Goal: Task Accomplishment & Management: Manage account settings

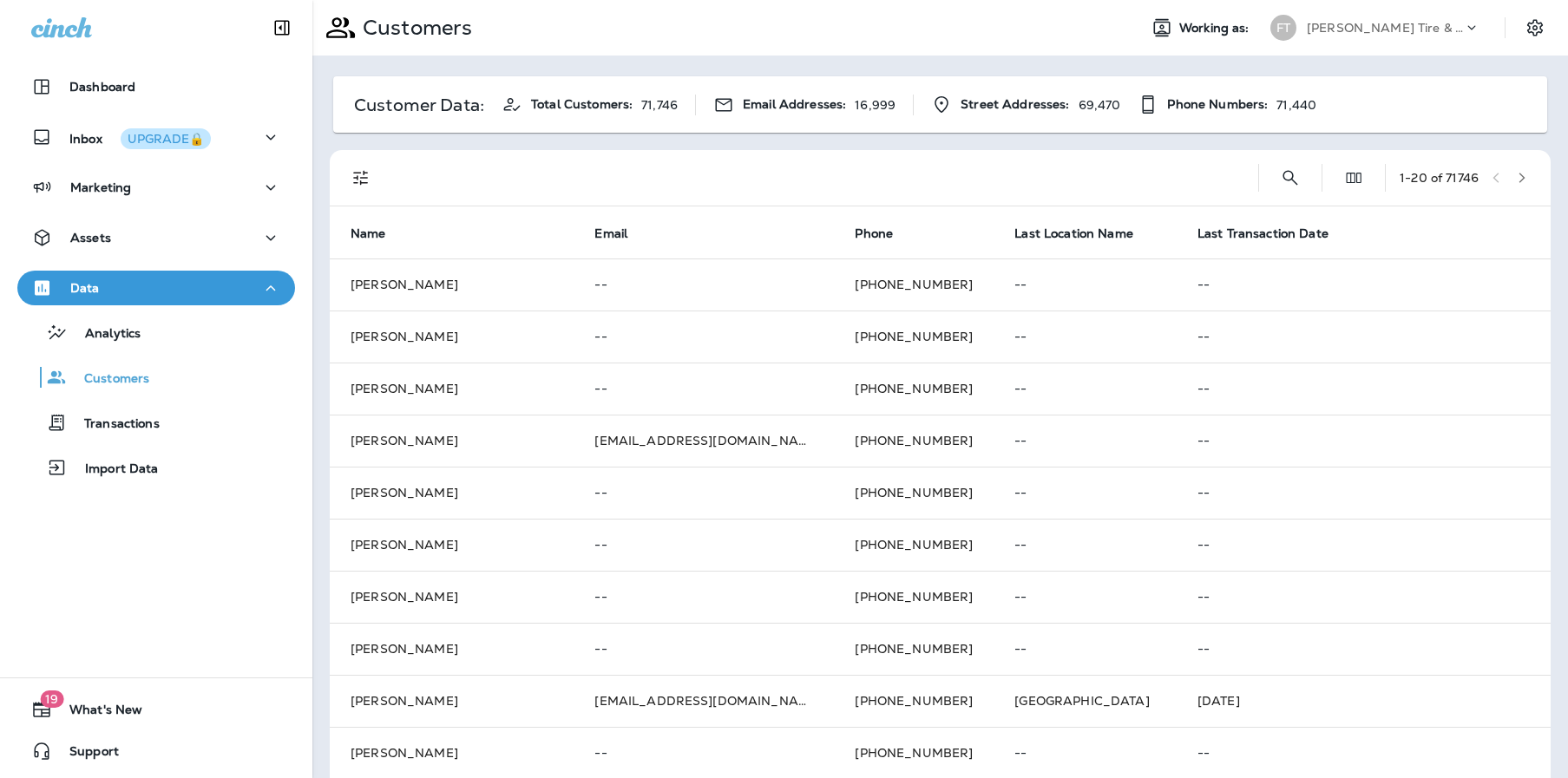
click at [1021, 65] on div "Customer Data: Total Customers: 71,746 Email Addresses: 16,999 Street Addresses…" at bounding box center [940, 686] width 1255 height 1262
click at [918, 200] on div at bounding box center [818, 177] width 852 height 55
click at [1136, 232] on icon at bounding box center [1144, 233] width 16 height 16
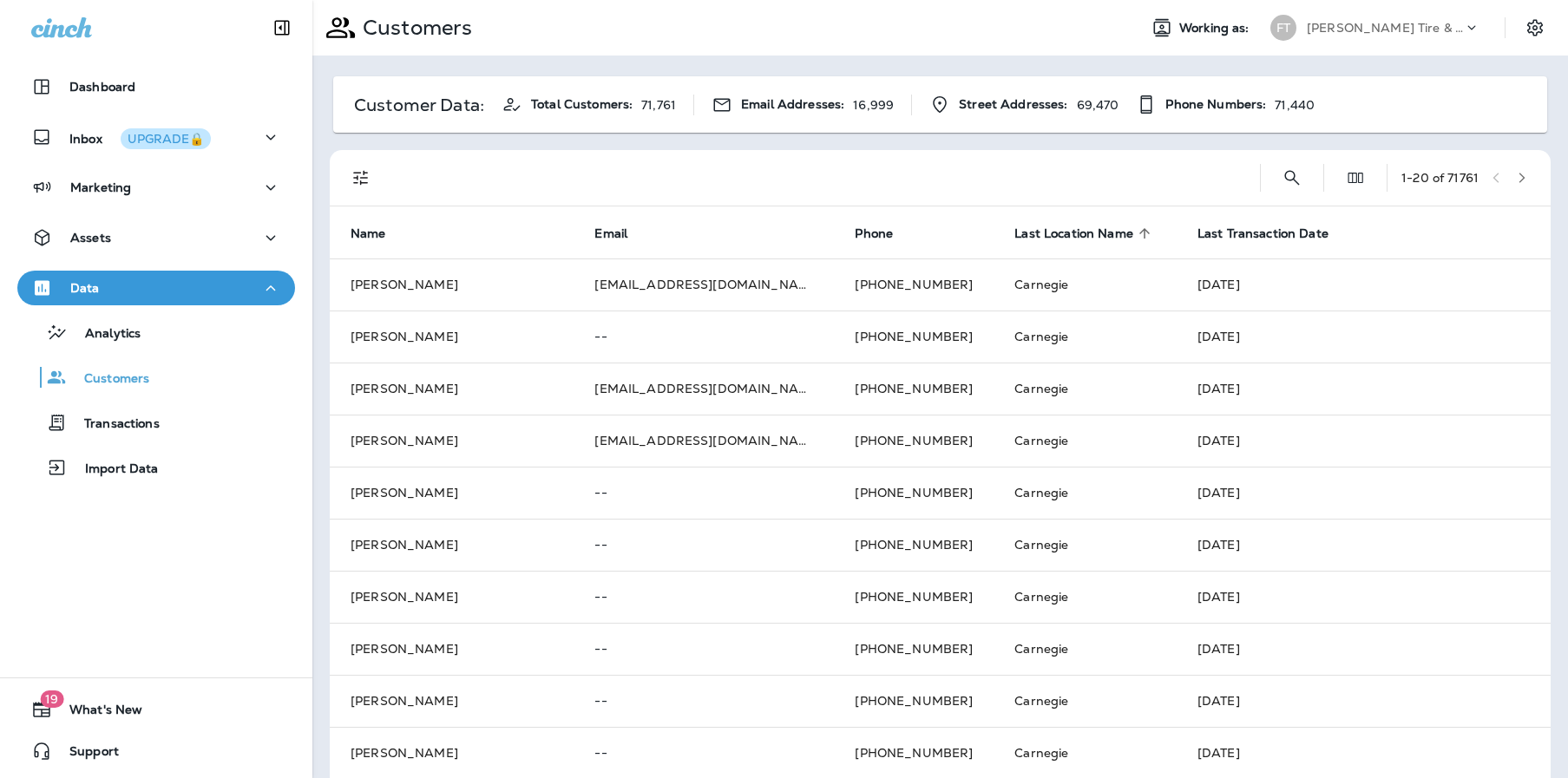
click at [1139, 232] on icon at bounding box center [1144, 233] width 10 height 10
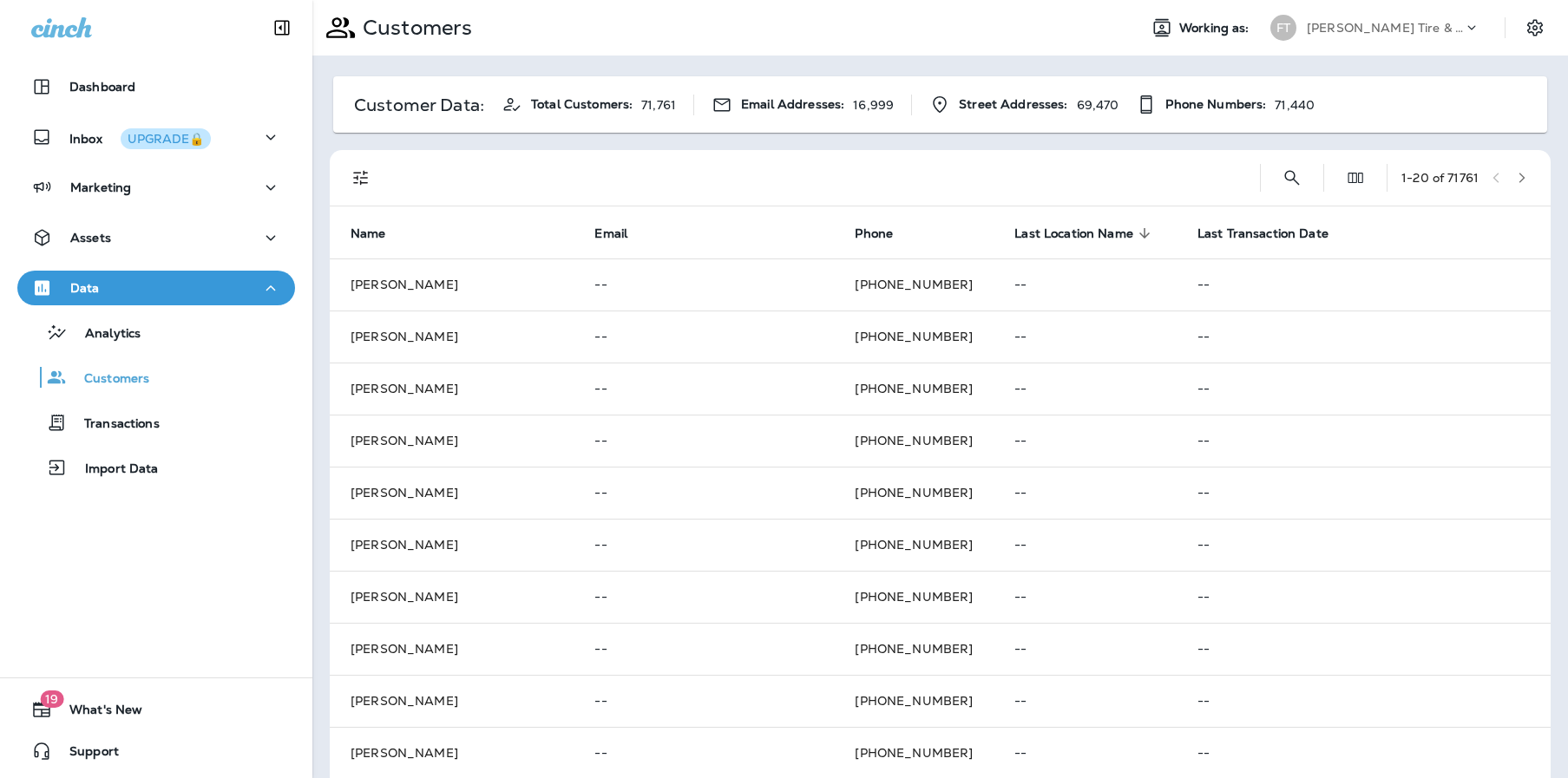
click at [840, 175] on div at bounding box center [819, 177] width 854 height 55
click at [1516, 174] on icon "button" at bounding box center [1521, 177] width 12 height 12
click at [1519, 176] on icon "button" at bounding box center [1522, 177] width 6 height 10
click at [1516, 175] on icon "button" at bounding box center [1521, 177] width 12 height 12
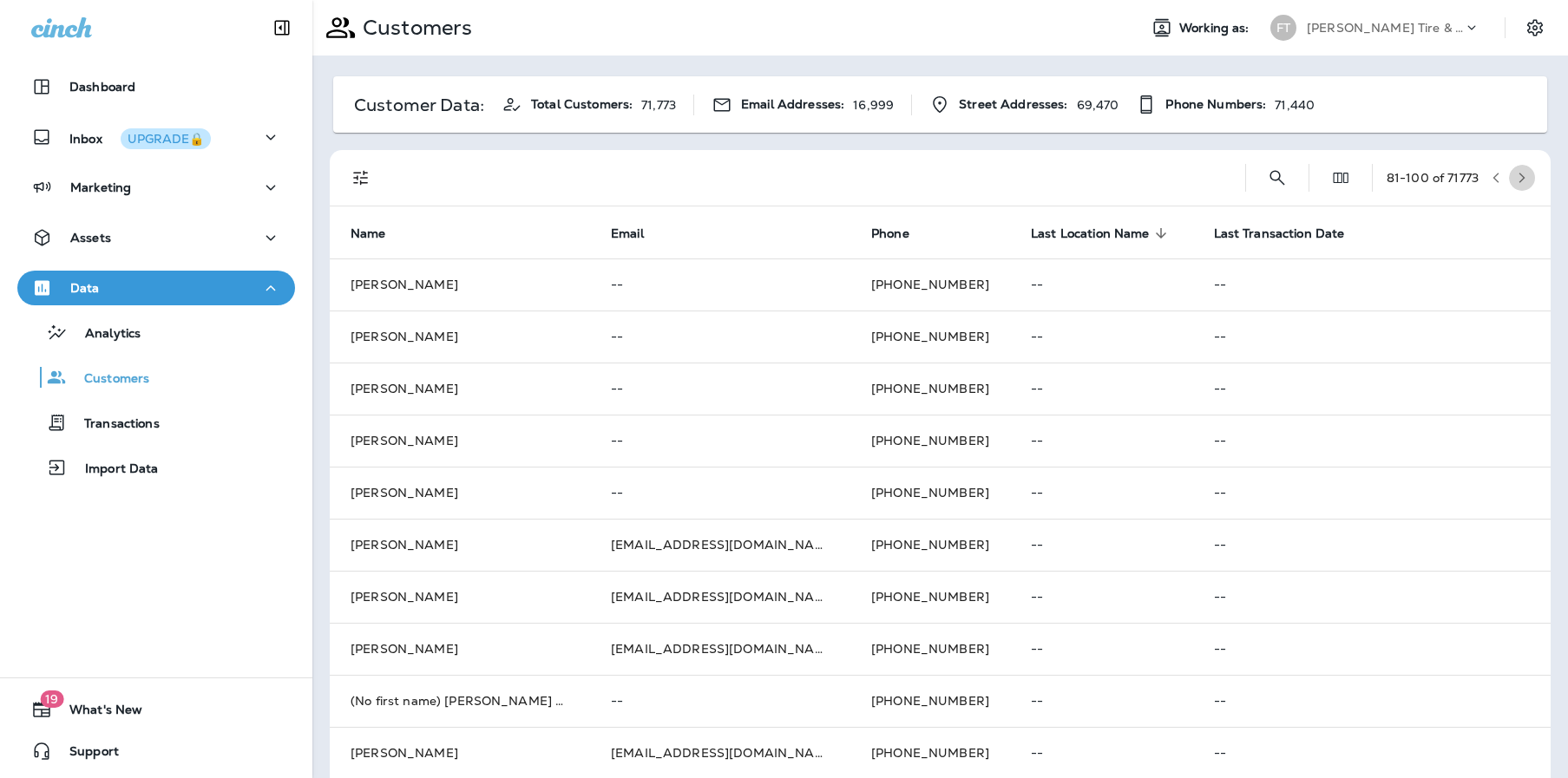
click at [1516, 175] on icon "button" at bounding box center [1521, 177] width 12 height 12
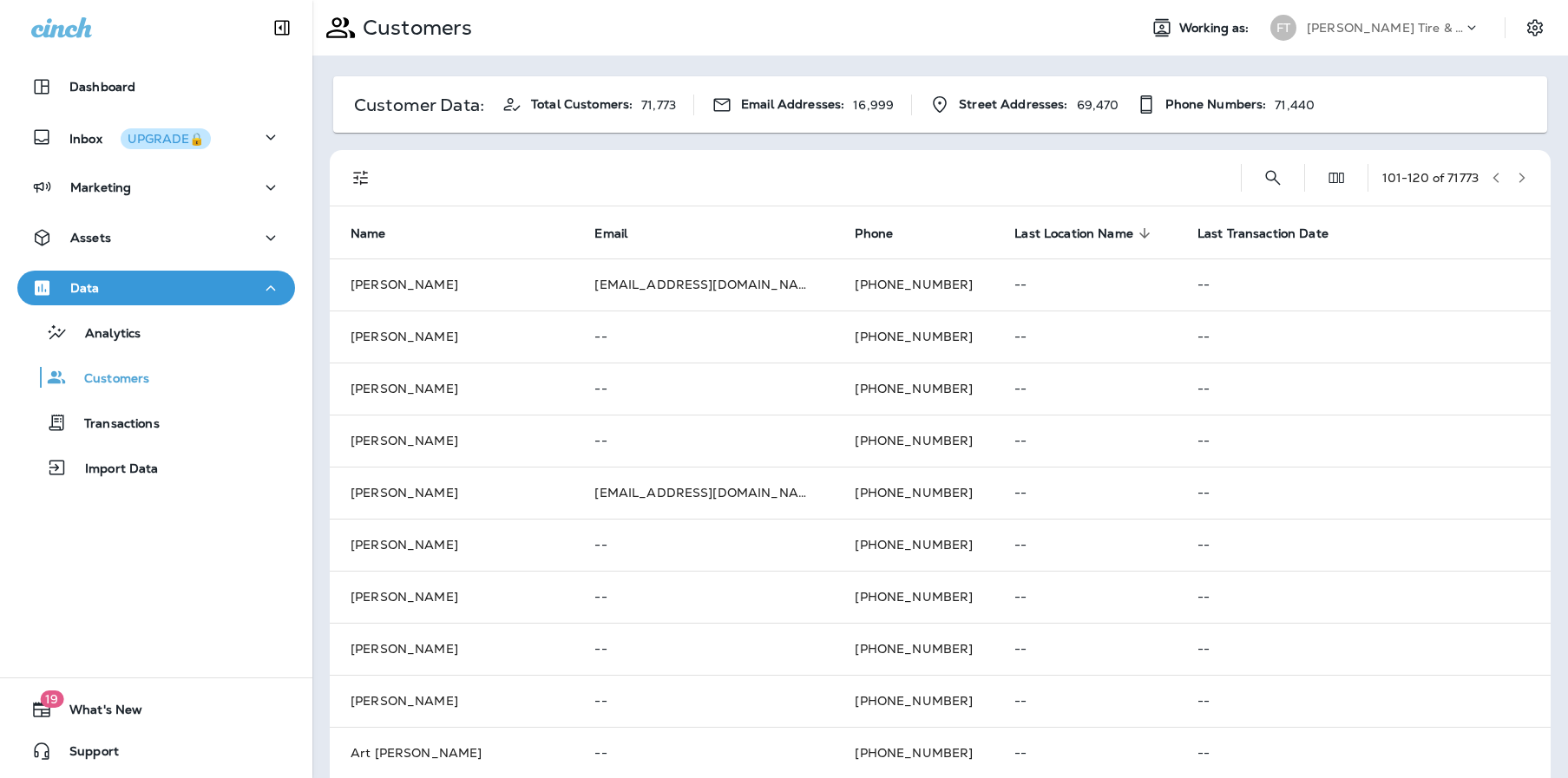
click at [1516, 175] on icon "button" at bounding box center [1521, 177] width 12 height 12
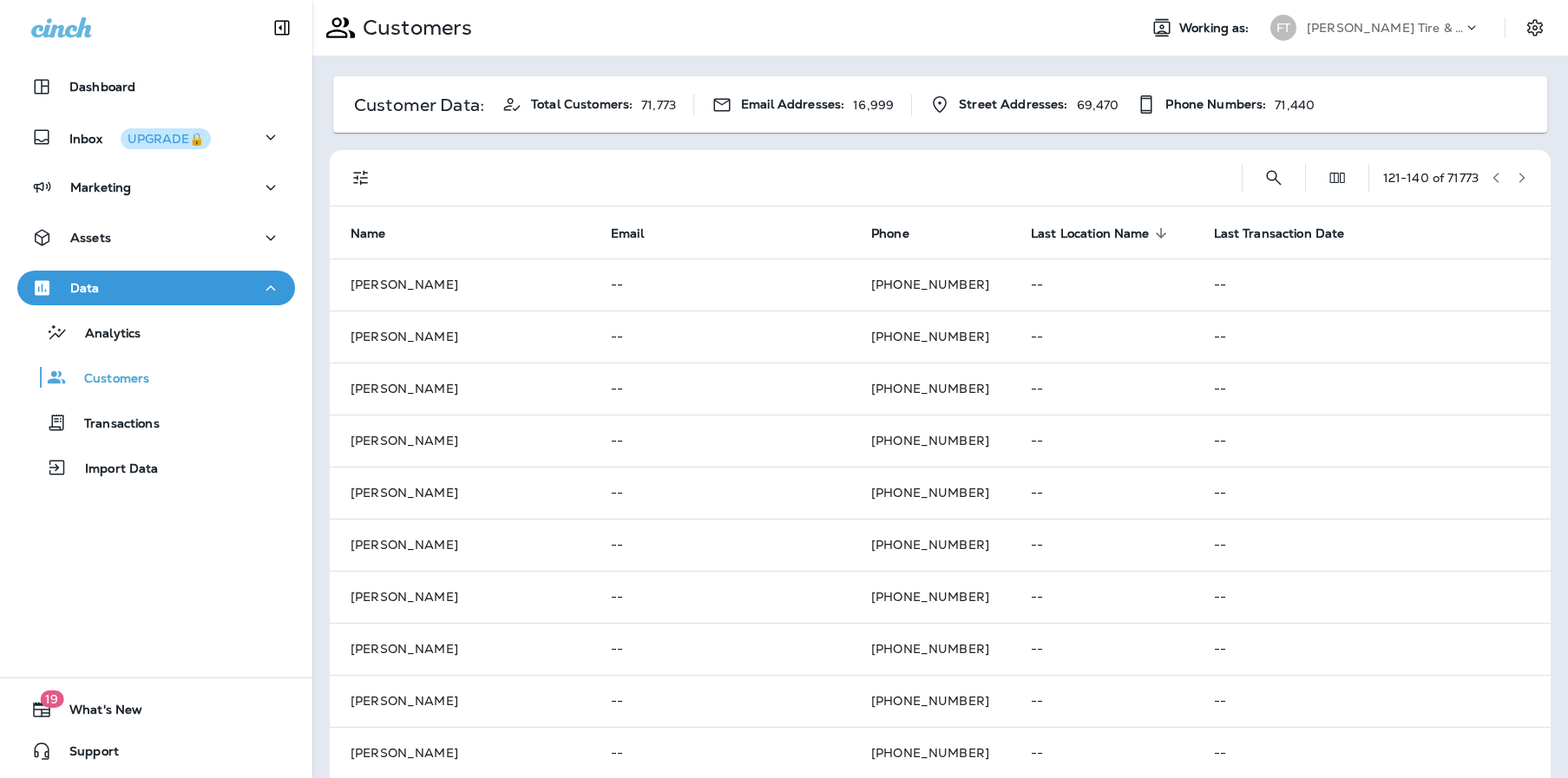
click at [1516, 175] on icon "button" at bounding box center [1521, 177] width 12 height 12
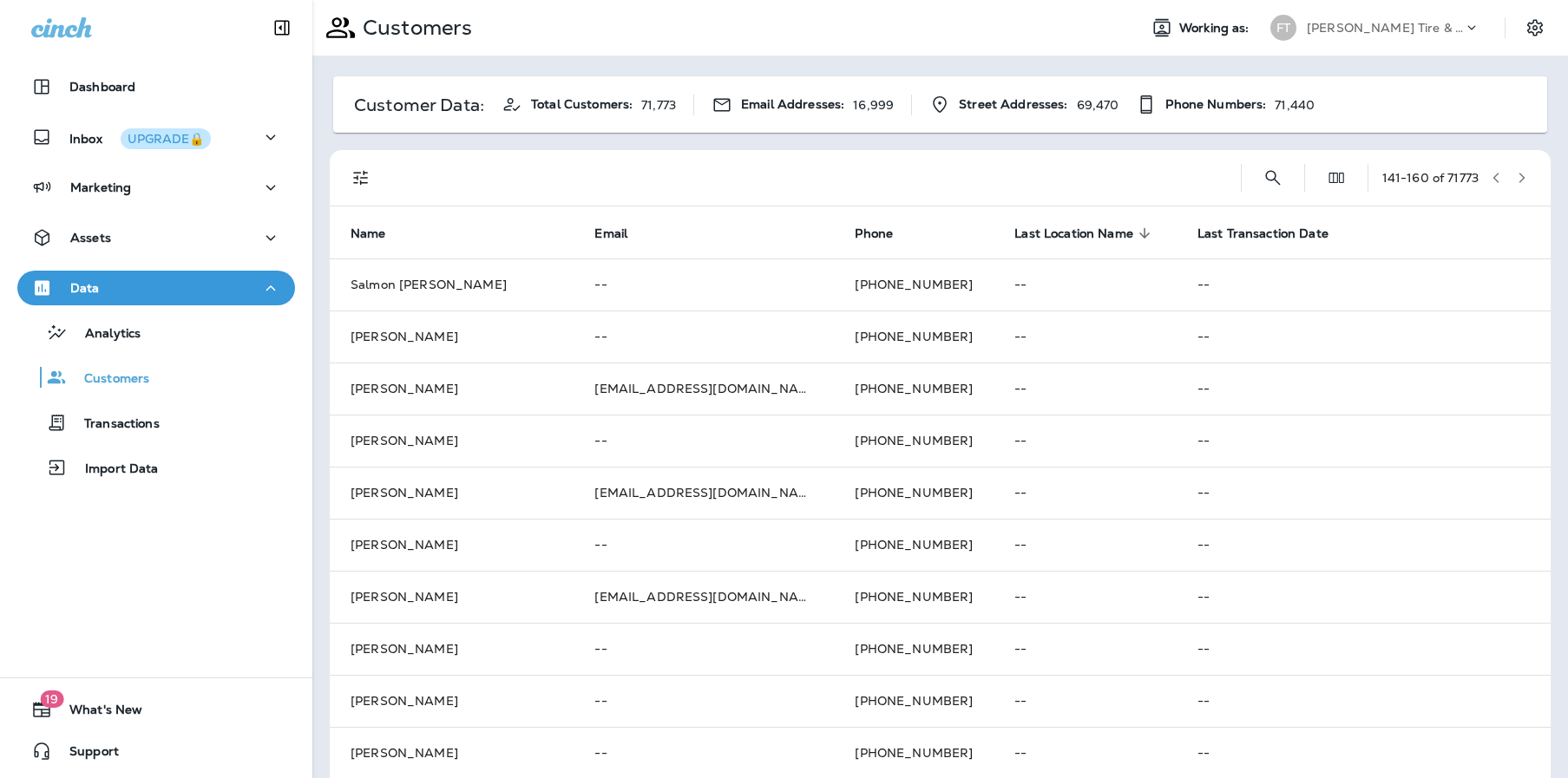
click at [1516, 175] on icon "button" at bounding box center [1521, 177] width 12 height 12
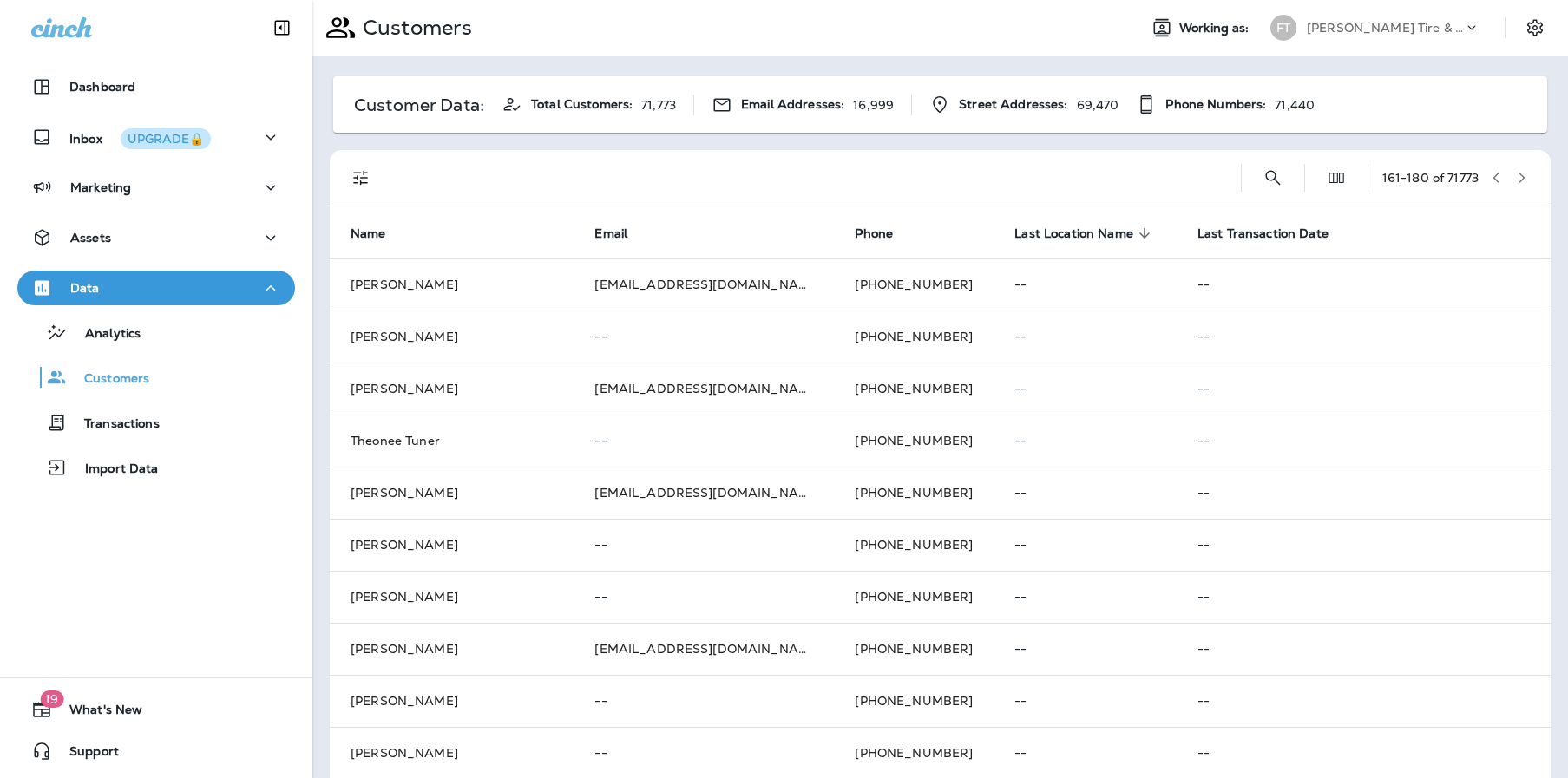
click at [1516, 174] on icon "button" at bounding box center [1521, 177] width 12 height 12
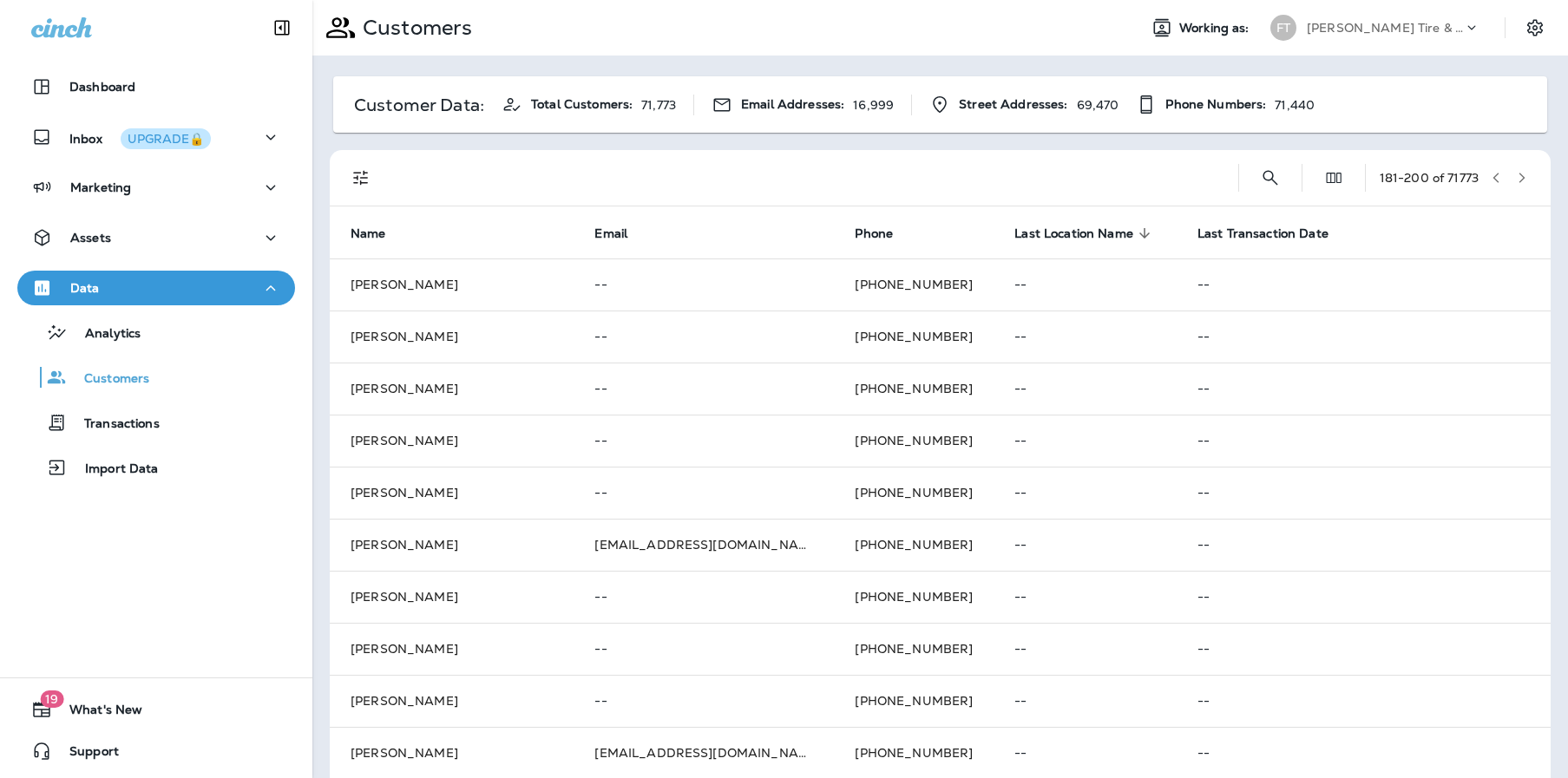
click at [1516, 175] on icon "button" at bounding box center [1521, 177] width 12 height 12
click at [1516, 176] on icon "button" at bounding box center [1521, 177] width 12 height 12
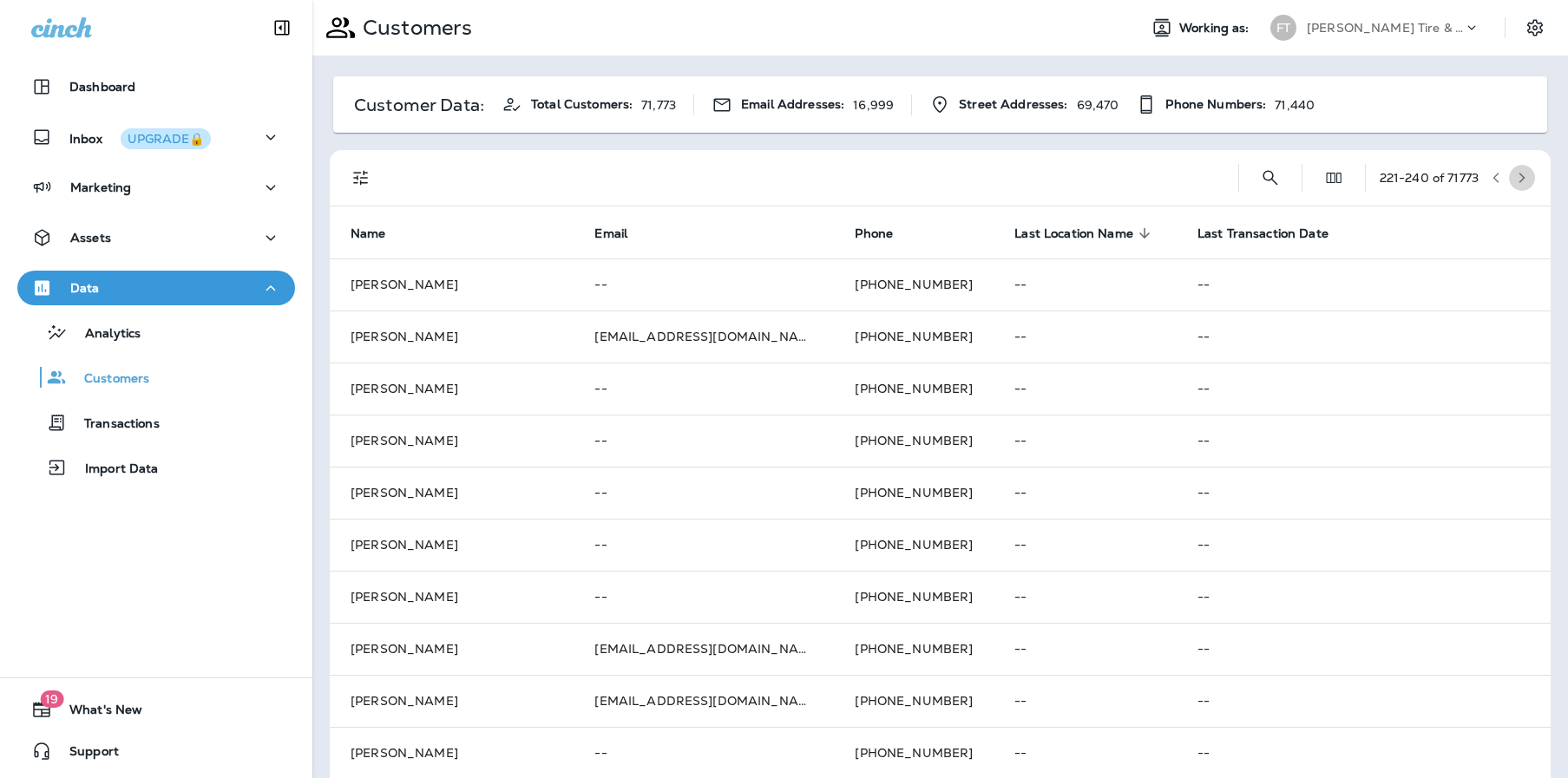
click at [1516, 176] on icon "button" at bounding box center [1521, 177] width 12 height 12
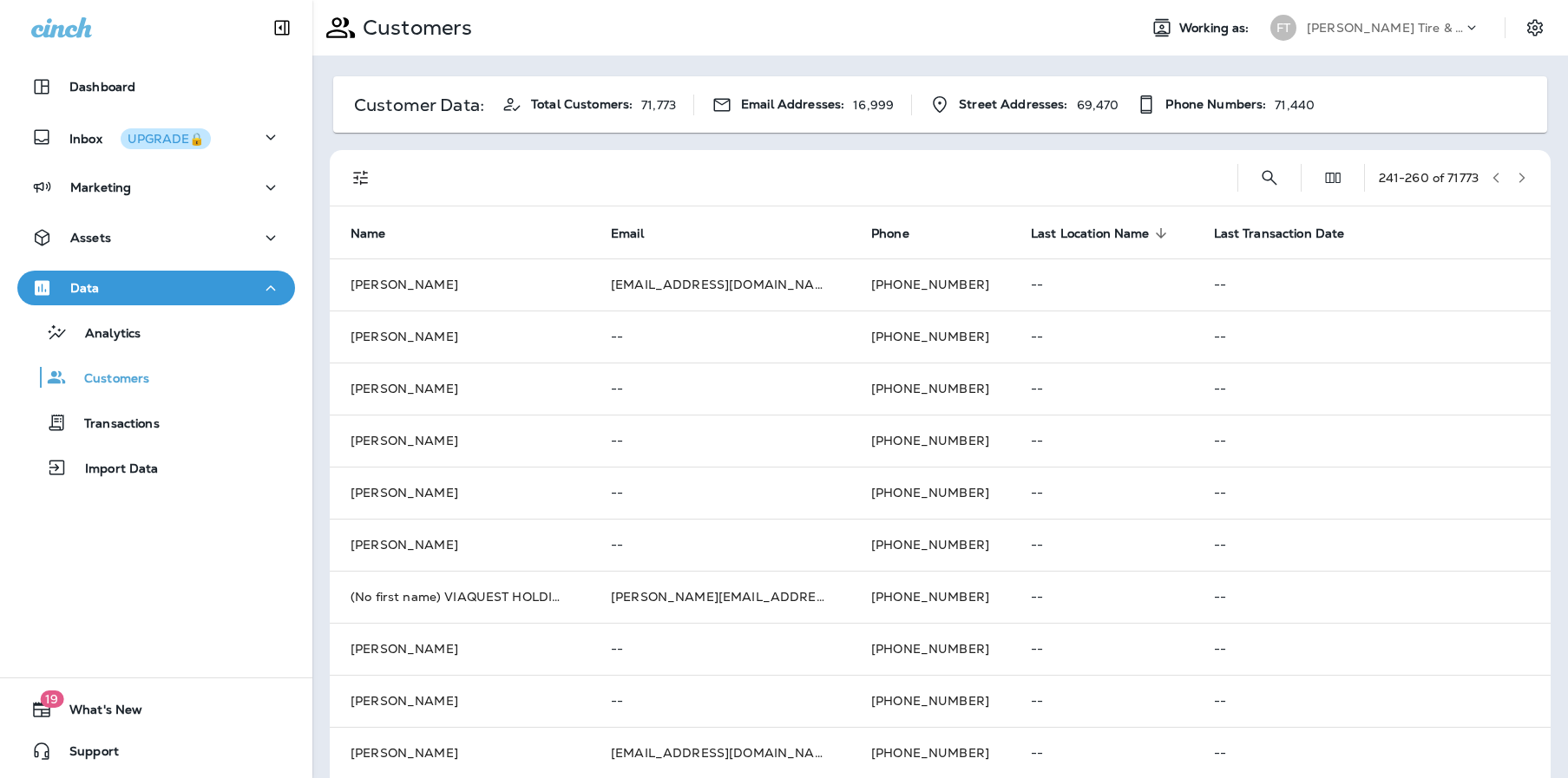
click at [1516, 176] on icon "button" at bounding box center [1521, 177] width 12 height 12
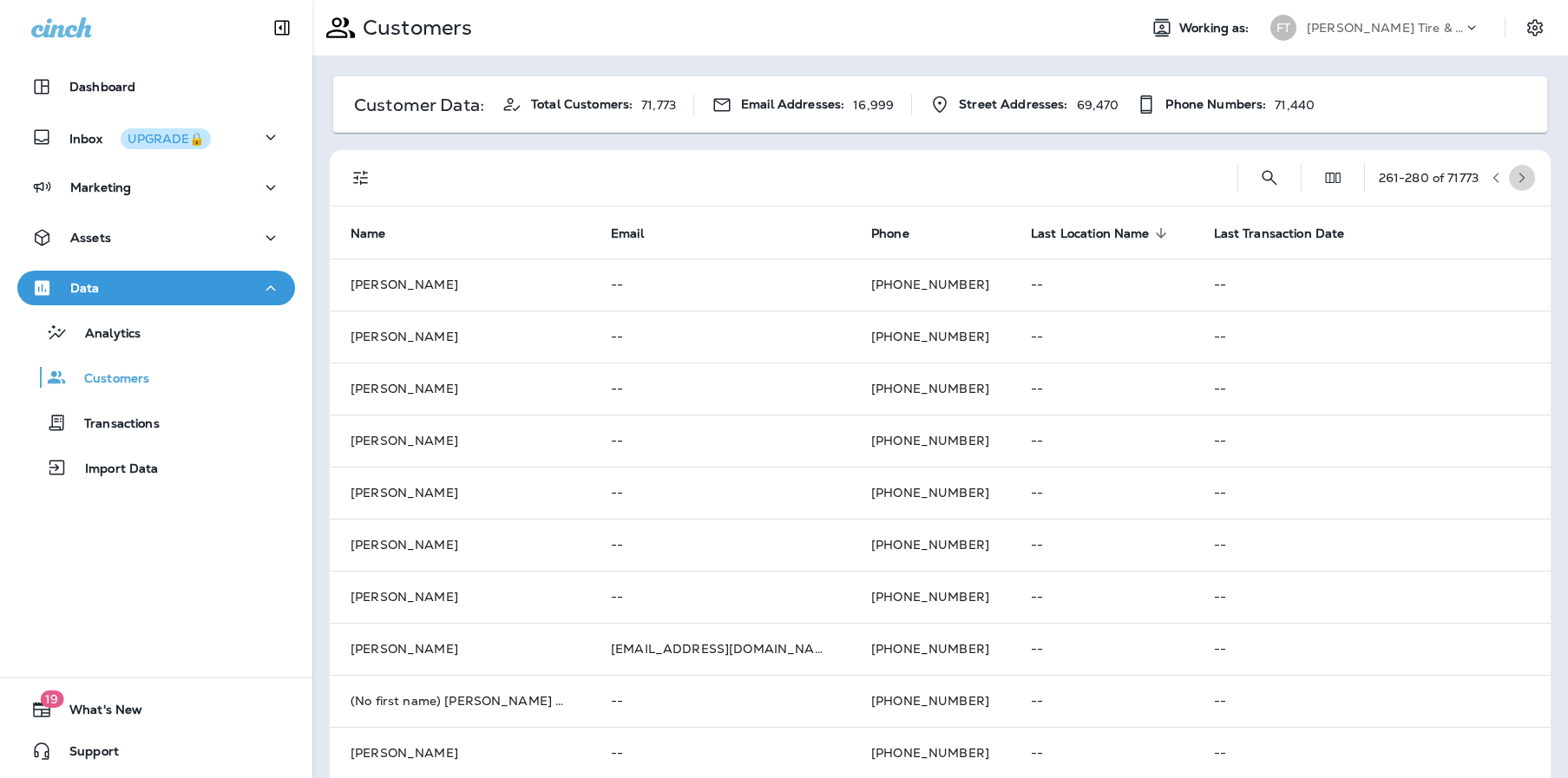
click at [1516, 176] on icon "button" at bounding box center [1521, 177] width 12 height 12
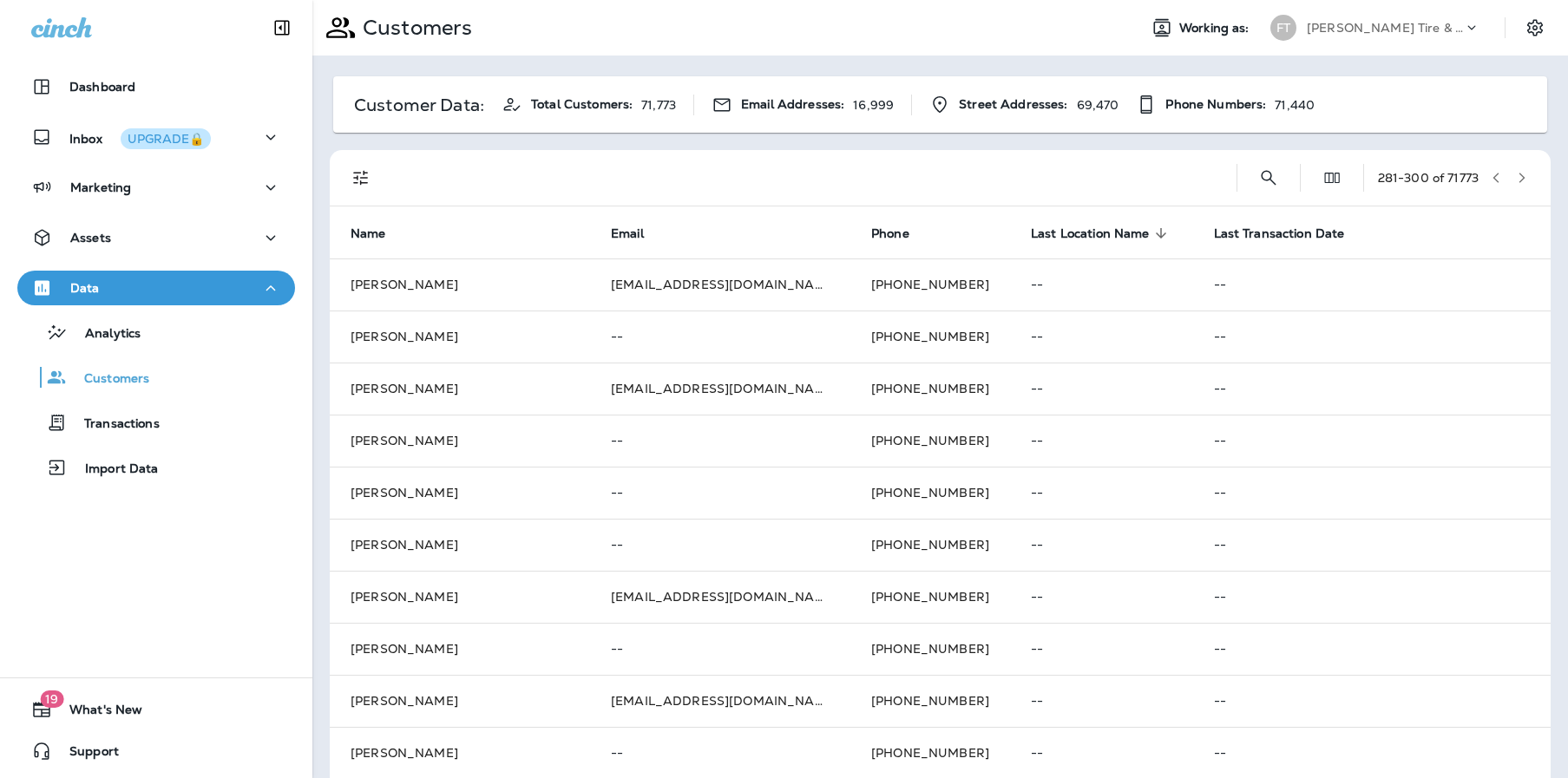
click at [1516, 176] on icon "button" at bounding box center [1521, 177] width 12 height 12
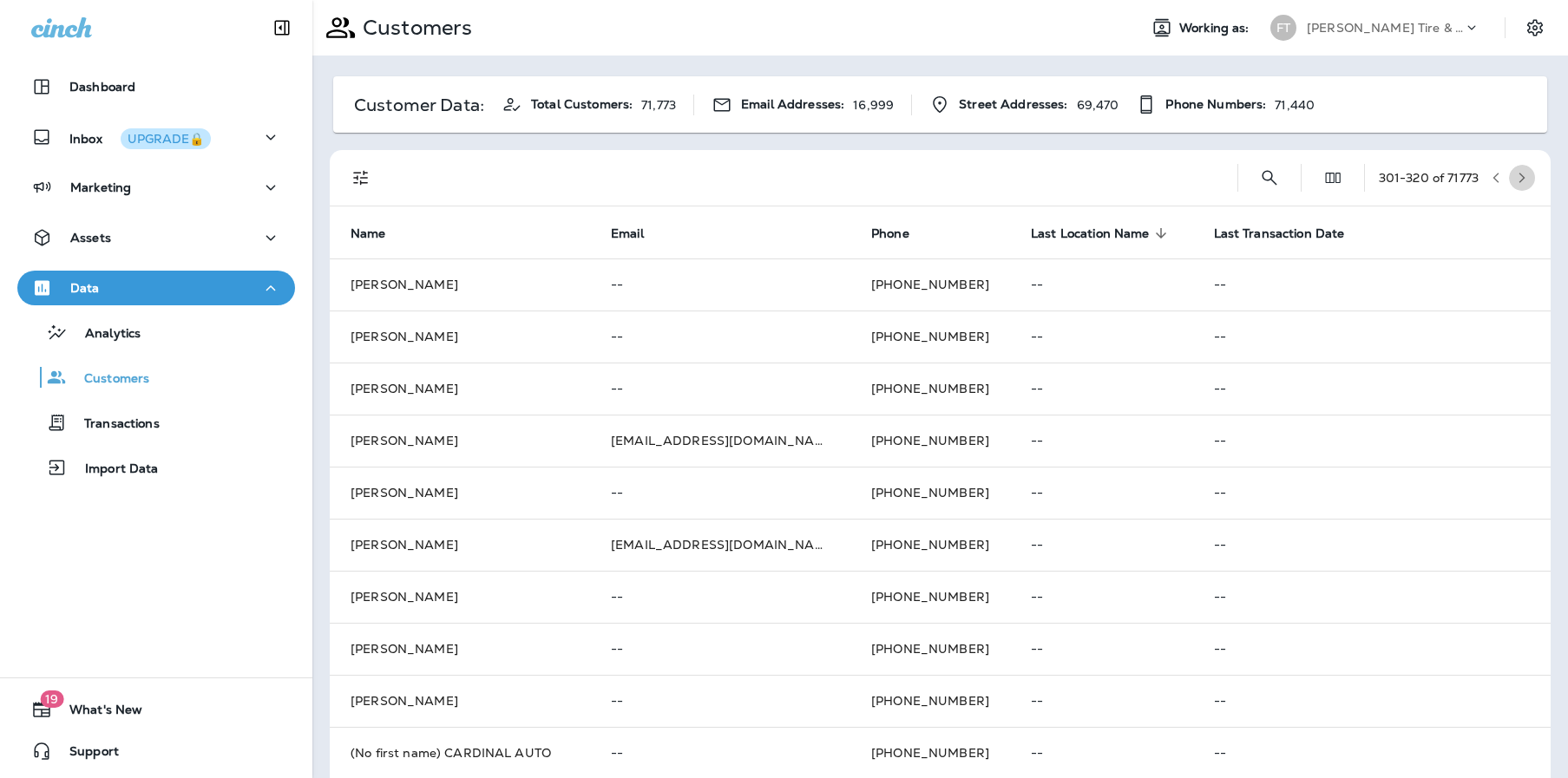
click at [1516, 176] on icon "button" at bounding box center [1521, 177] width 12 height 12
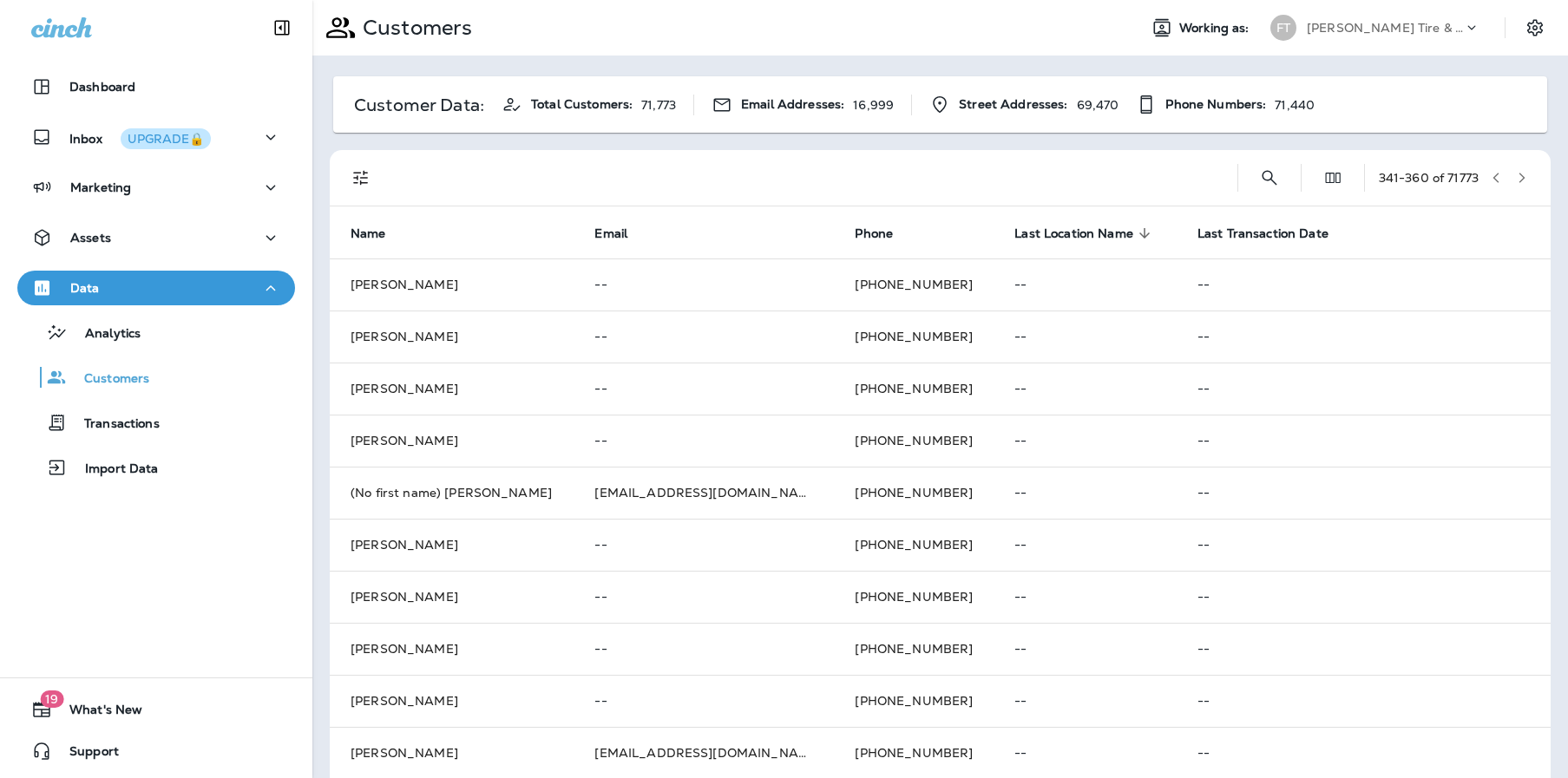
click at [1516, 176] on icon "button" at bounding box center [1521, 177] width 12 height 12
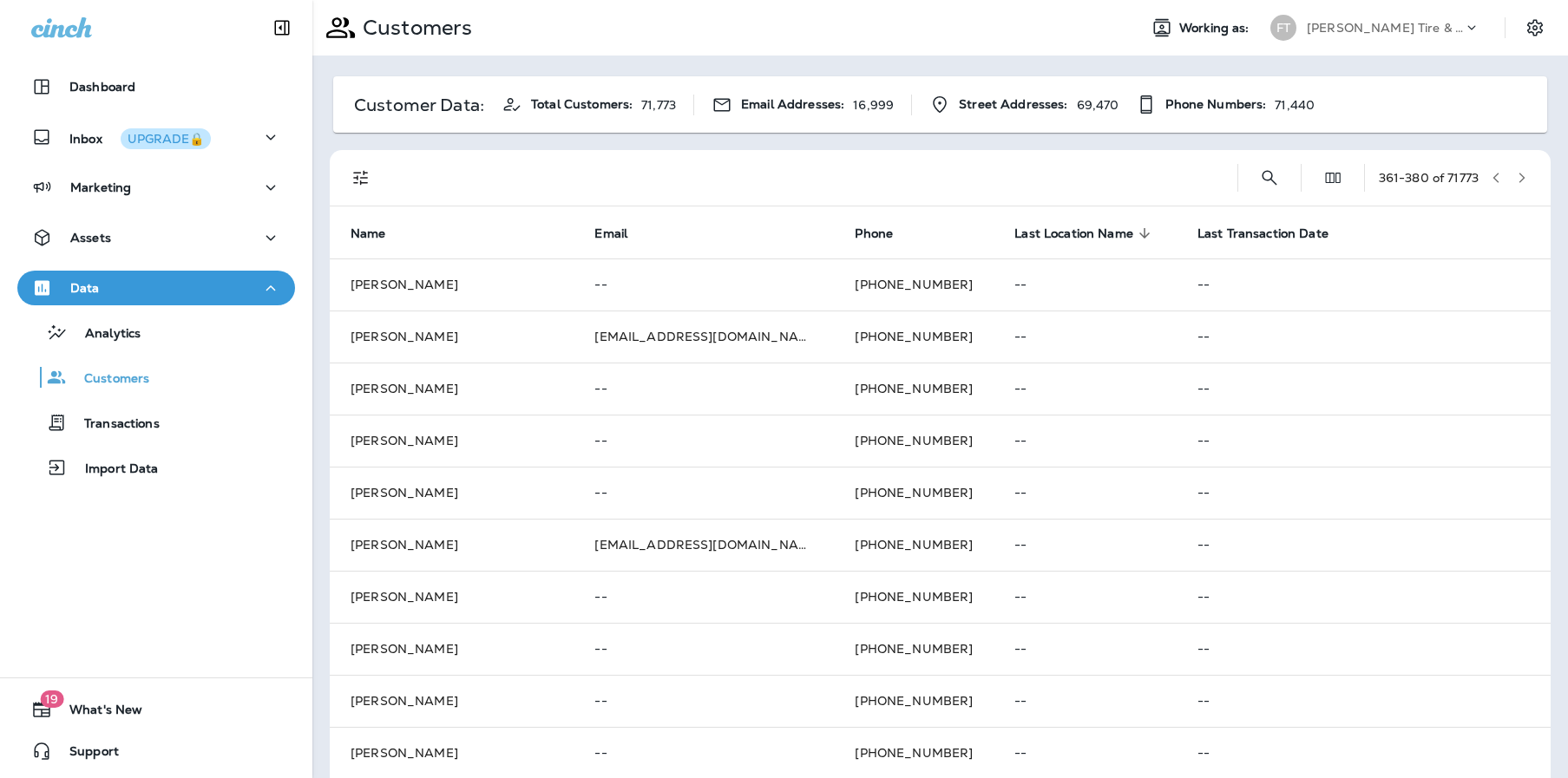
click at [1516, 176] on icon "button" at bounding box center [1521, 177] width 12 height 12
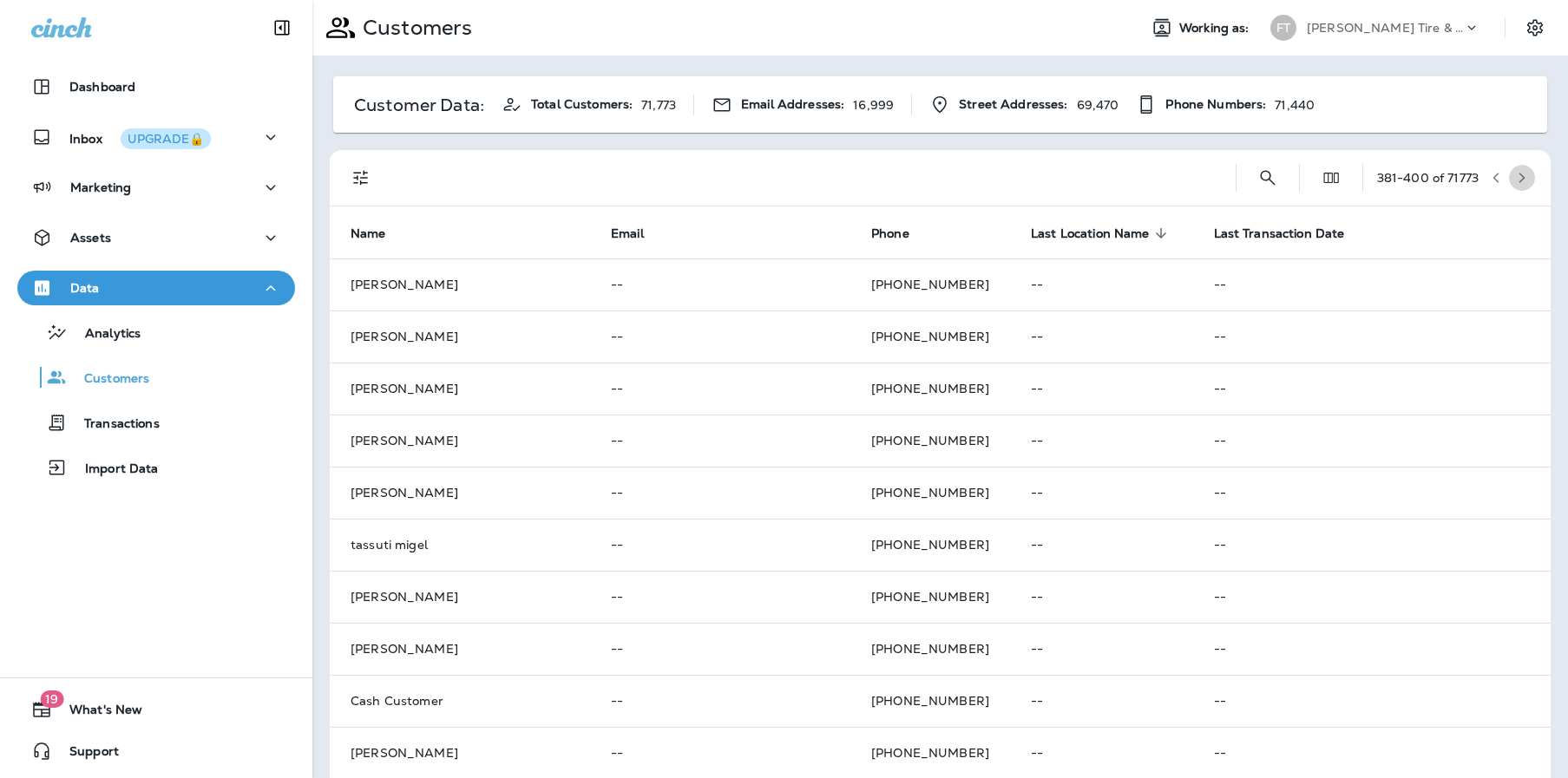
click at [1516, 176] on icon "button" at bounding box center [1521, 177] width 12 height 12
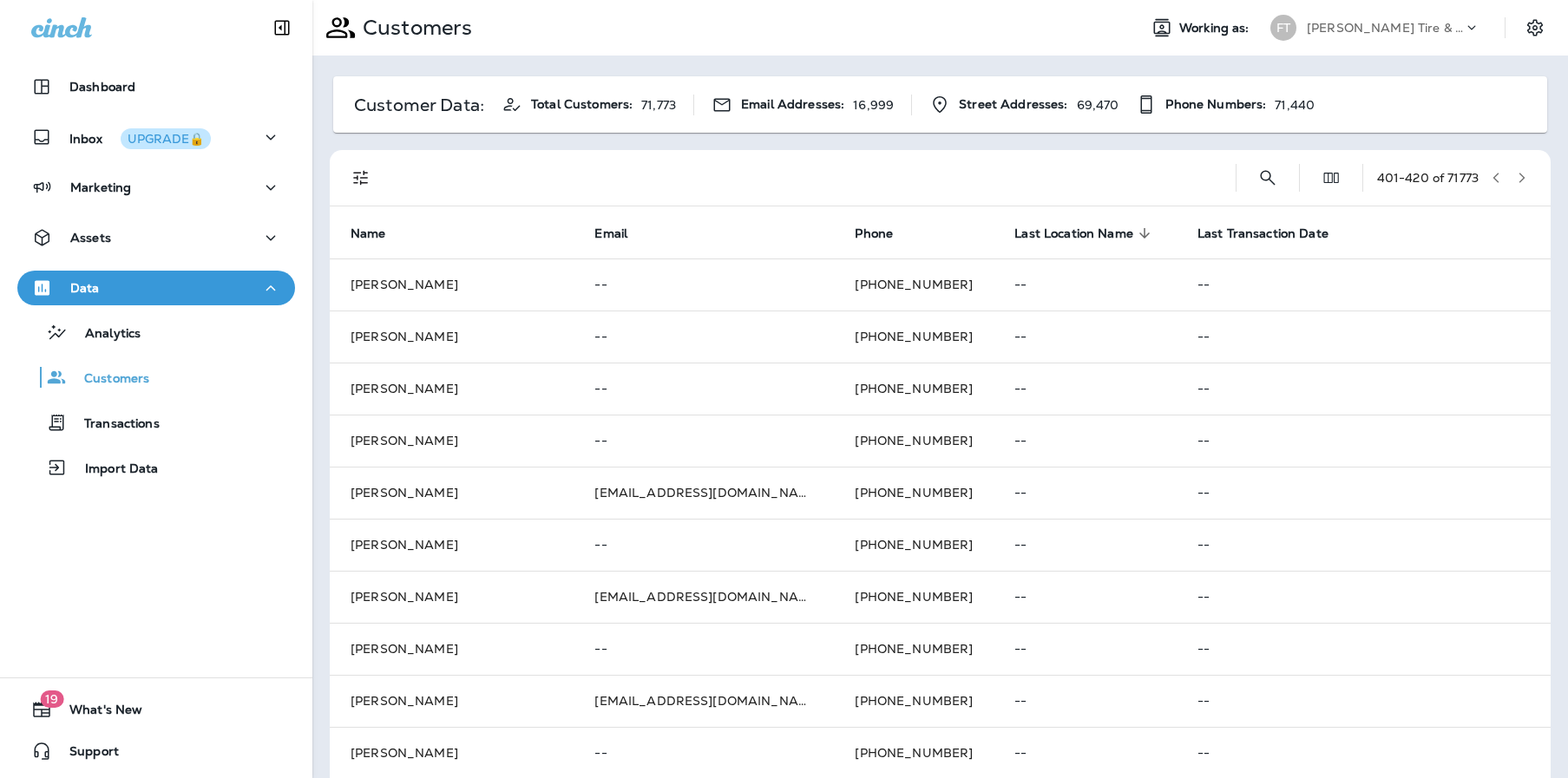
click at [1516, 176] on icon "button" at bounding box center [1521, 177] width 12 height 12
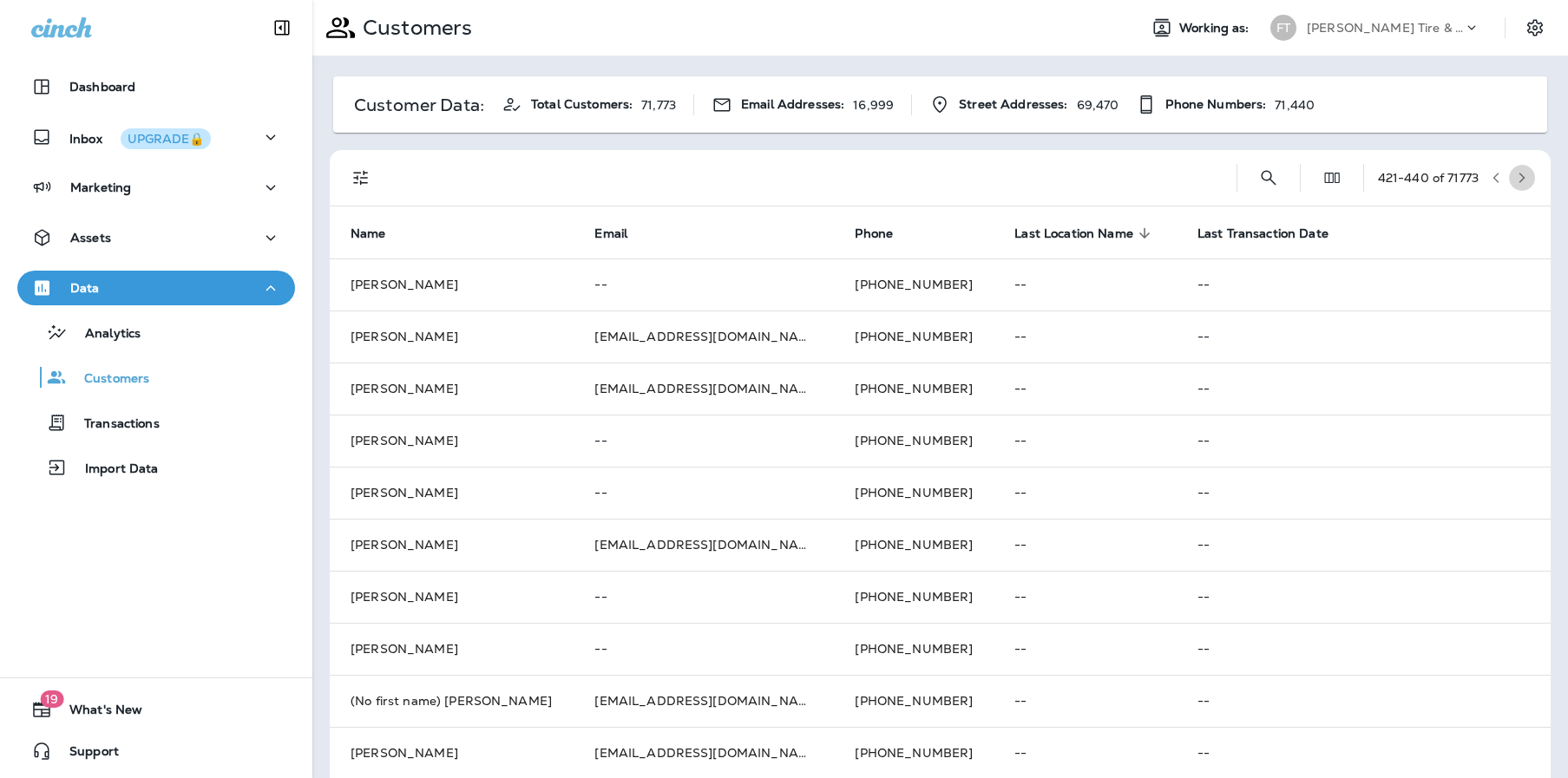
click at [1516, 176] on icon "button" at bounding box center [1521, 177] width 12 height 12
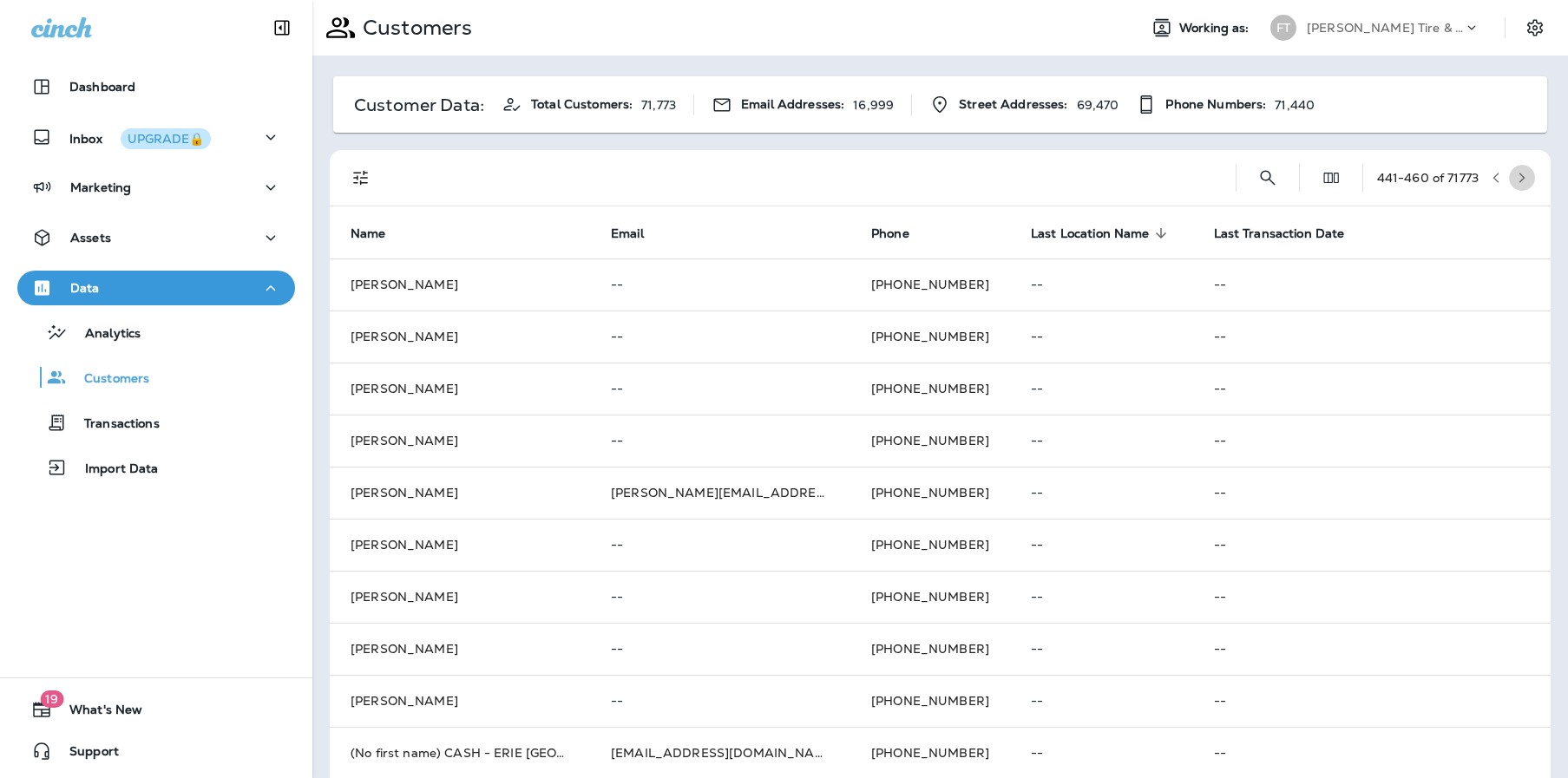
click at [1516, 179] on icon "button" at bounding box center [1521, 177] width 12 height 12
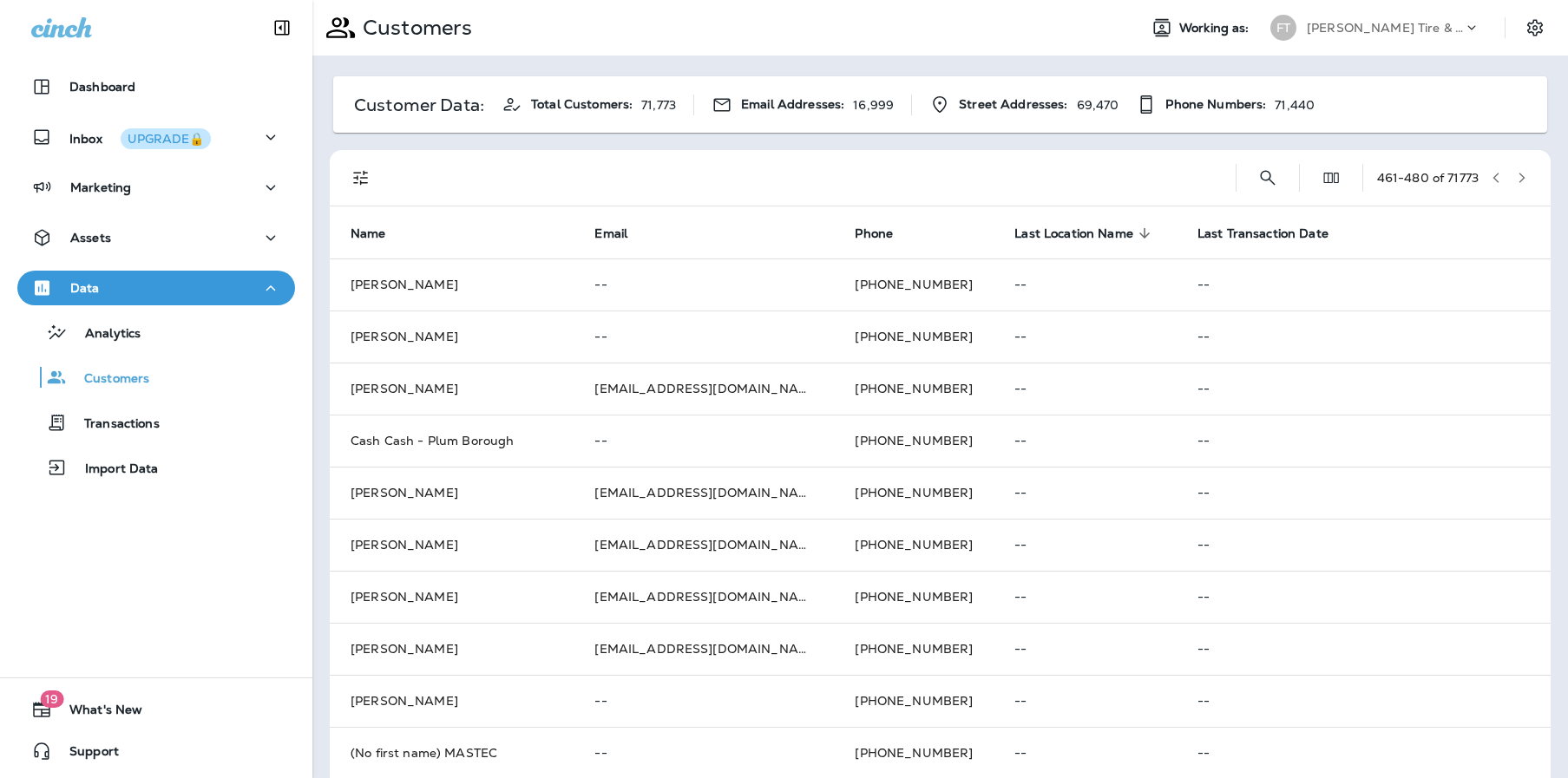
click at [1516, 178] on icon "button" at bounding box center [1521, 177] width 12 height 12
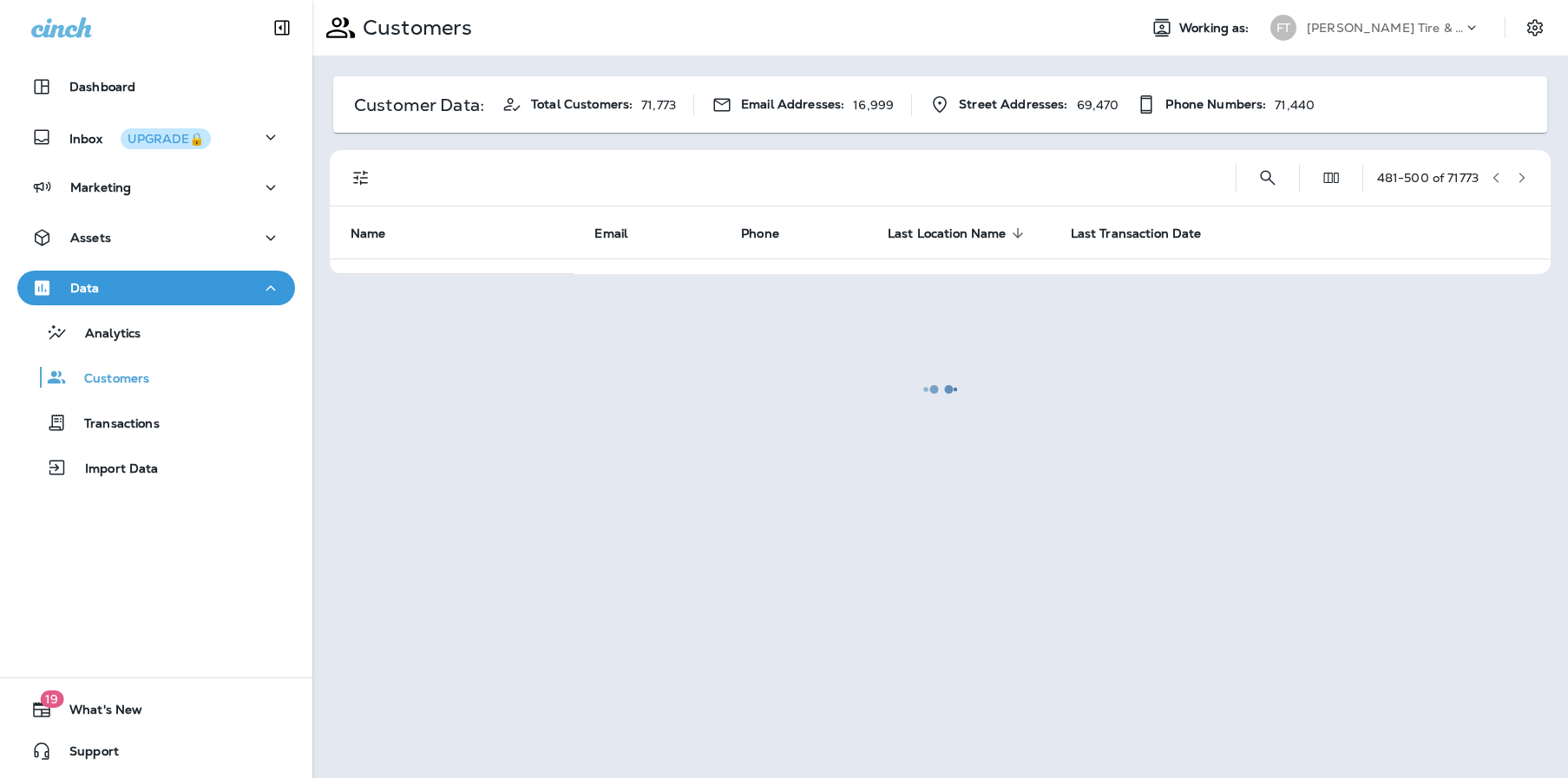
click at [1514, 178] on div at bounding box center [940, 389] width 1251 height 774
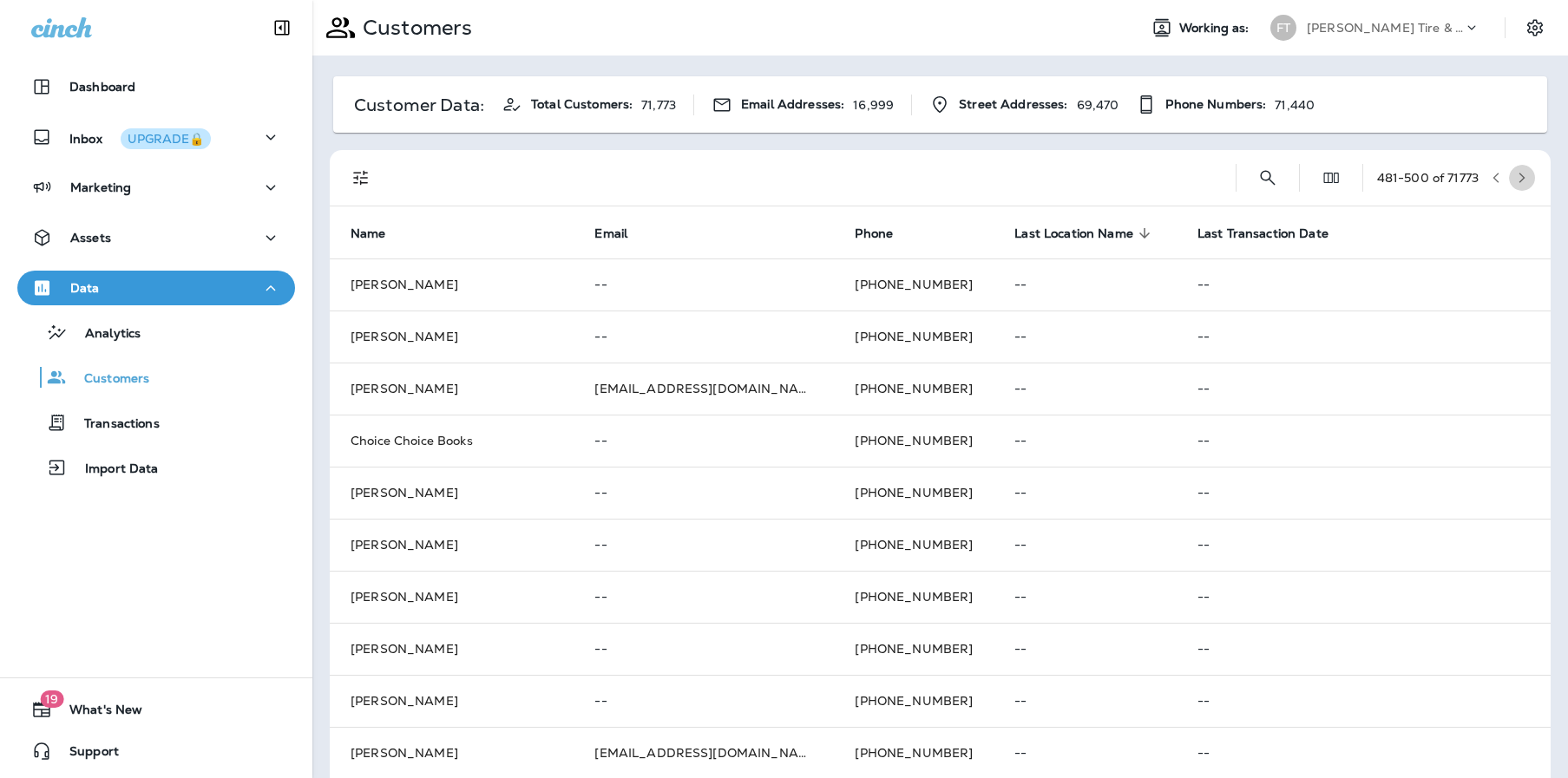
click at [1516, 178] on icon "button" at bounding box center [1521, 177] width 12 height 12
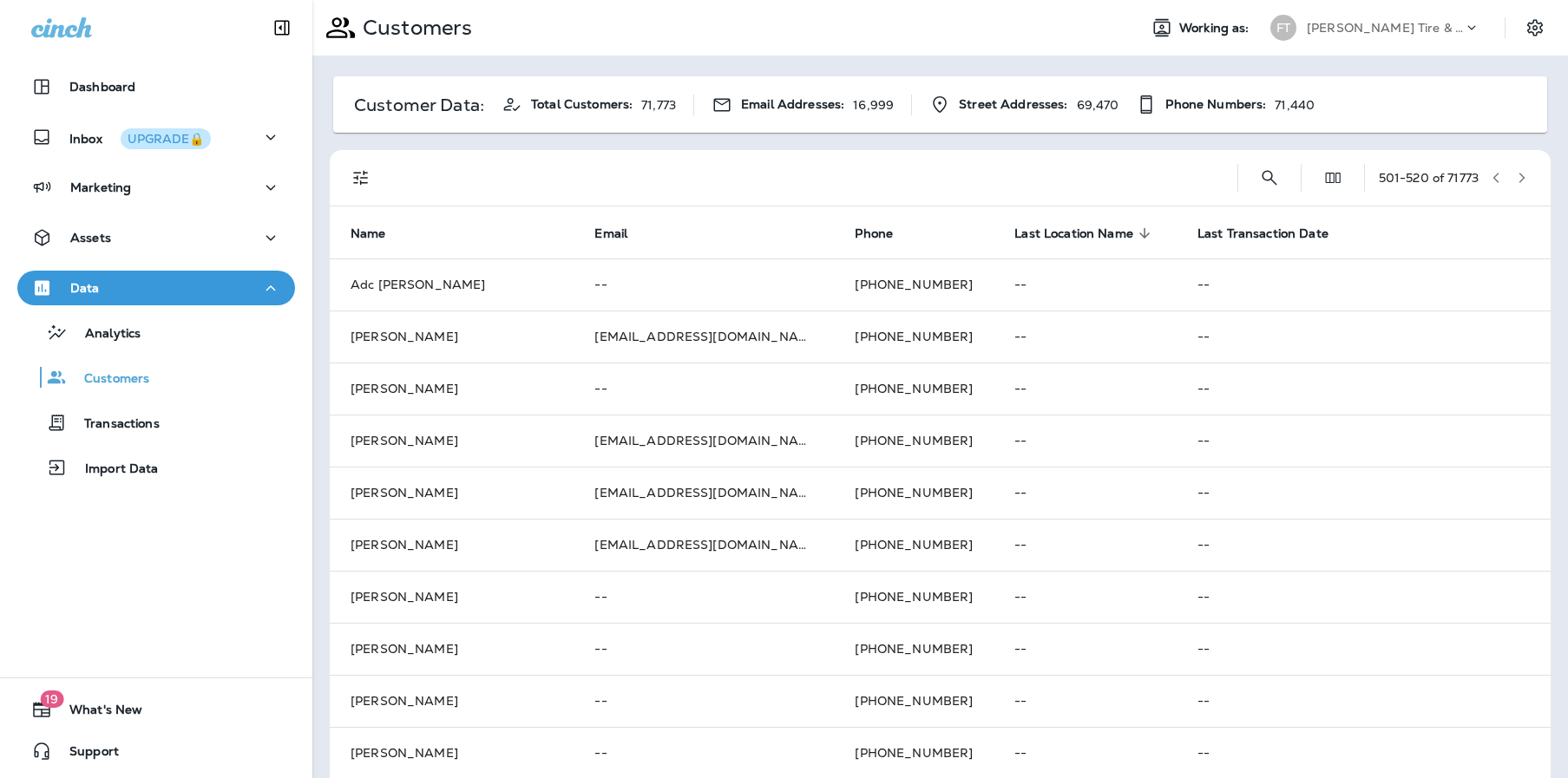
click at [1516, 178] on icon "button" at bounding box center [1521, 177] width 12 height 12
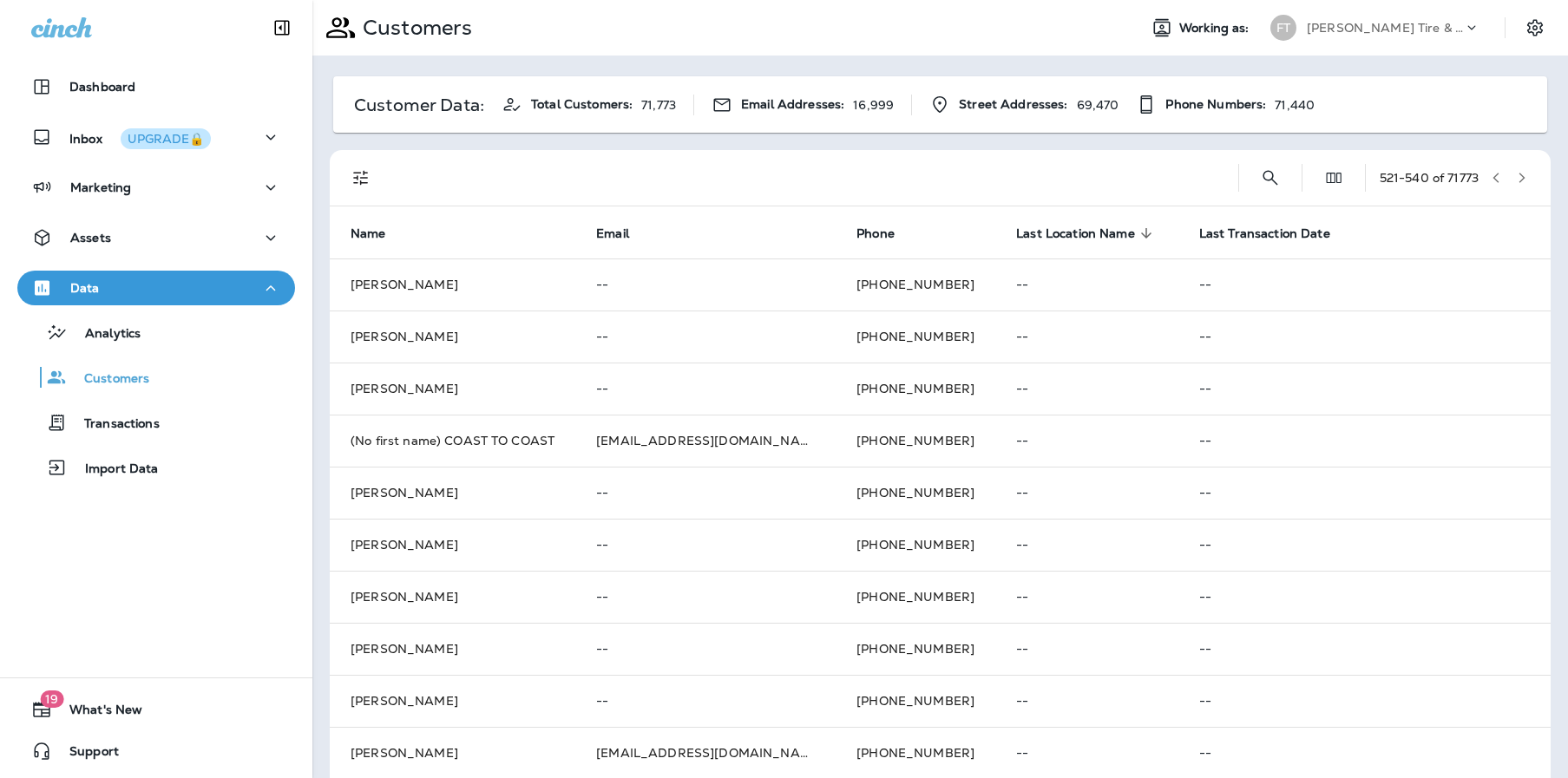
click at [1516, 178] on icon "button" at bounding box center [1521, 177] width 12 height 12
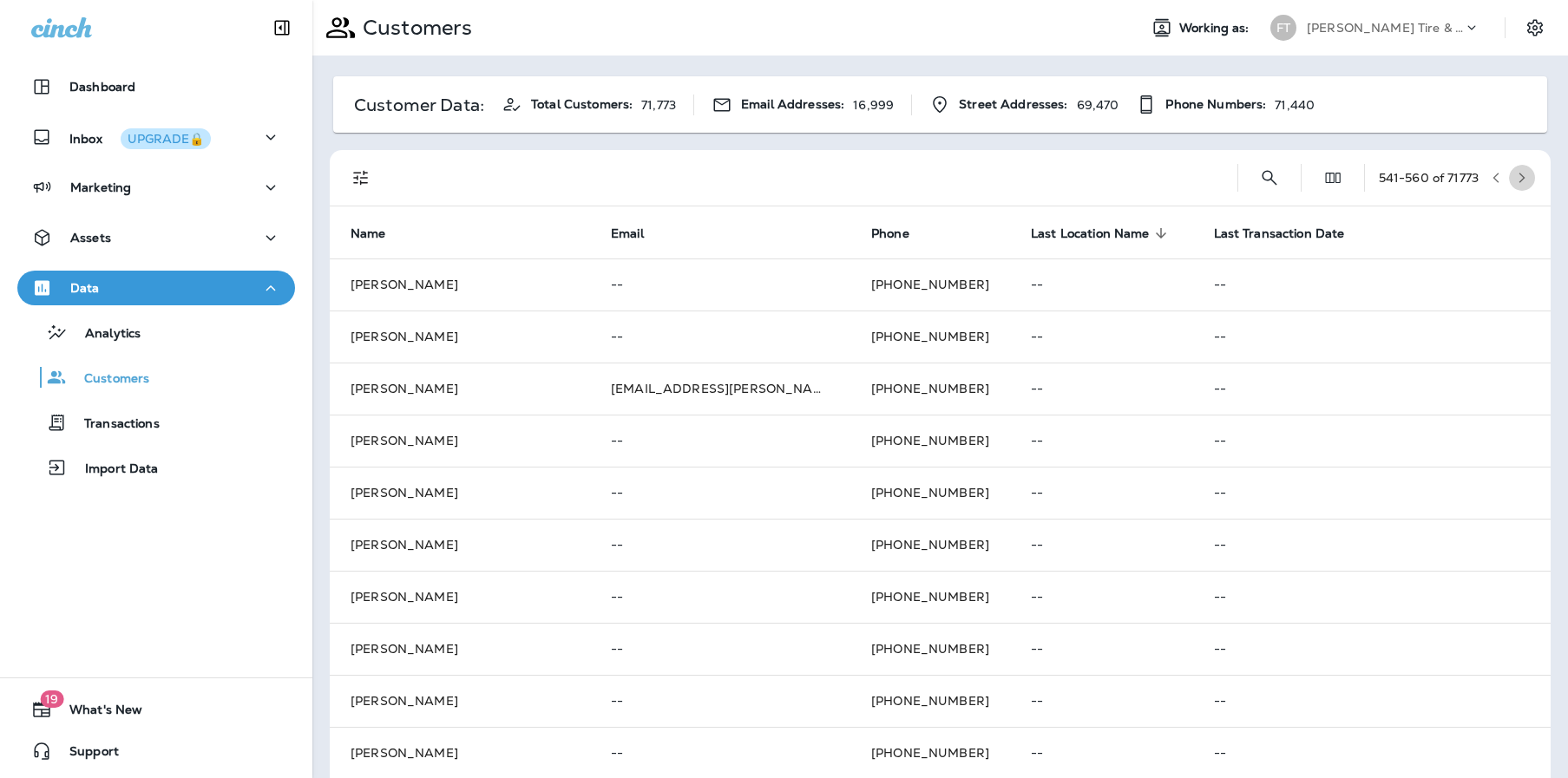
click at [1516, 178] on icon "button" at bounding box center [1521, 177] width 12 height 12
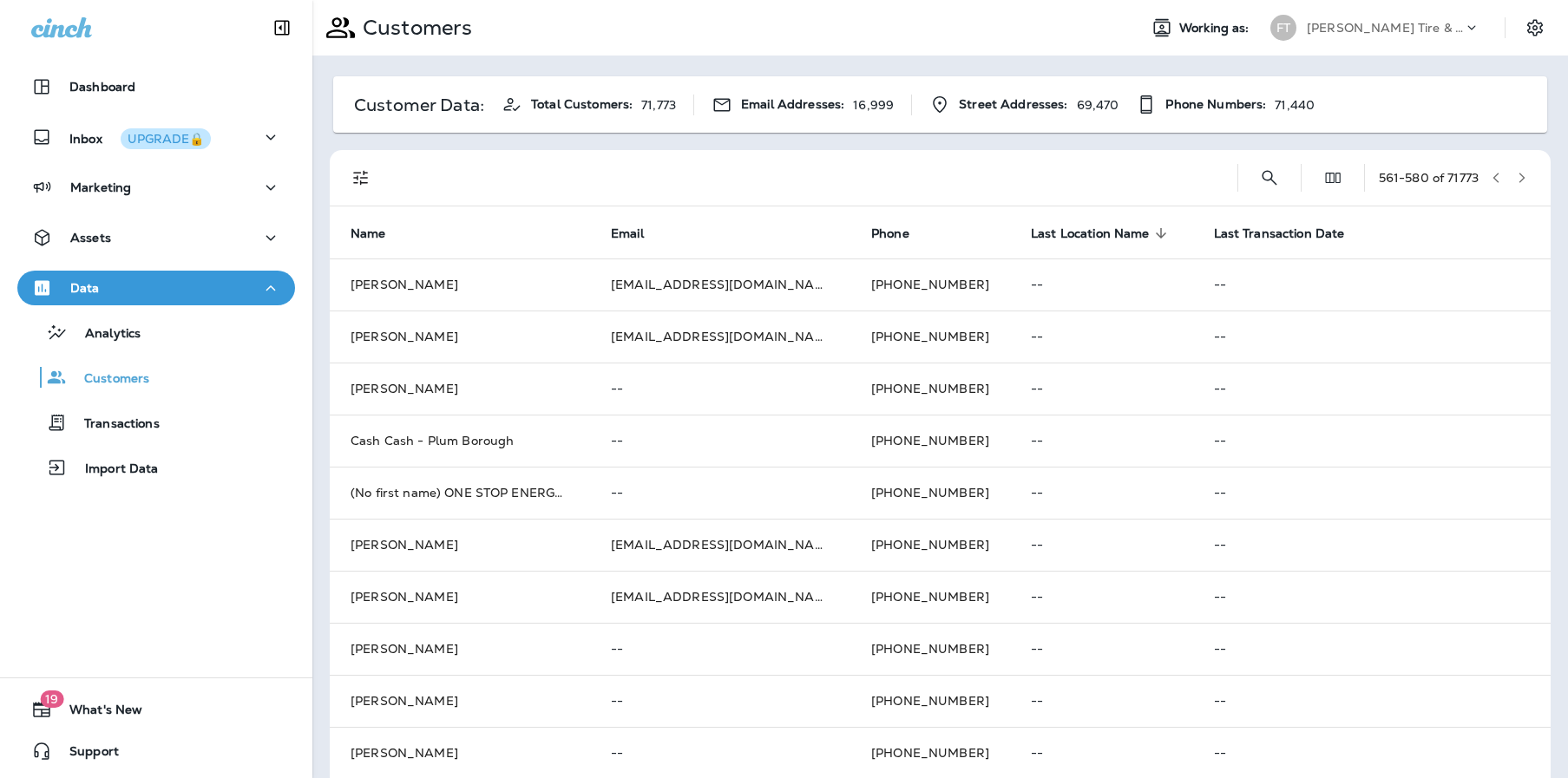
click at [1516, 178] on icon "button" at bounding box center [1521, 177] width 12 height 12
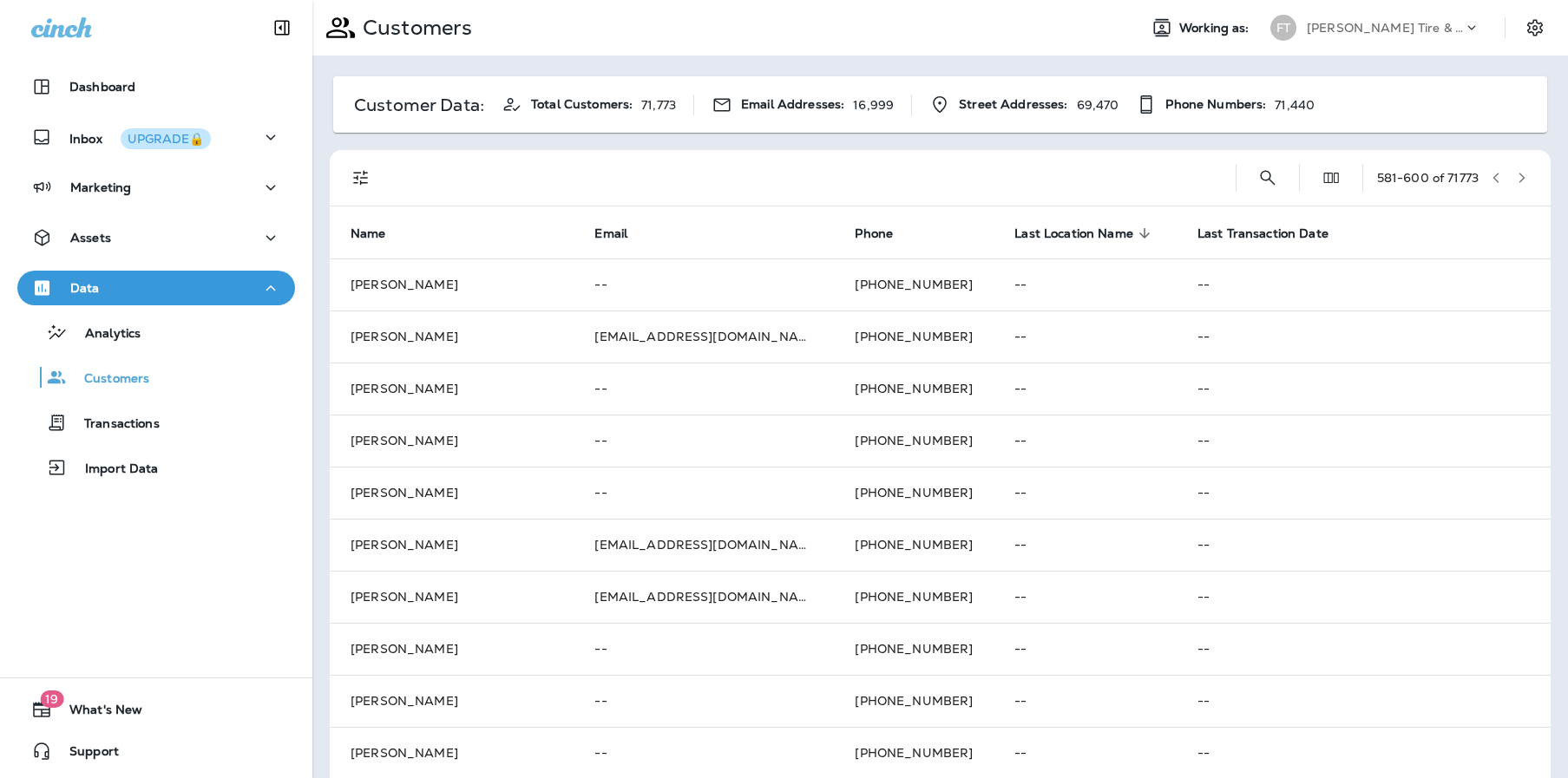
click at [1516, 178] on icon "button" at bounding box center [1521, 177] width 12 height 12
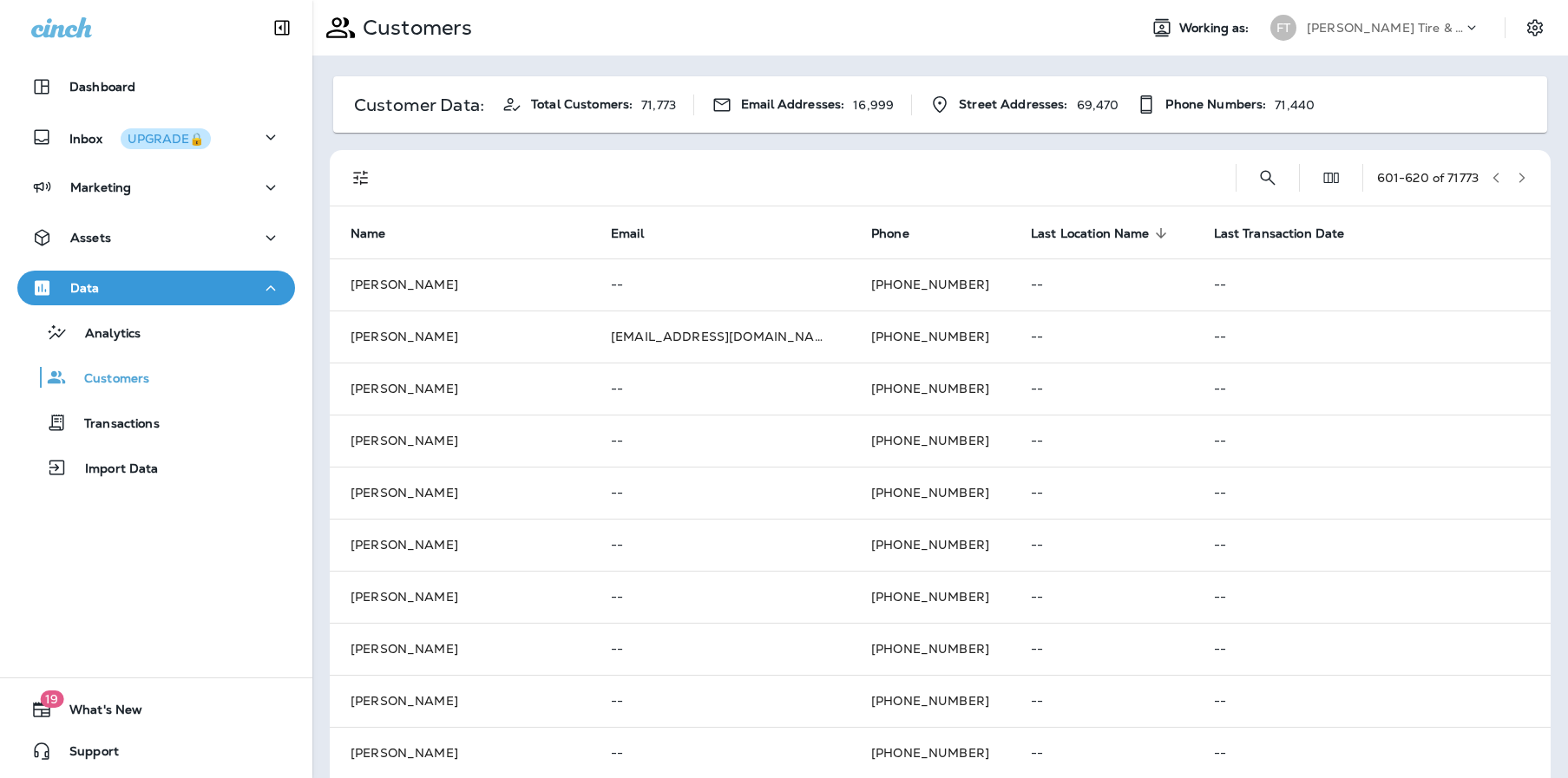
click at [1516, 179] on icon "button" at bounding box center [1521, 177] width 12 height 12
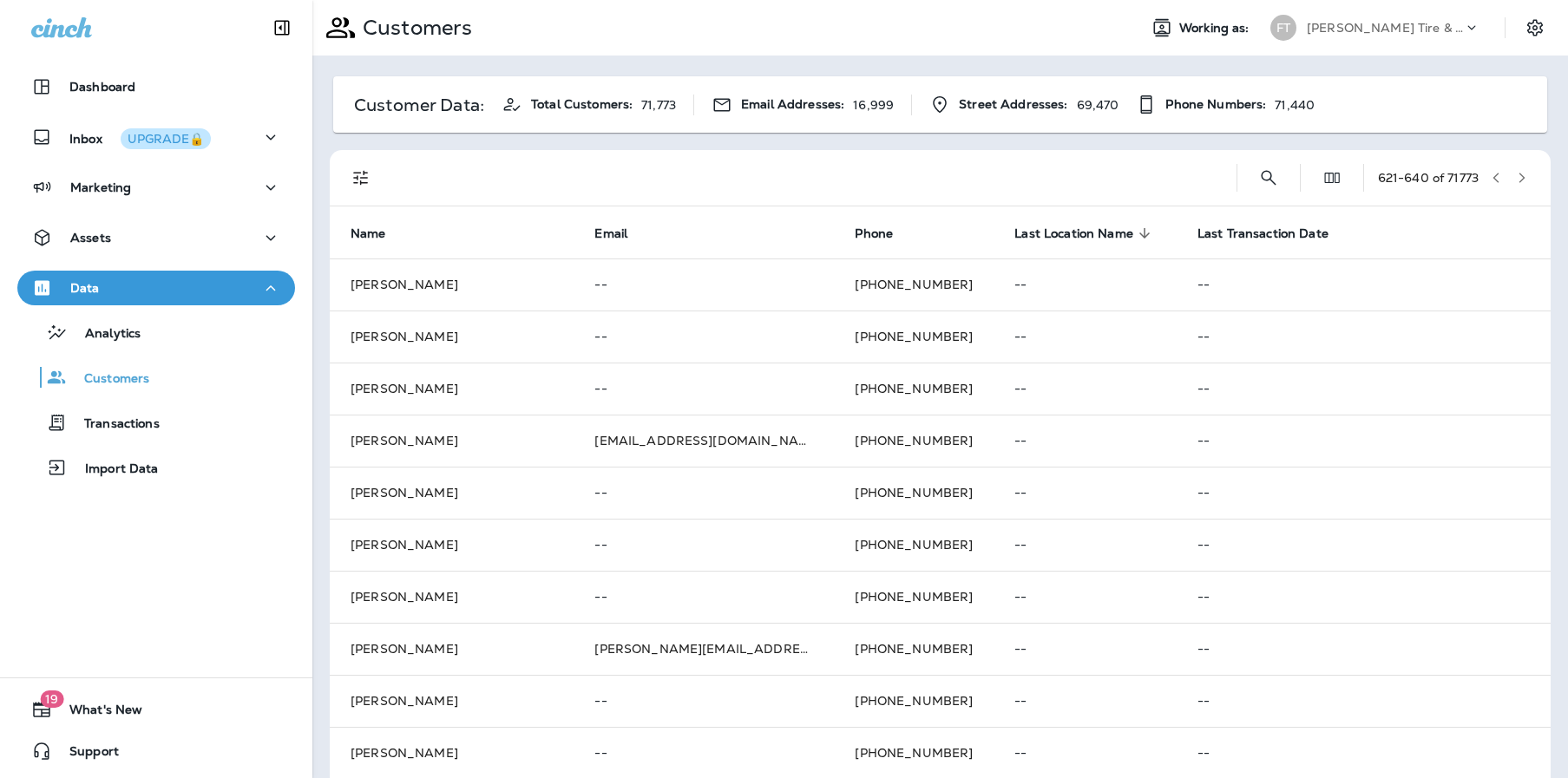
click at [1516, 179] on icon "button" at bounding box center [1521, 177] width 12 height 12
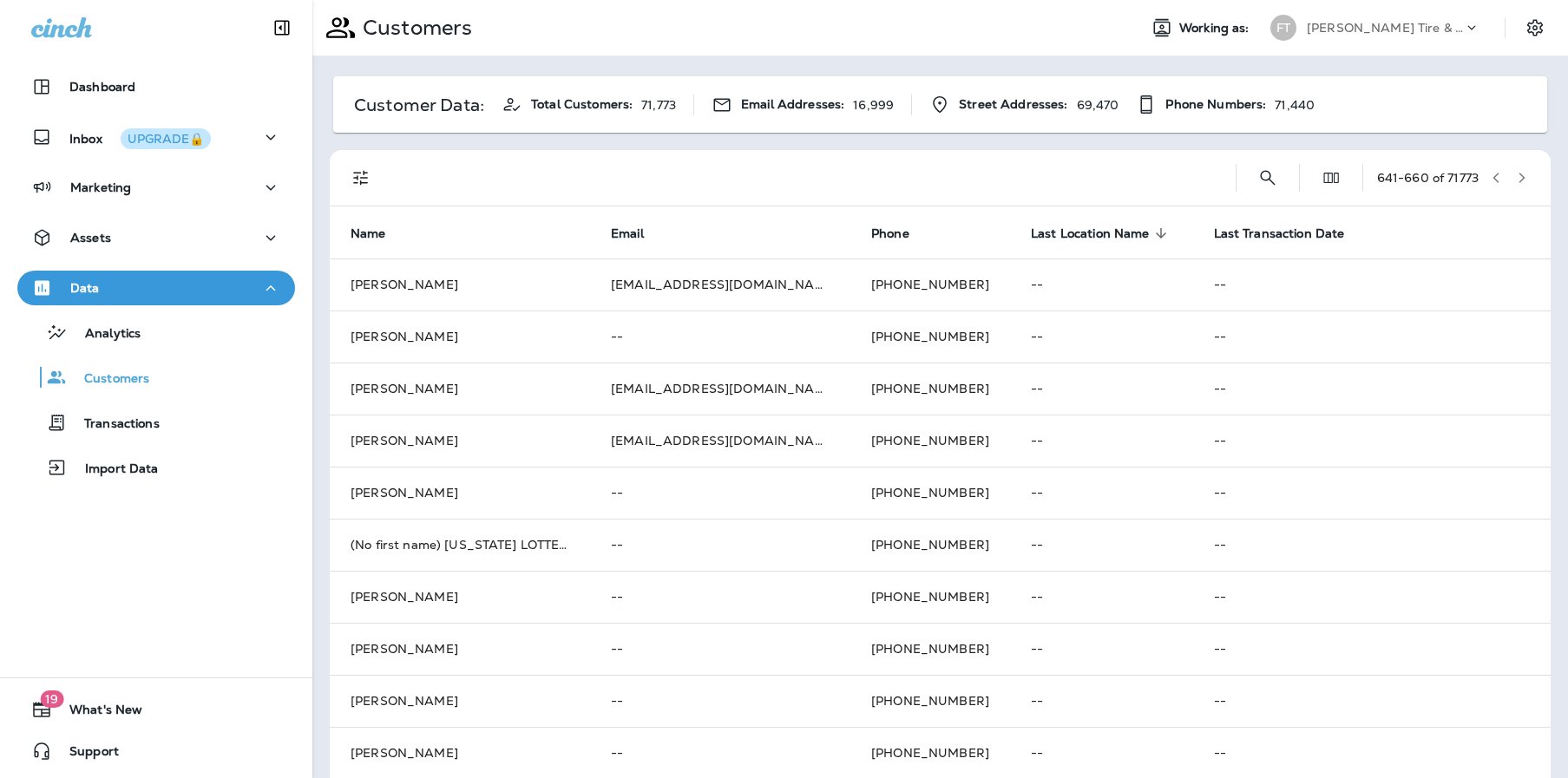
click at [1517, 175] on button "button" at bounding box center [1522, 177] width 26 height 26
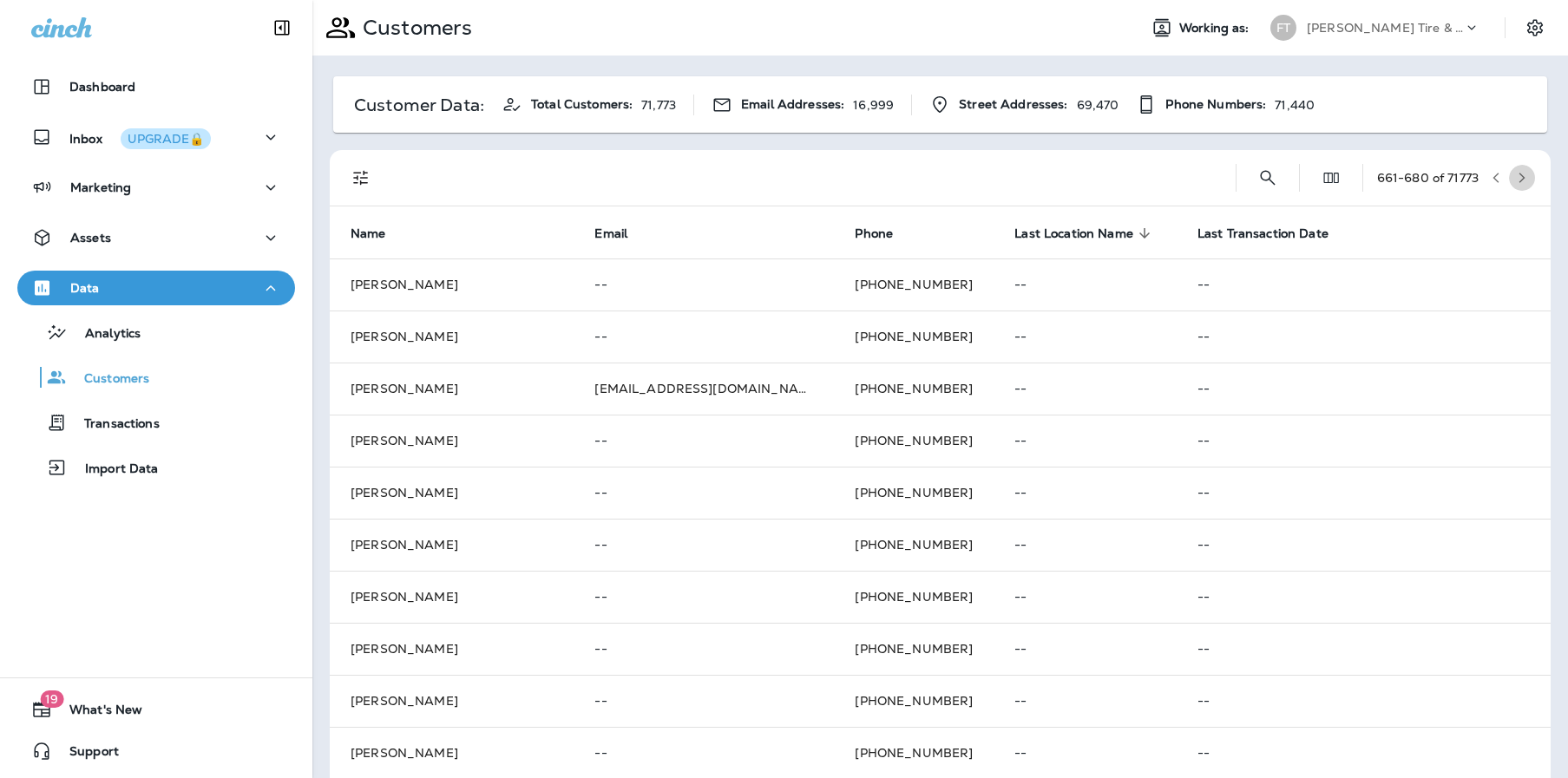
click at [1517, 175] on button "button" at bounding box center [1522, 177] width 26 height 26
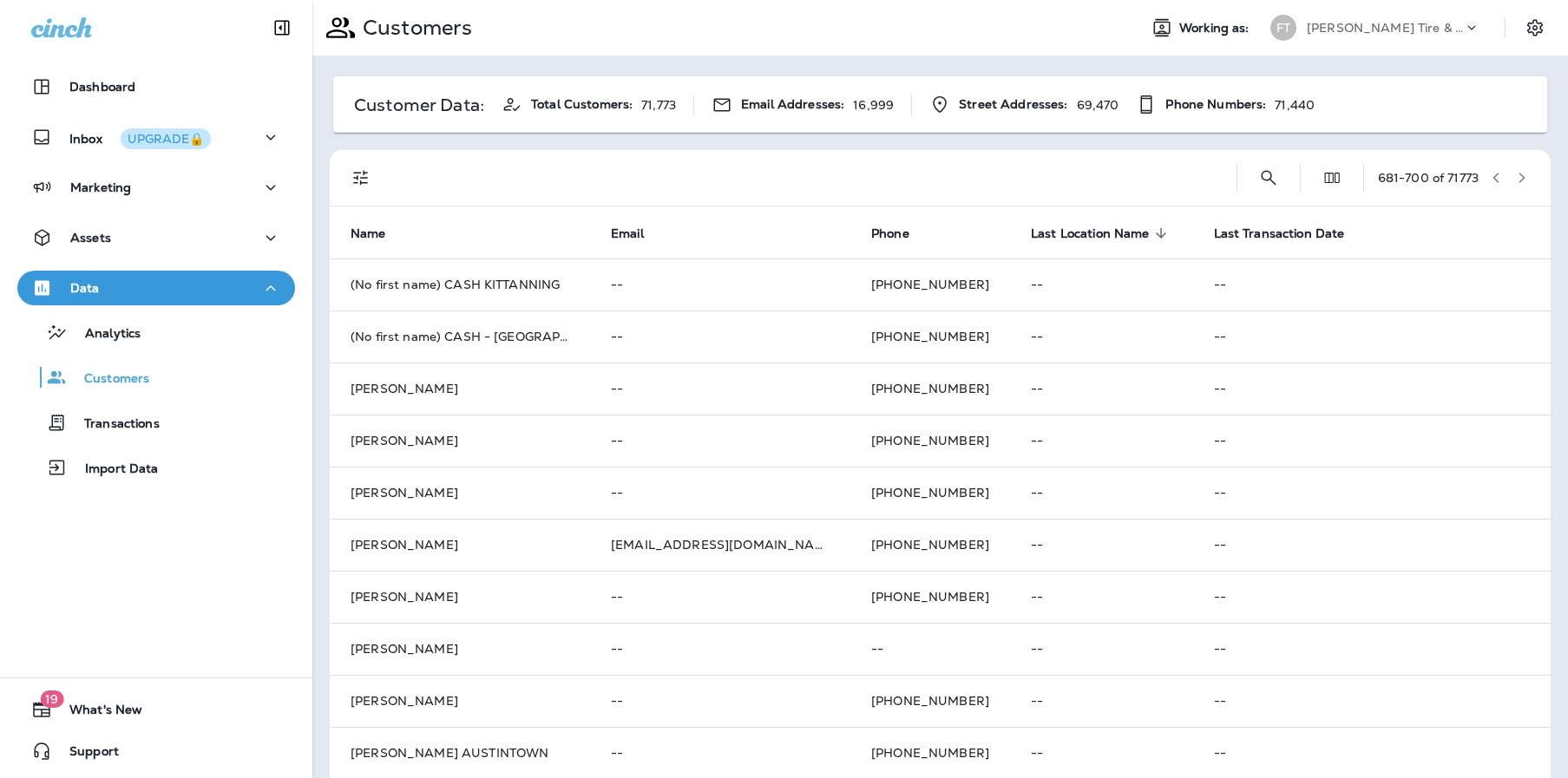
click at [1520, 176] on button "button" at bounding box center [1522, 177] width 26 height 26
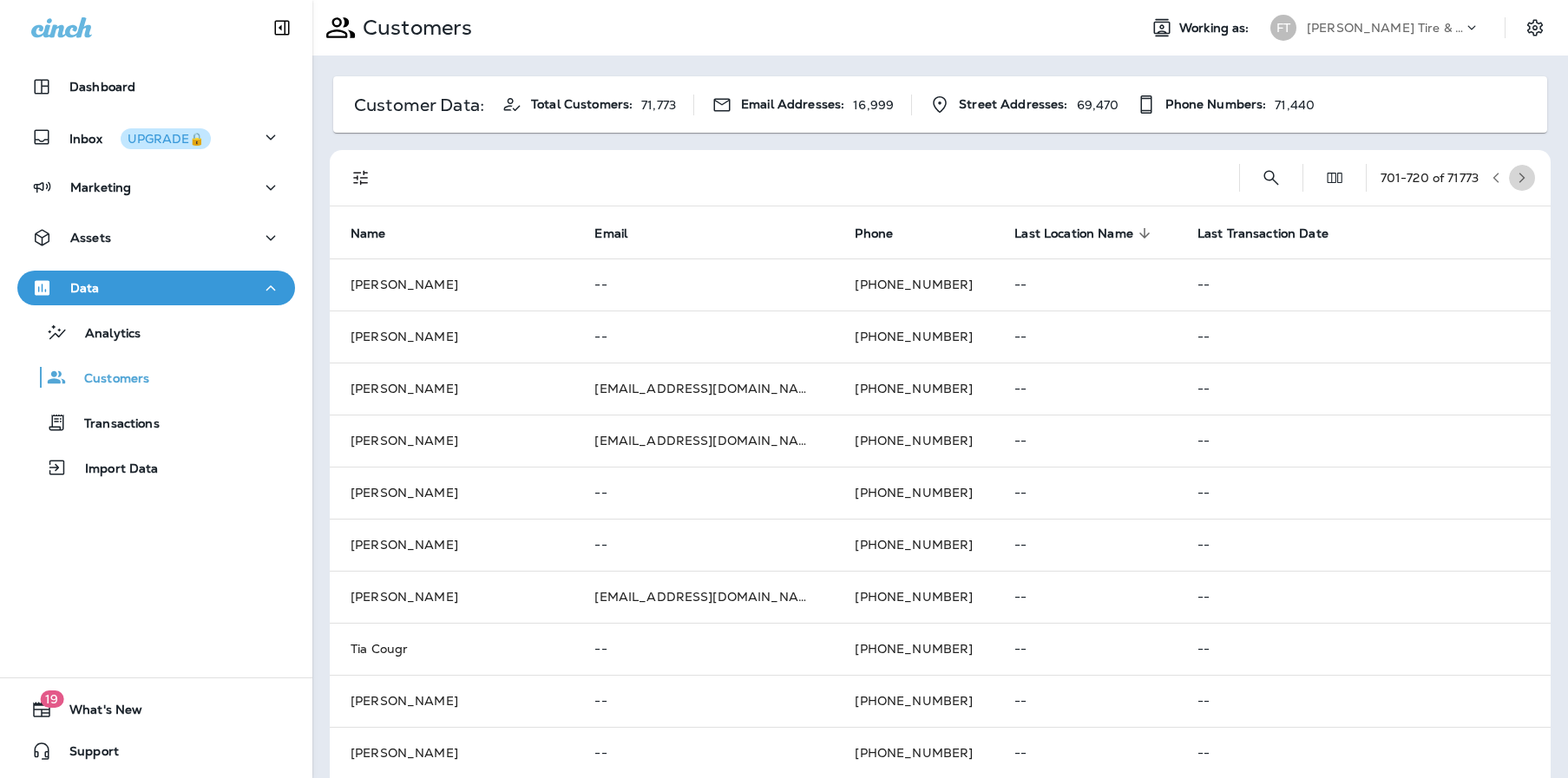
click at [1520, 177] on button "button" at bounding box center [1522, 177] width 26 height 26
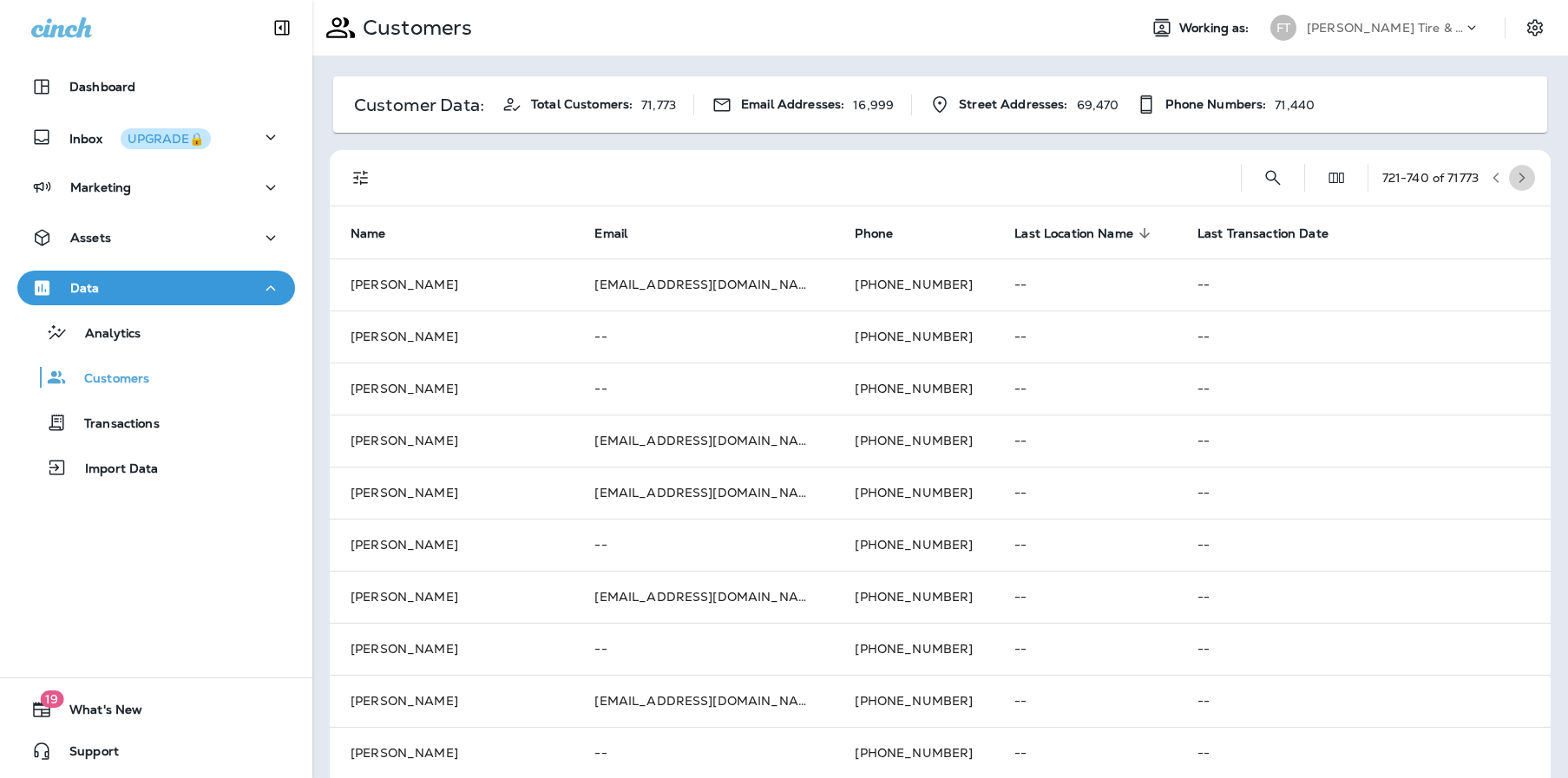
click at [1520, 179] on button "button" at bounding box center [1522, 177] width 26 height 26
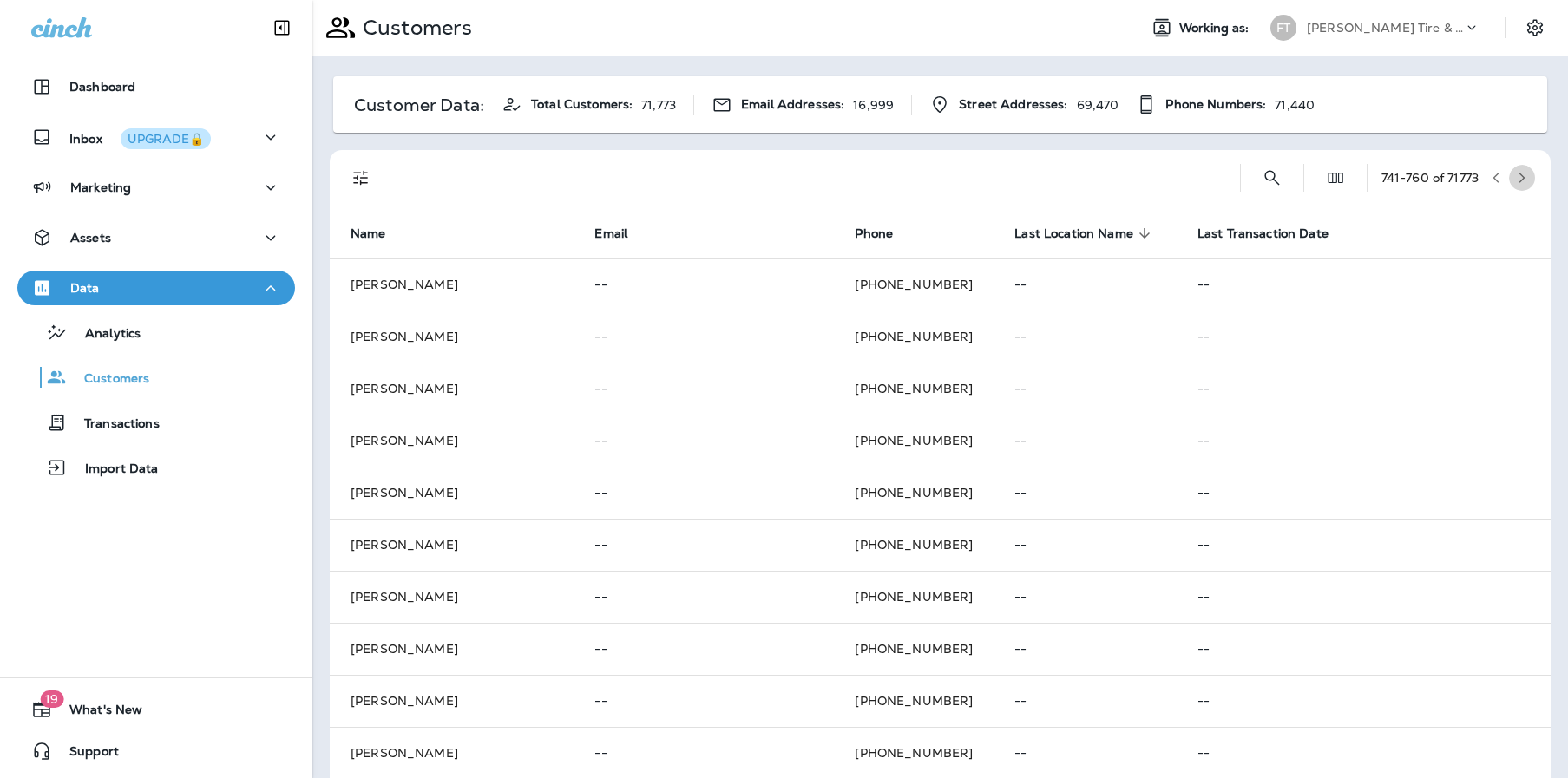
click at [1516, 179] on button "button" at bounding box center [1522, 177] width 26 height 26
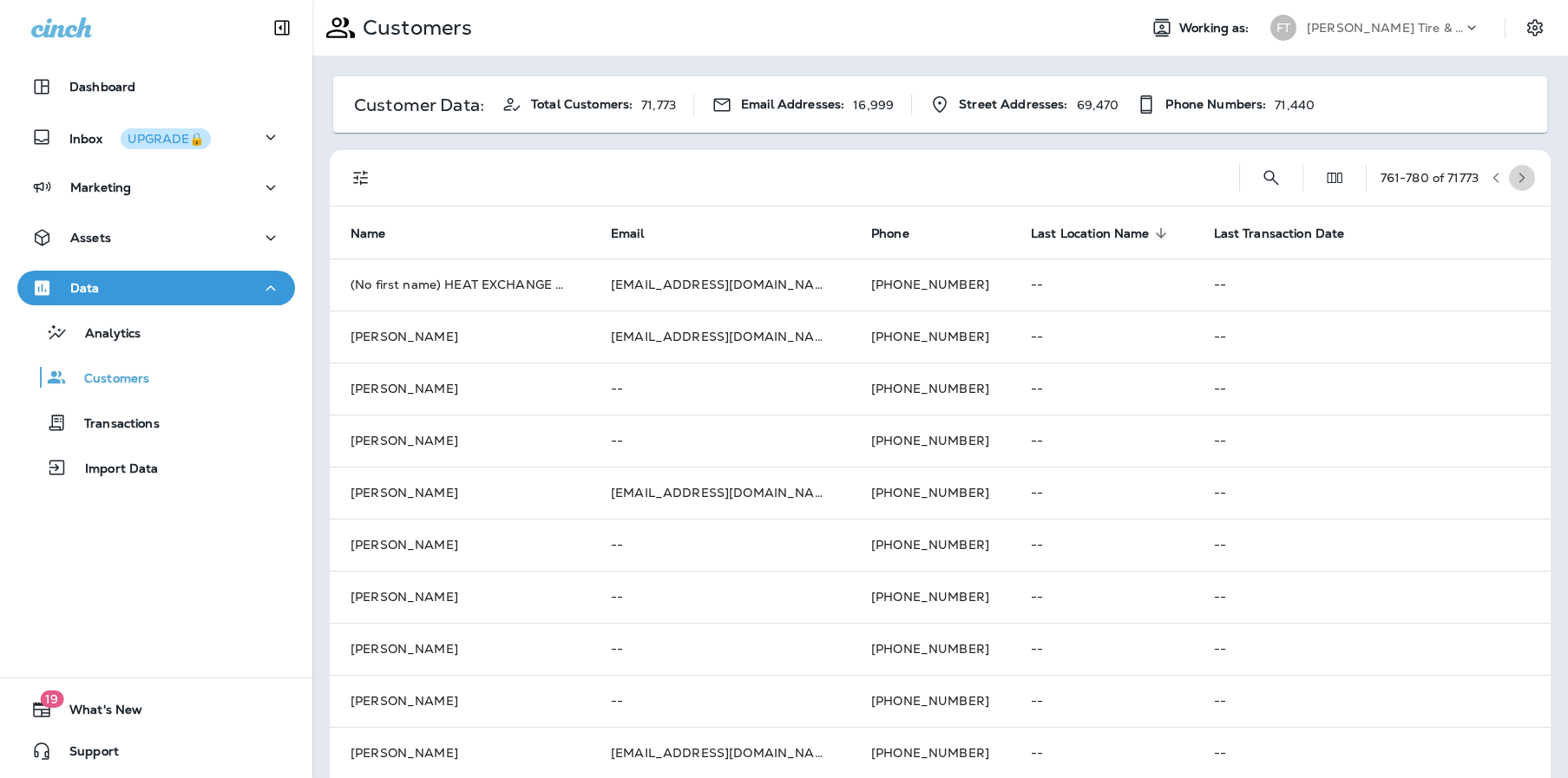
click at [1516, 178] on button "button" at bounding box center [1522, 177] width 26 height 26
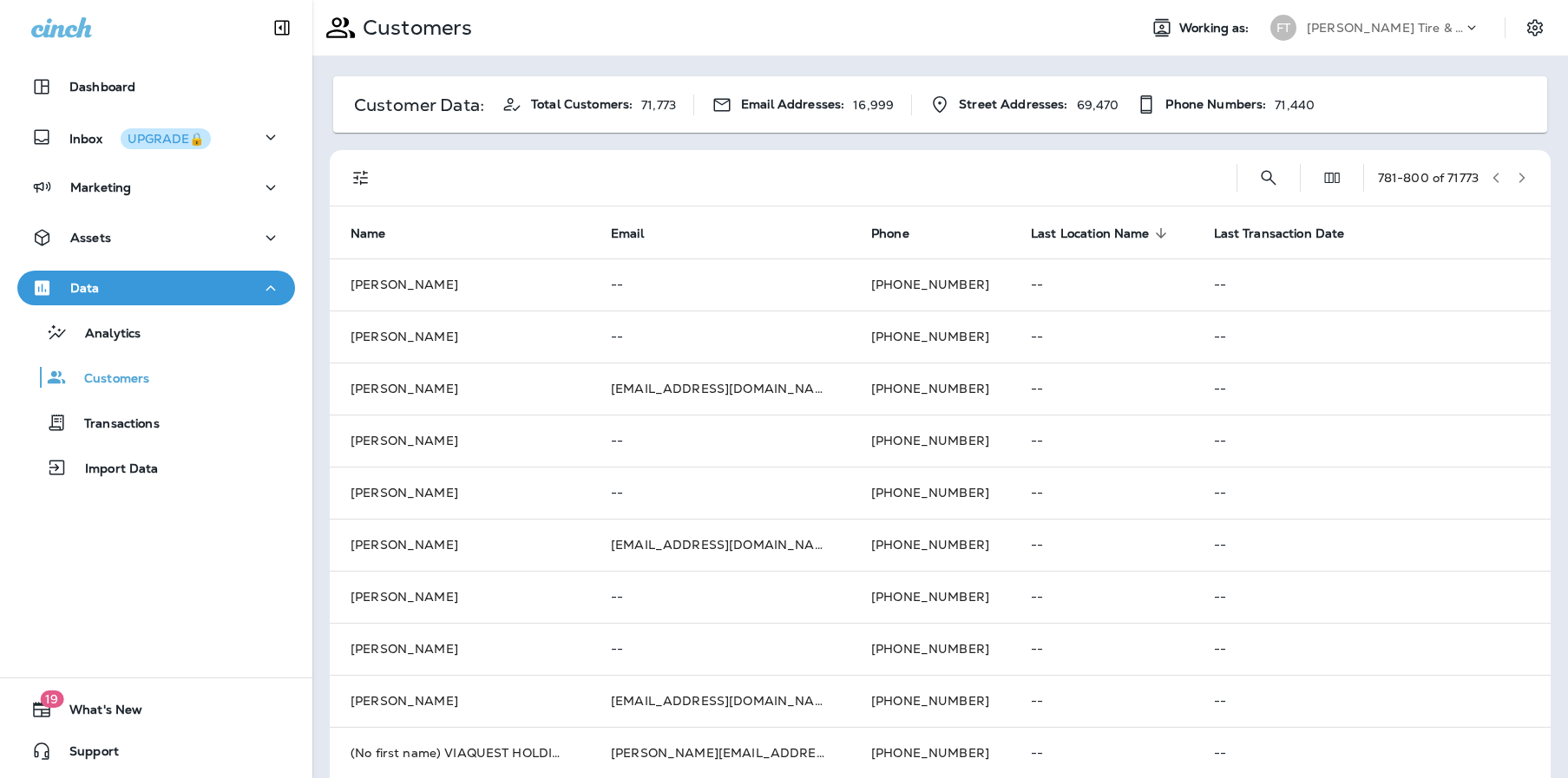
click at [1516, 178] on button "button" at bounding box center [1522, 177] width 26 height 26
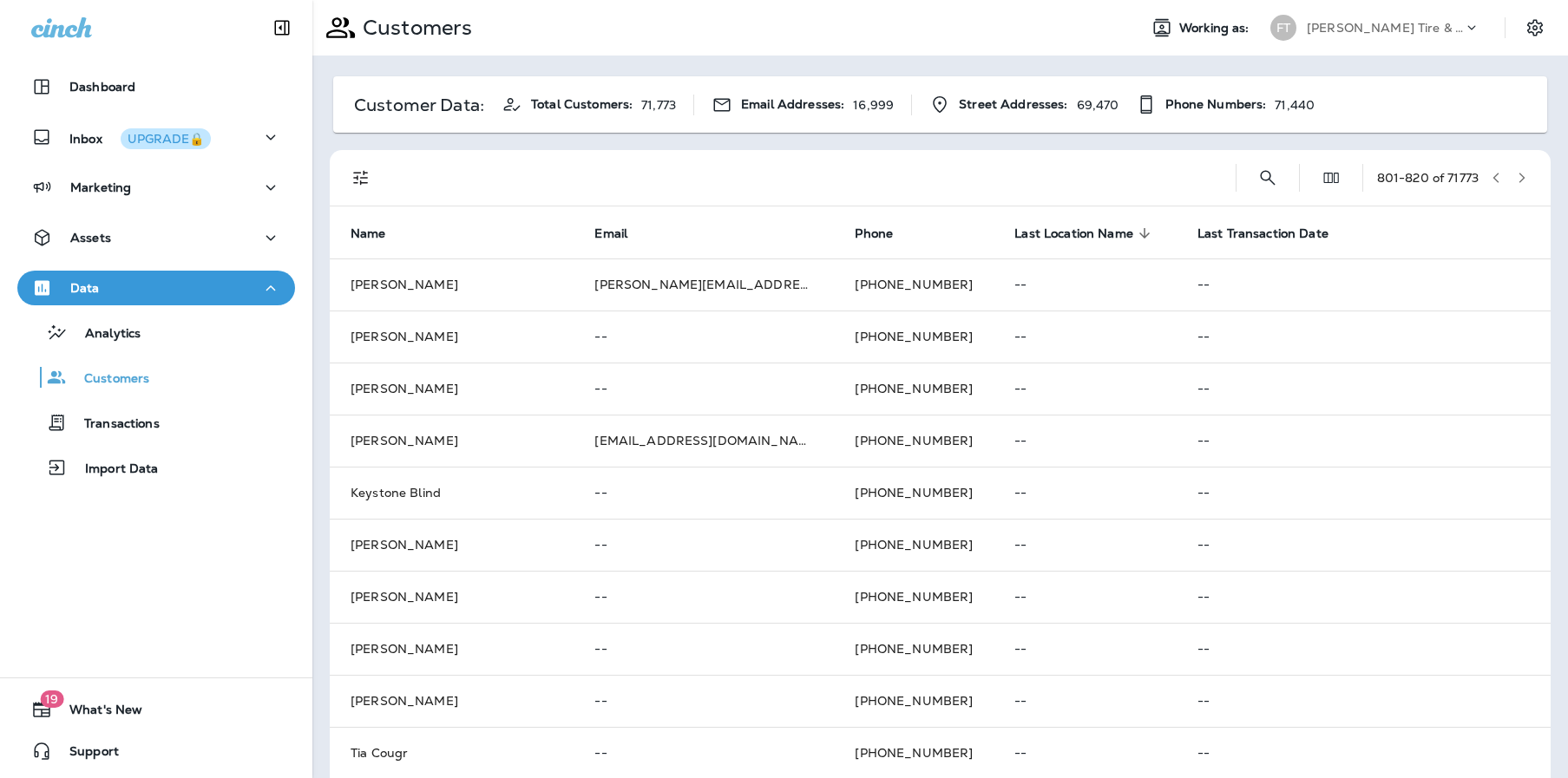
click at [1516, 178] on button "button" at bounding box center [1522, 177] width 26 height 26
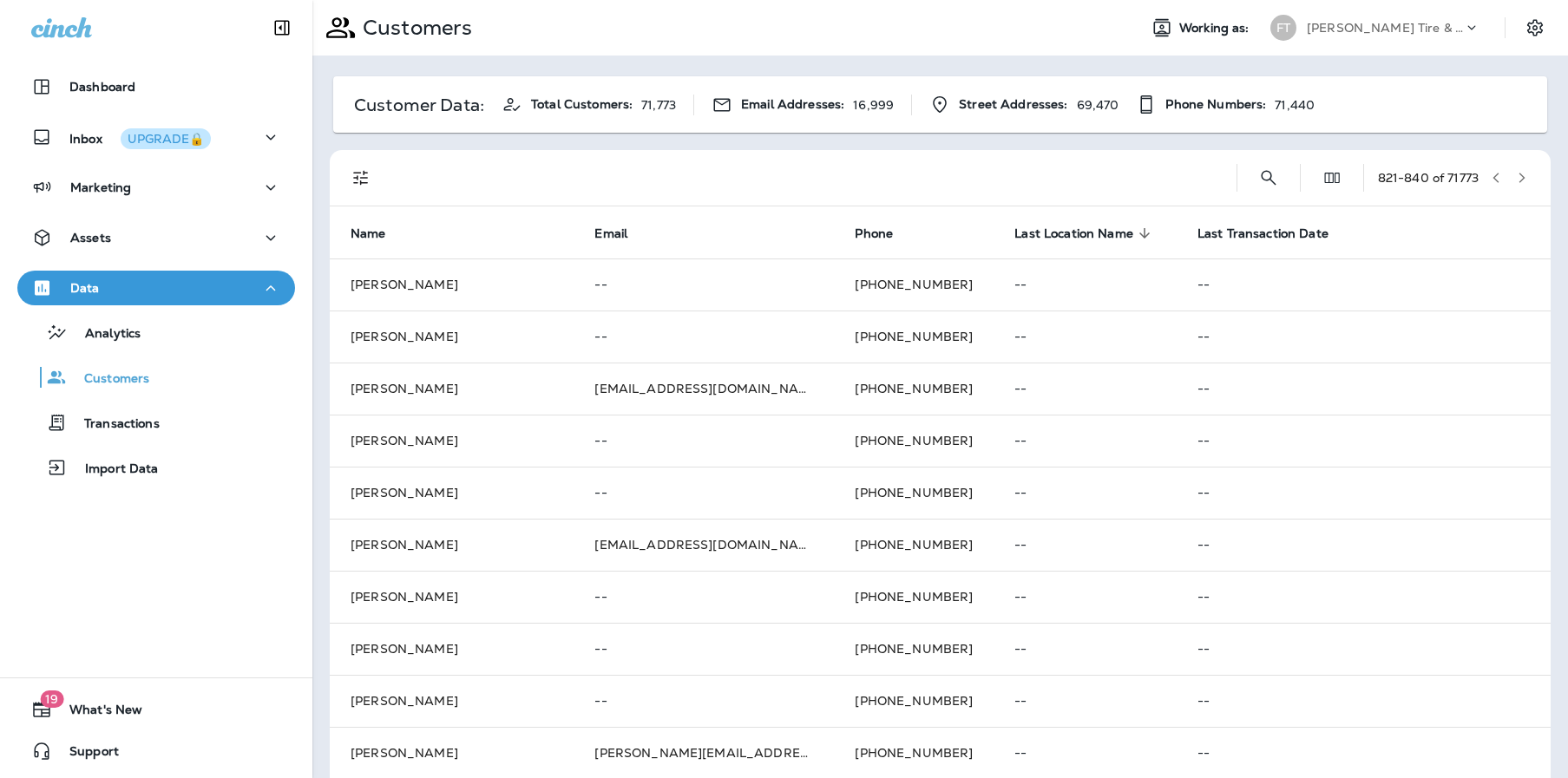
click at [1516, 178] on button "button" at bounding box center [1522, 177] width 26 height 26
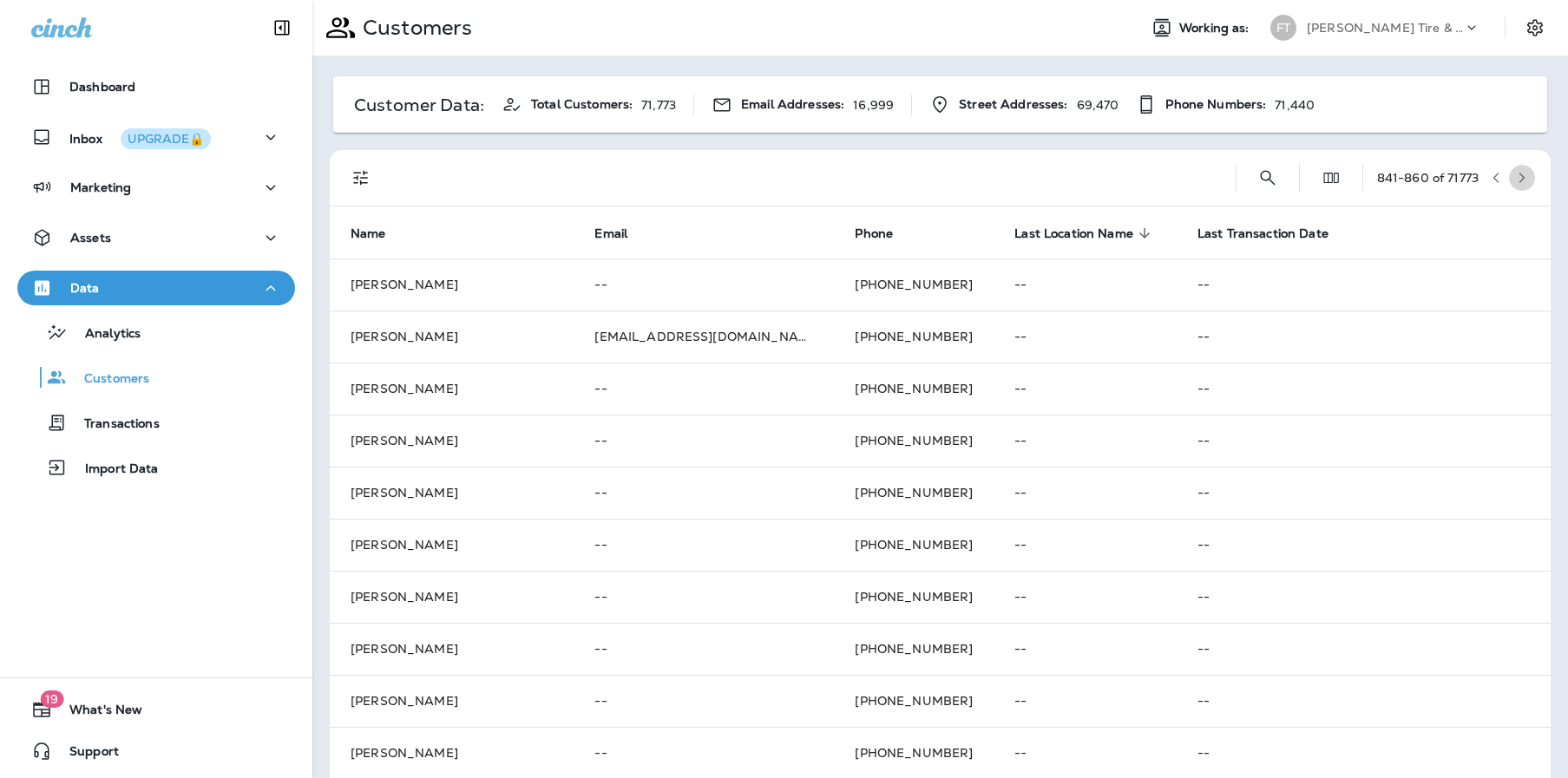
click at [1516, 178] on button "button" at bounding box center [1522, 177] width 26 height 26
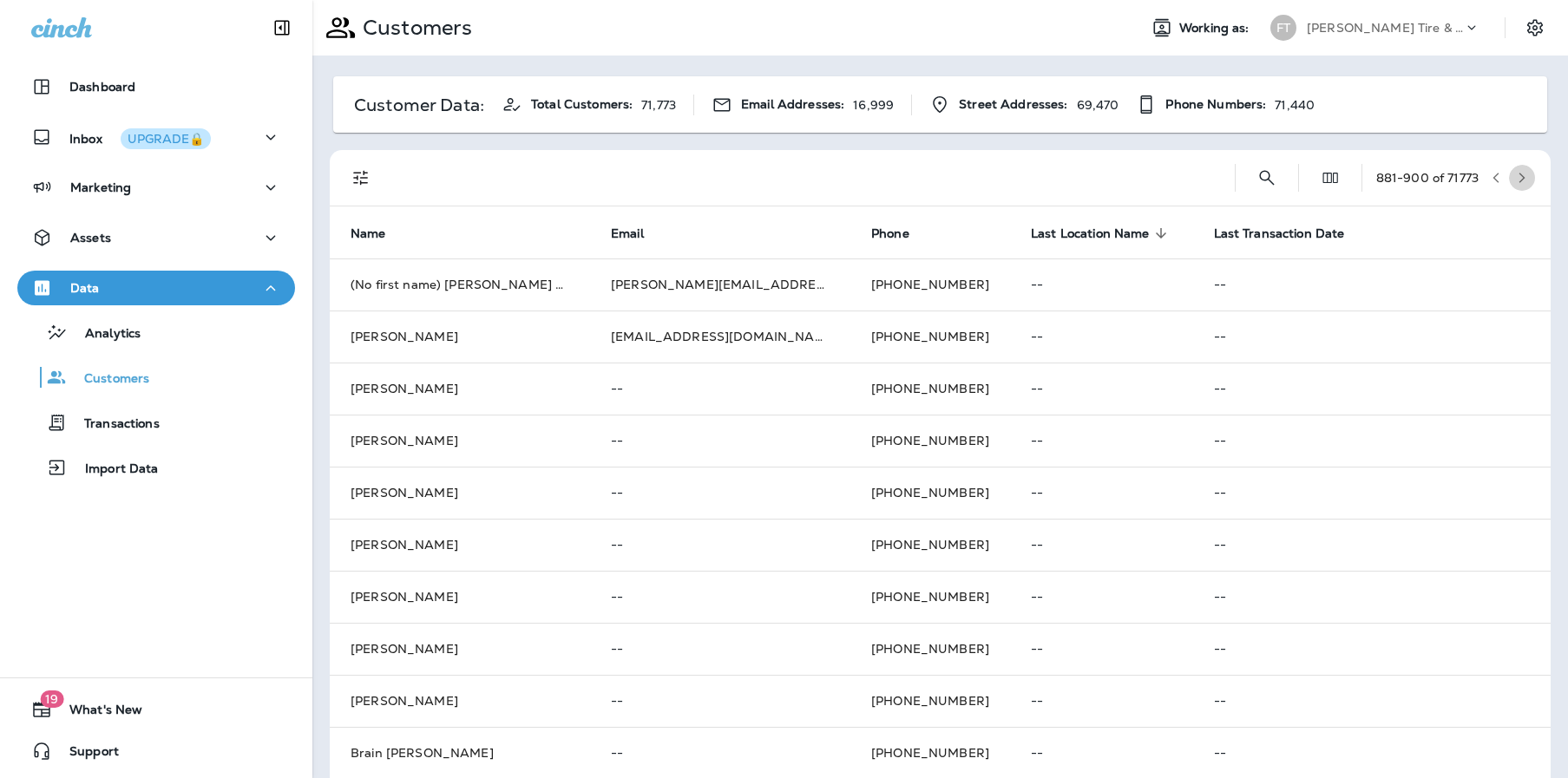
click at [1517, 179] on button "button" at bounding box center [1522, 177] width 26 height 26
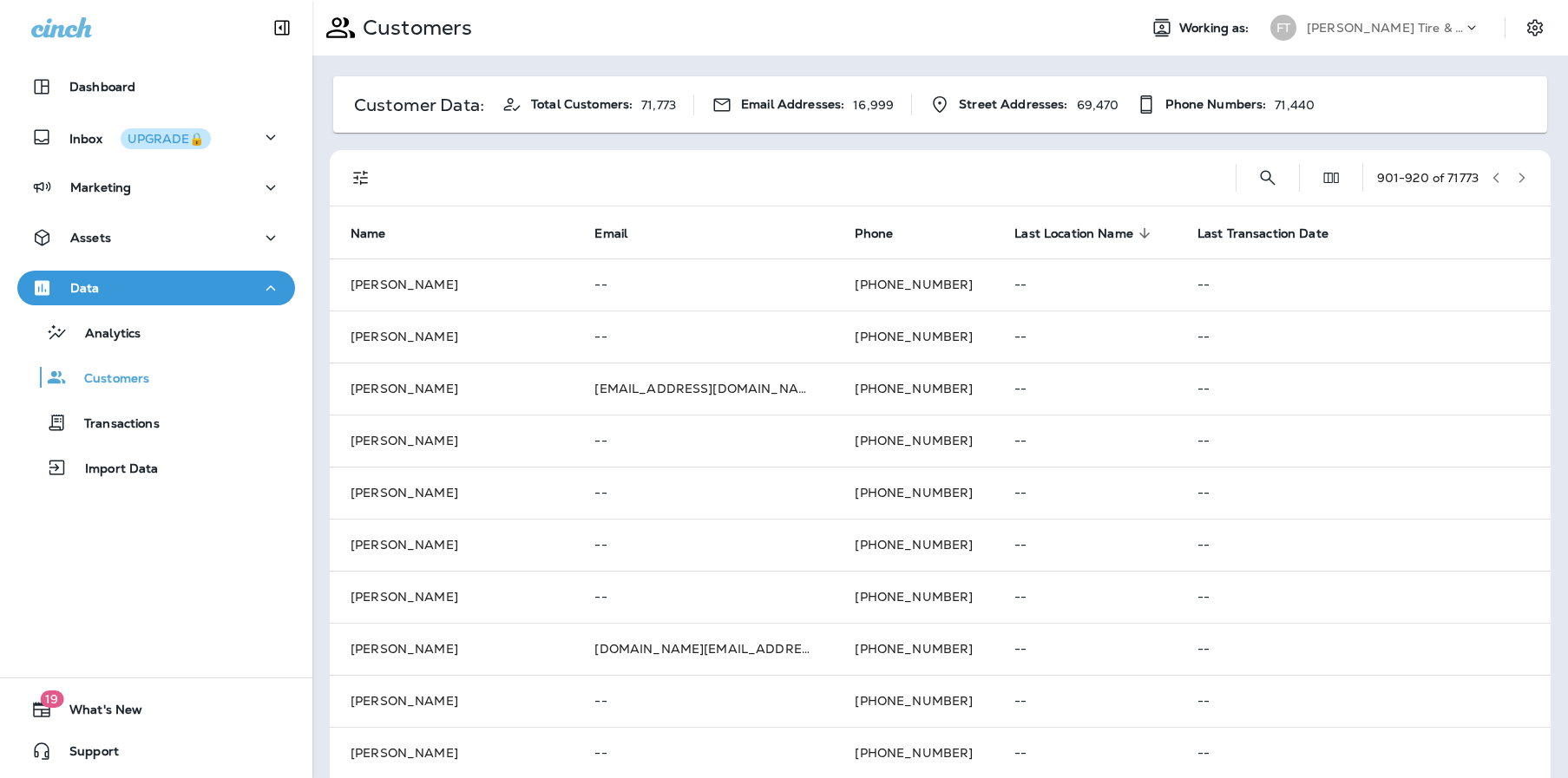
click at [1517, 179] on button "button" at bounding box center [1522, 177] width 26 height 26
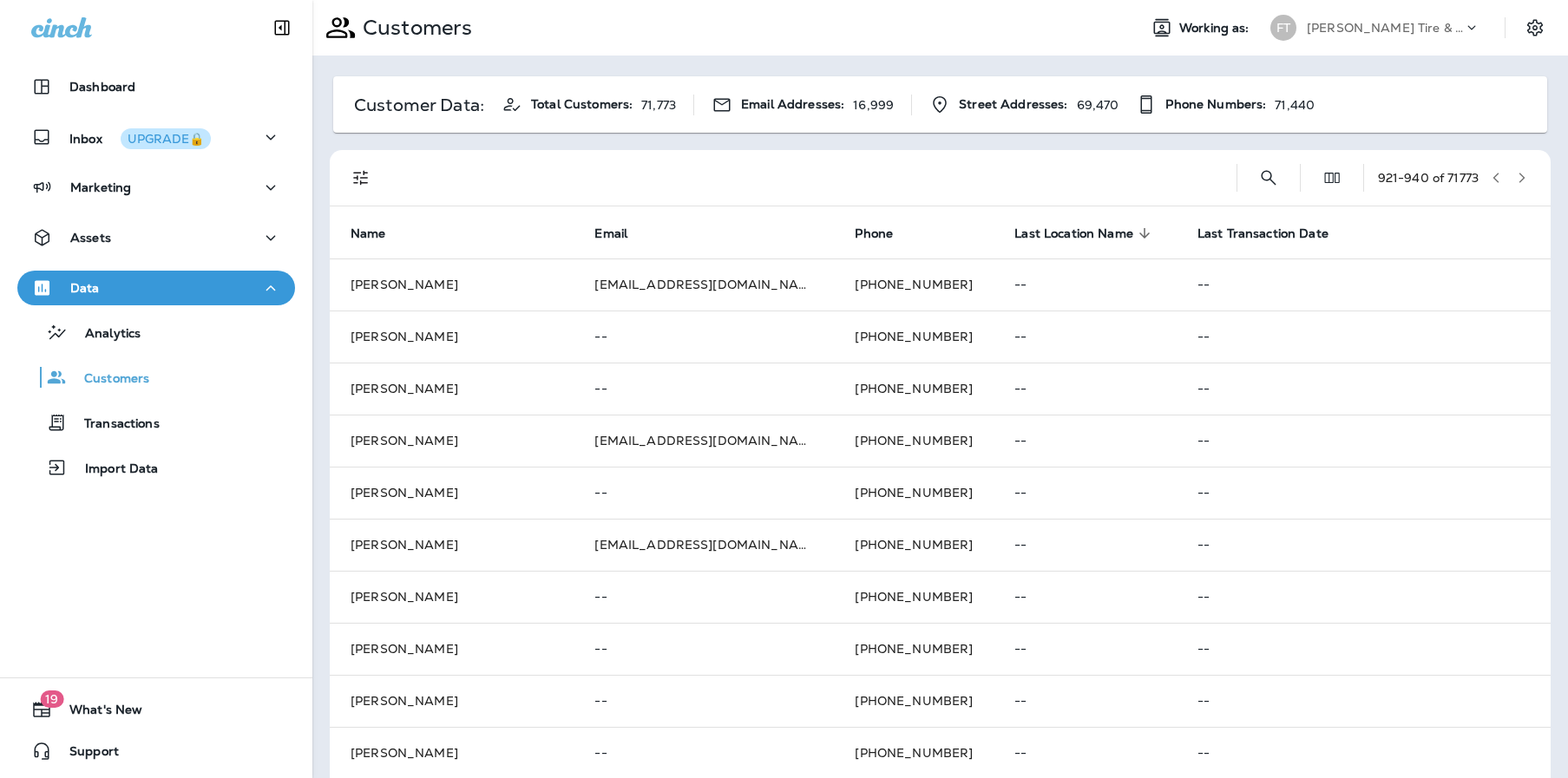
click at [1517, 179] on button "button" at bounding box center [1522, 177] width 26 height 26
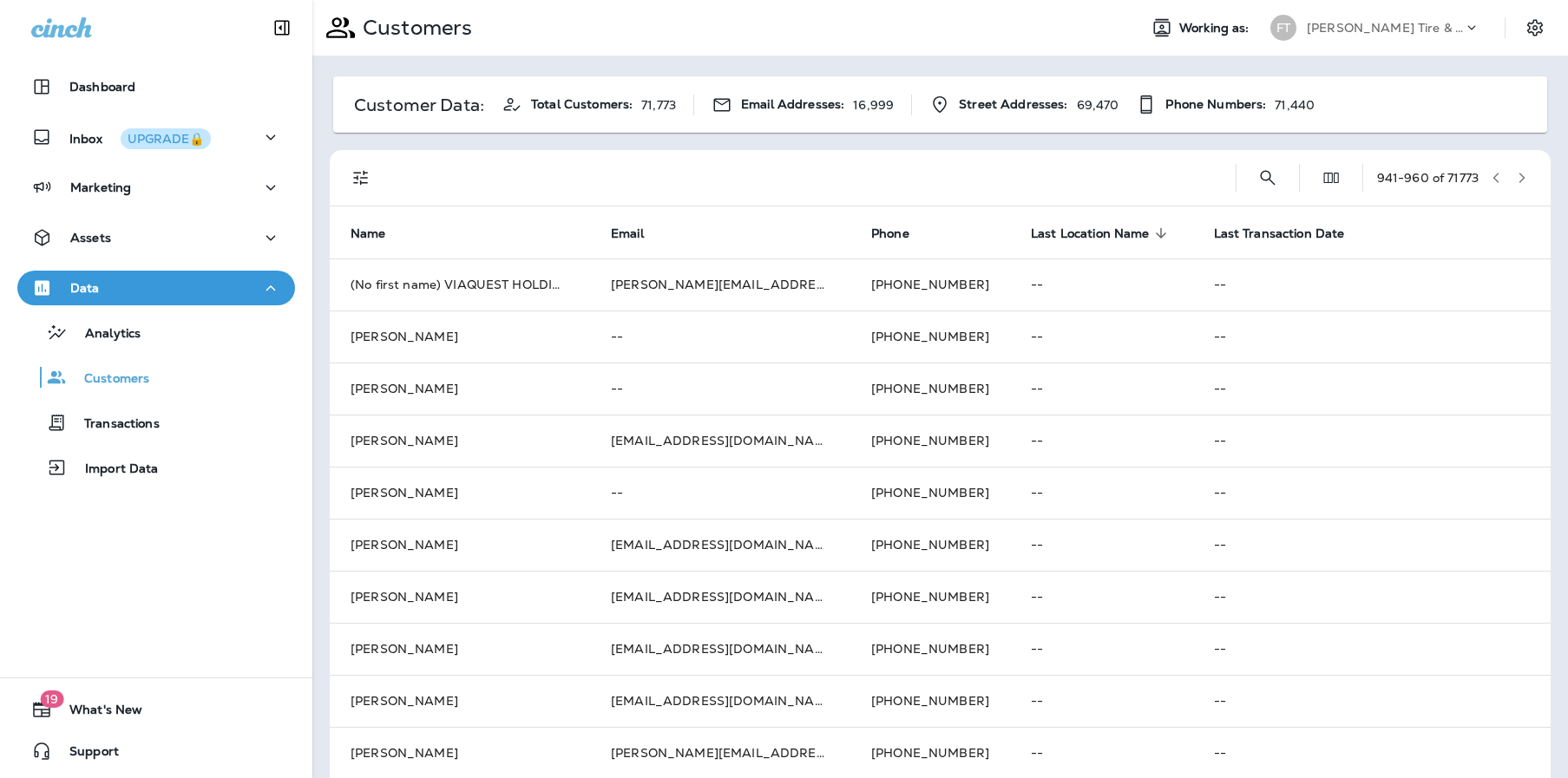
click at [1516, 176] on button "button" at bounding box center [1522, 177] width 26 height 26
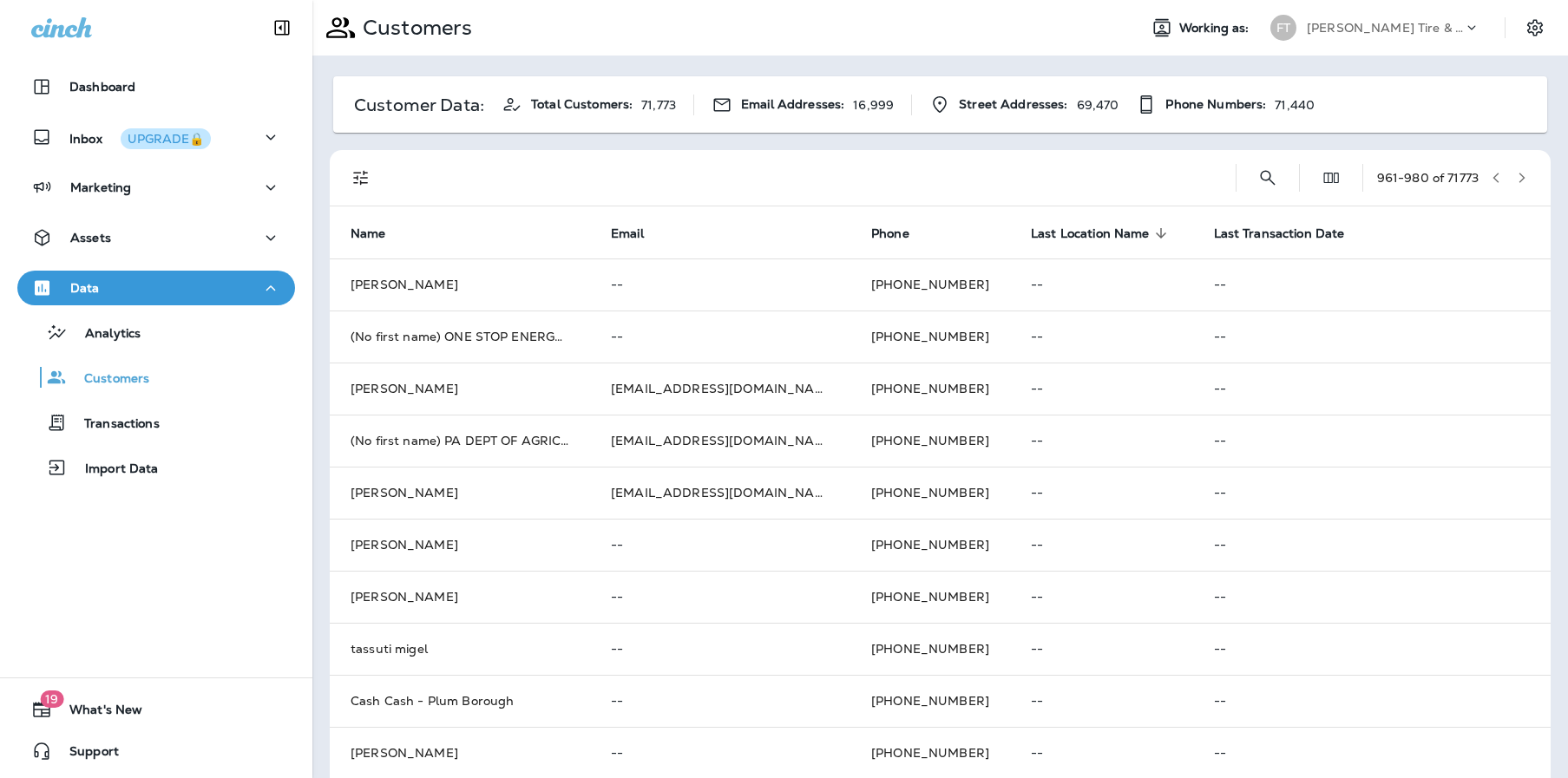
click at [1516, 176] on button "button" at bounding box center [1522, 177] width 26 height 26
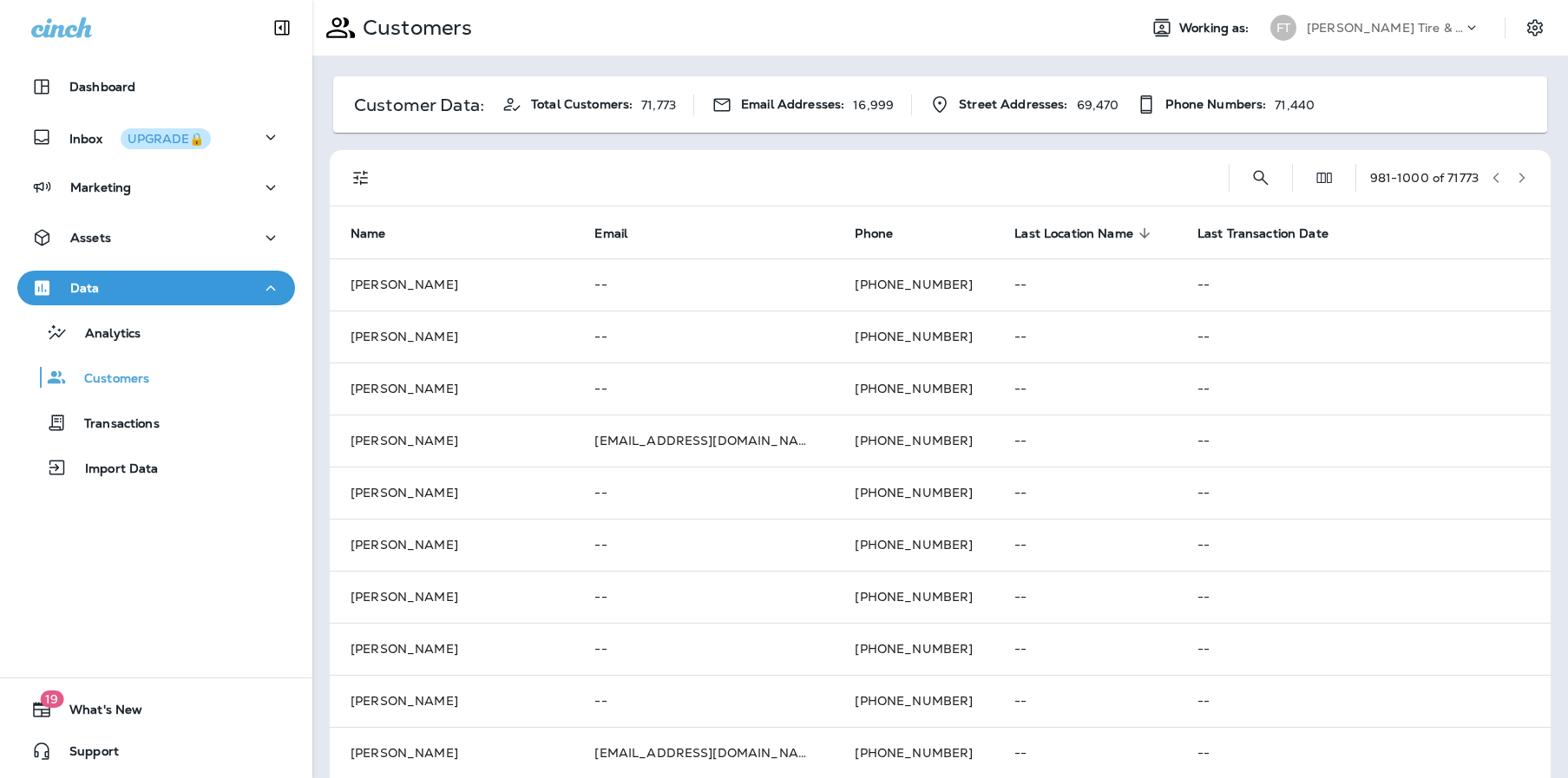
click at [1516, 176] on button "button" at bounding box center [1522, 177] width 26 height 26
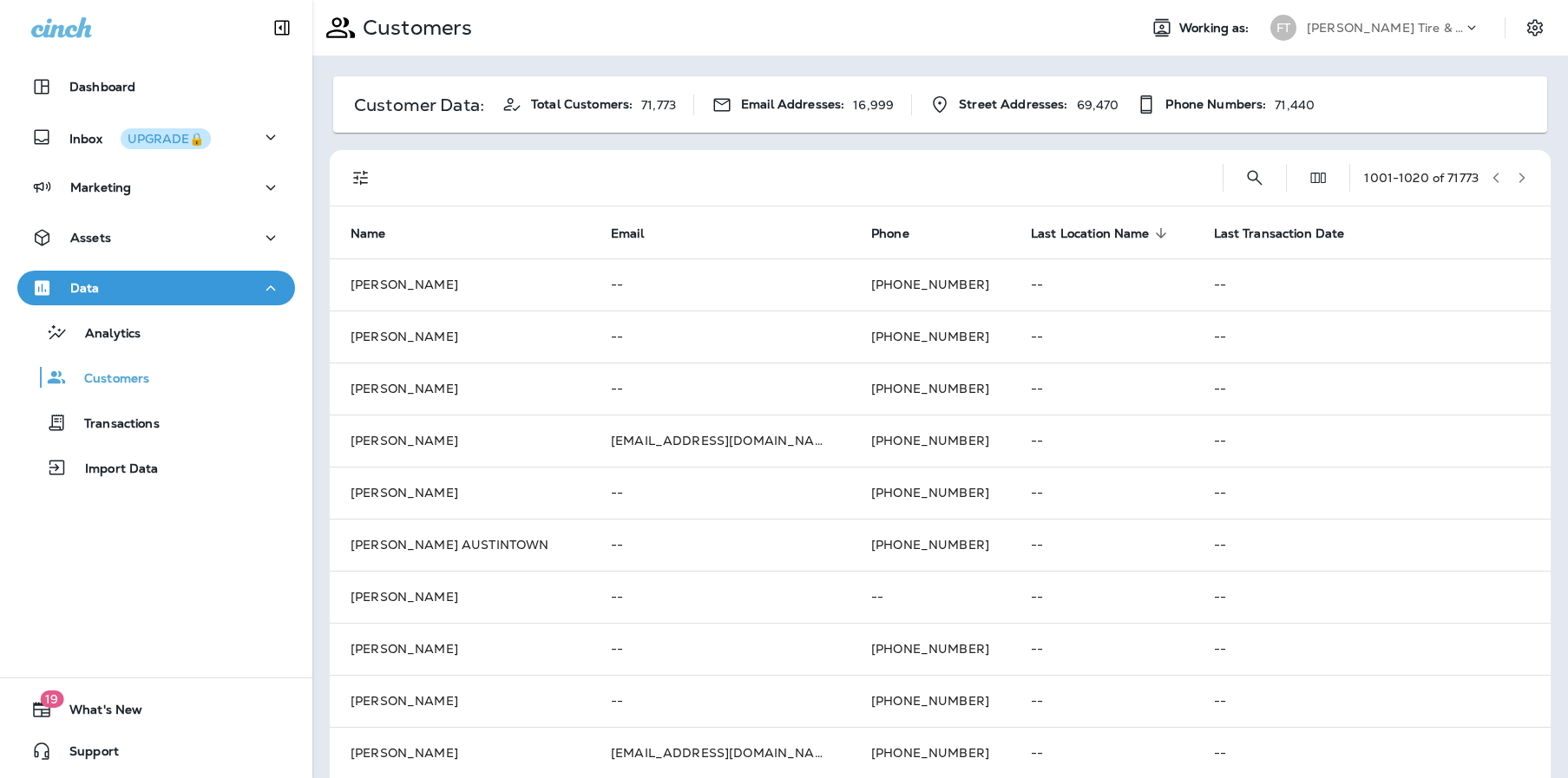
click at [1516, 176] on button "button" at bounding box center [1522, 177] width 26 height 26
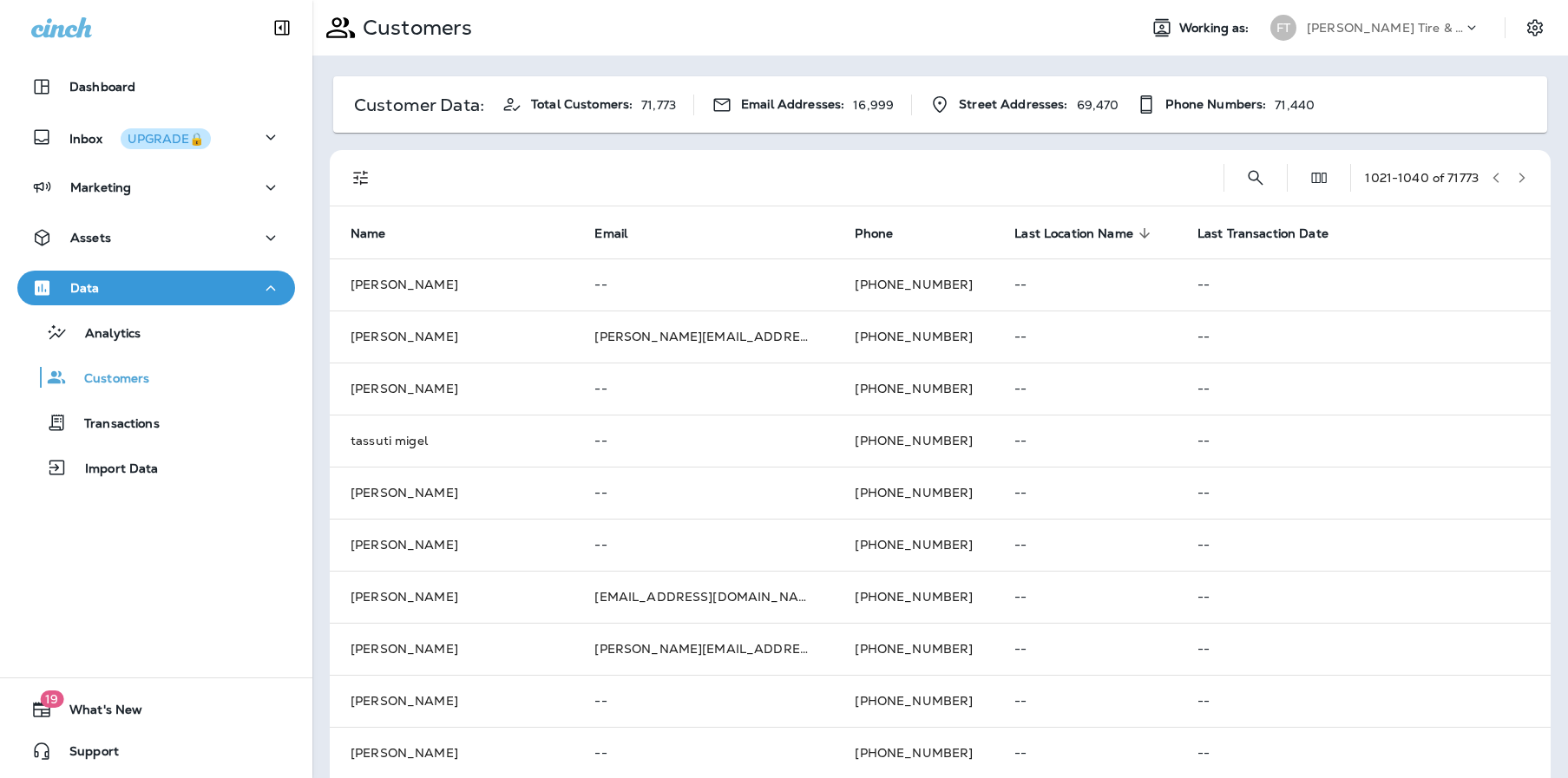
click at [1516, 176] on button "button" at bounding box center [1522, 177] width 26 height 26
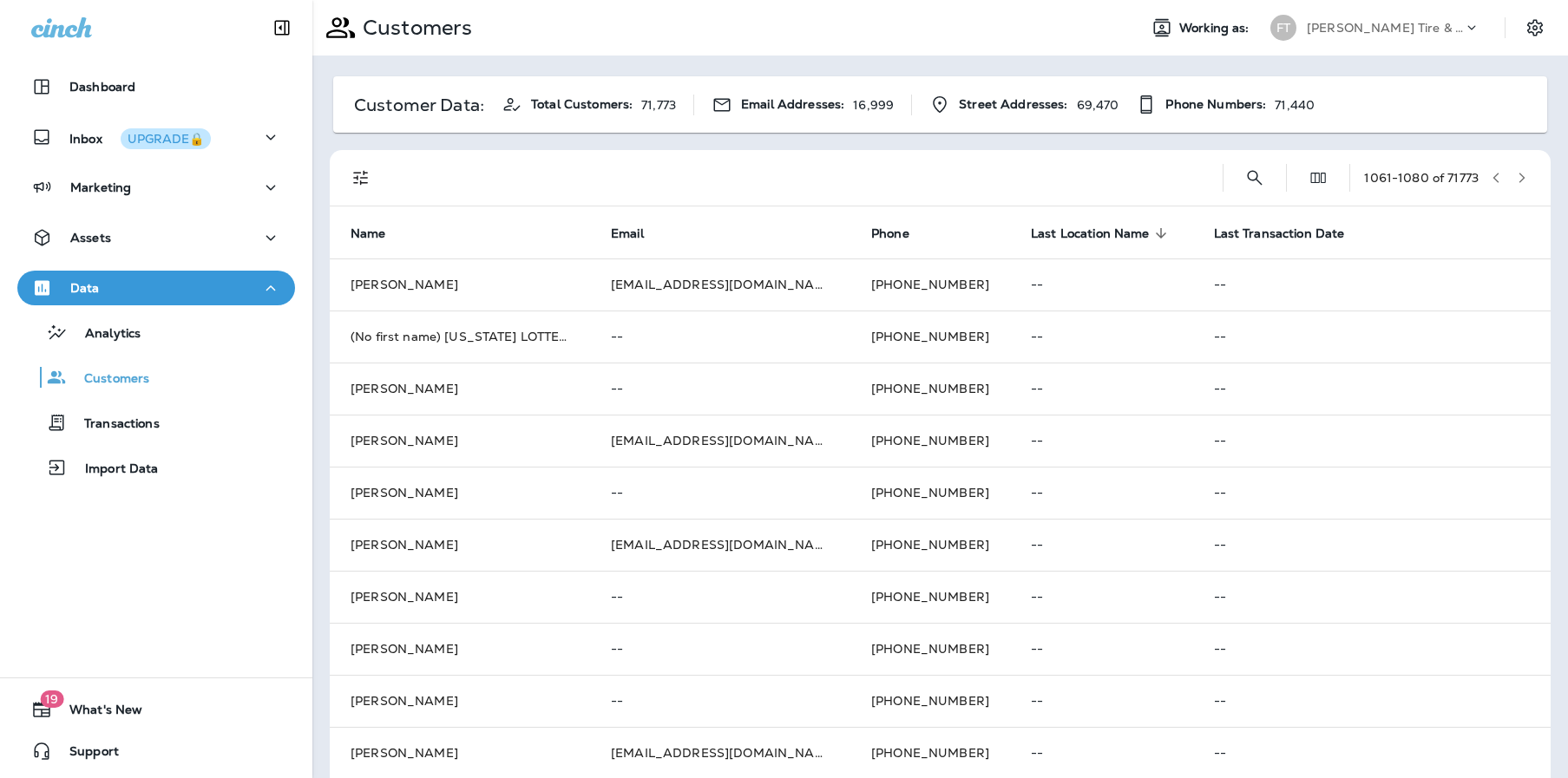
click at [1516, 176] on button "button" at bounding box center [1522, 177] width 26 height 26
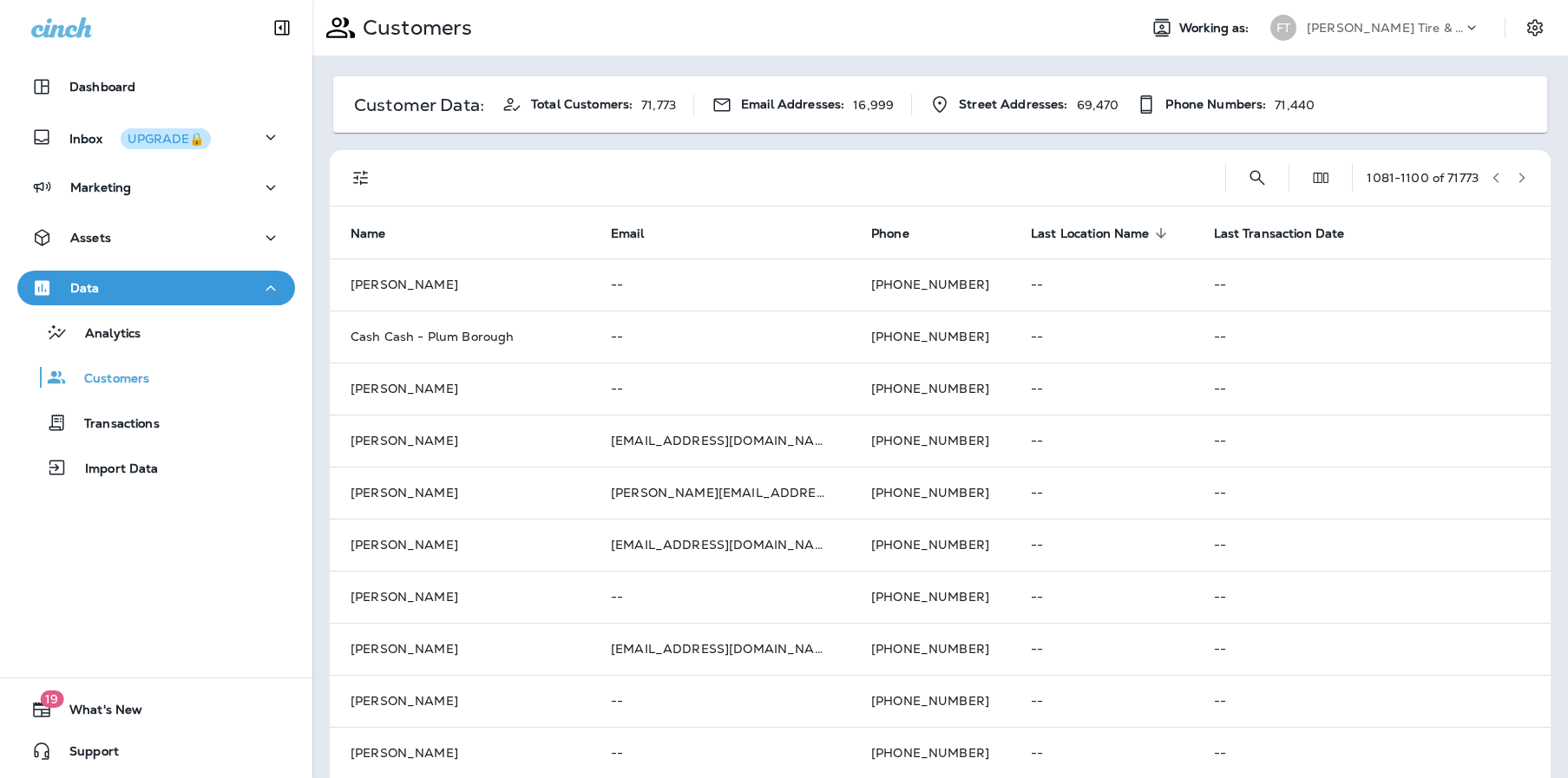
click at [1516, 176] on button "button" at bounding box center [1522, 177] width 26 height 26
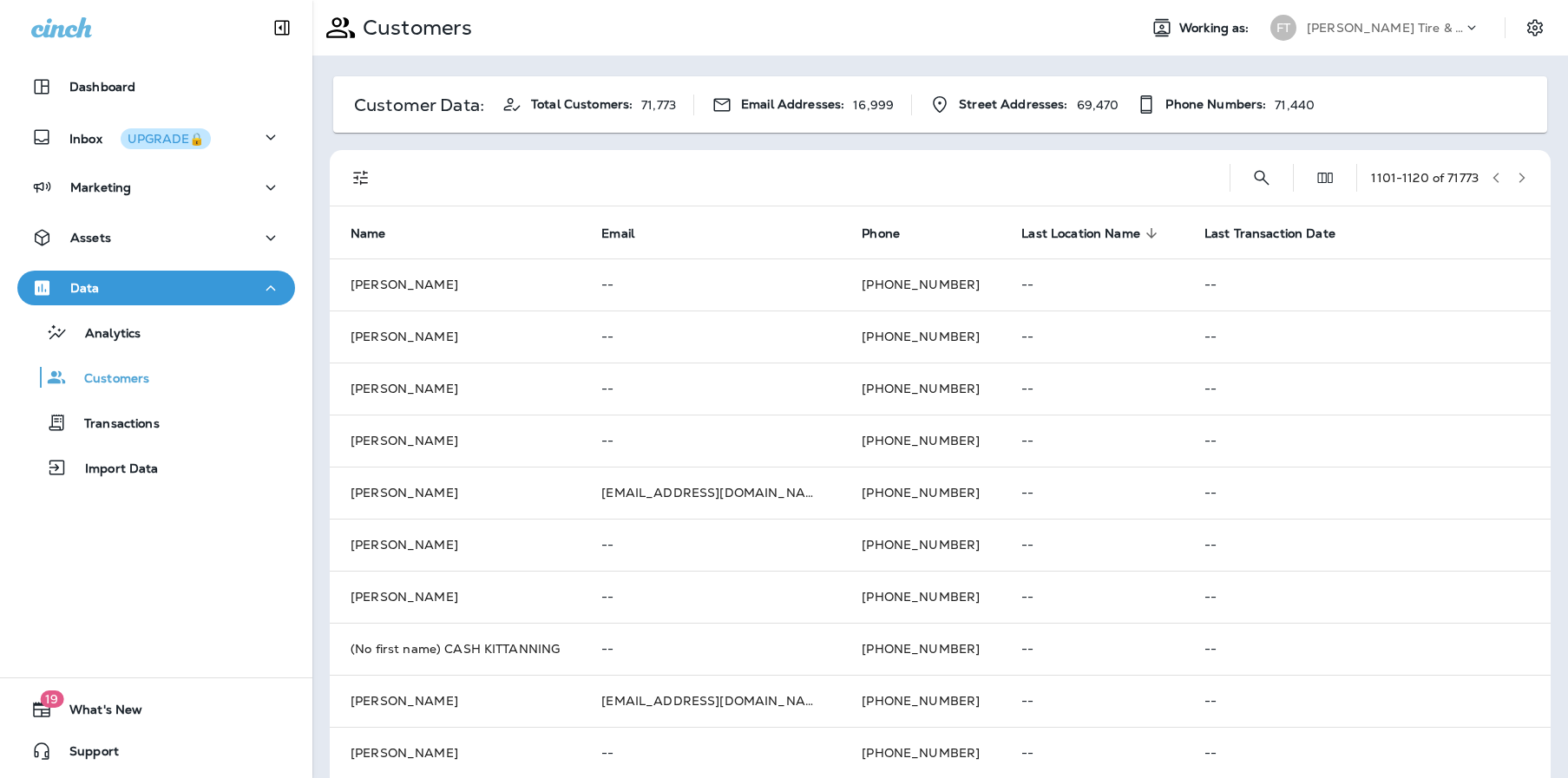
click at [1516, 176] on button "button" at bounding box center [1522, 177] width 26 height 26
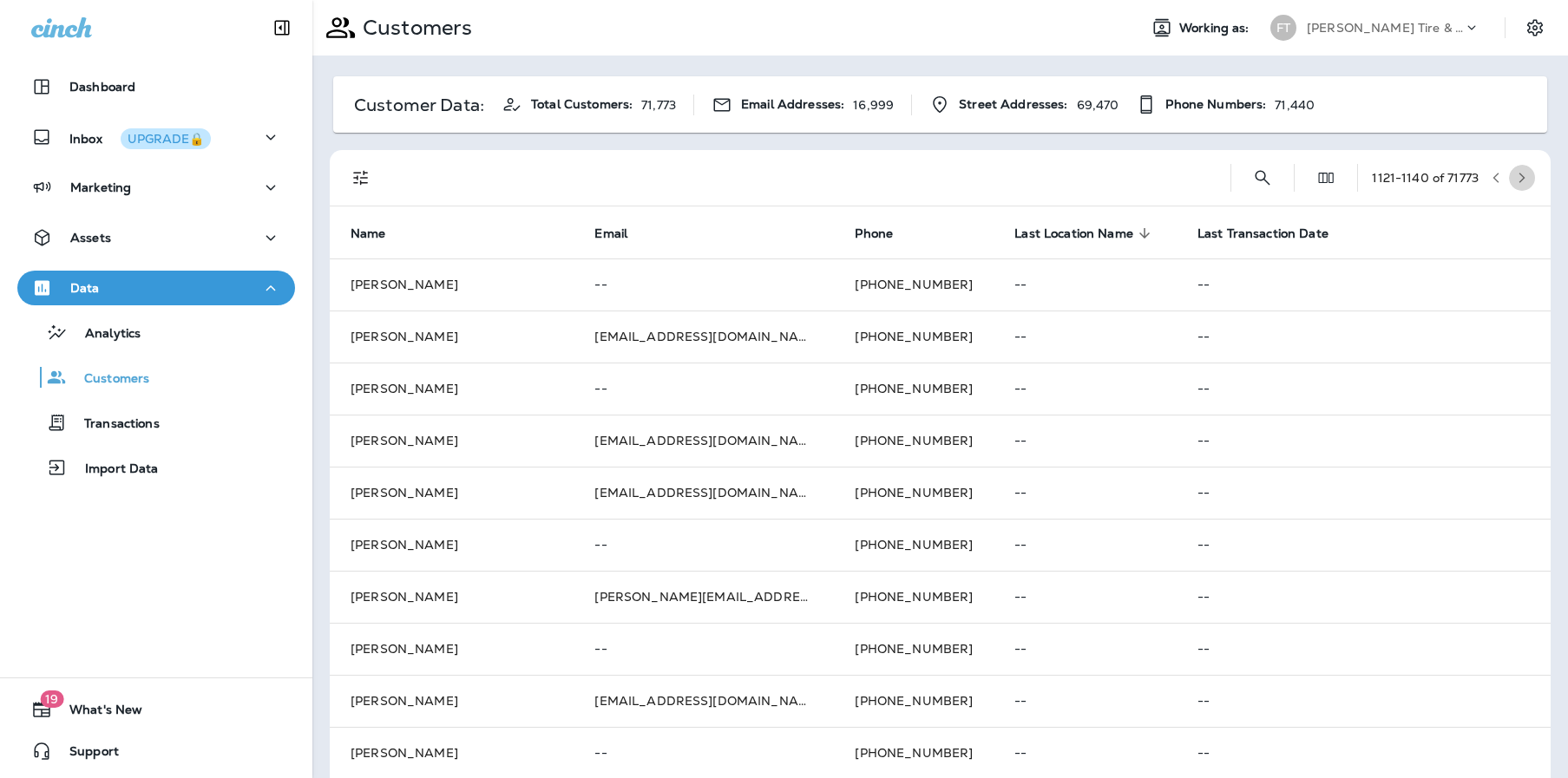
click at [1516, 176] on button "button" at bounding box center [1522, 177] width 26 height 26
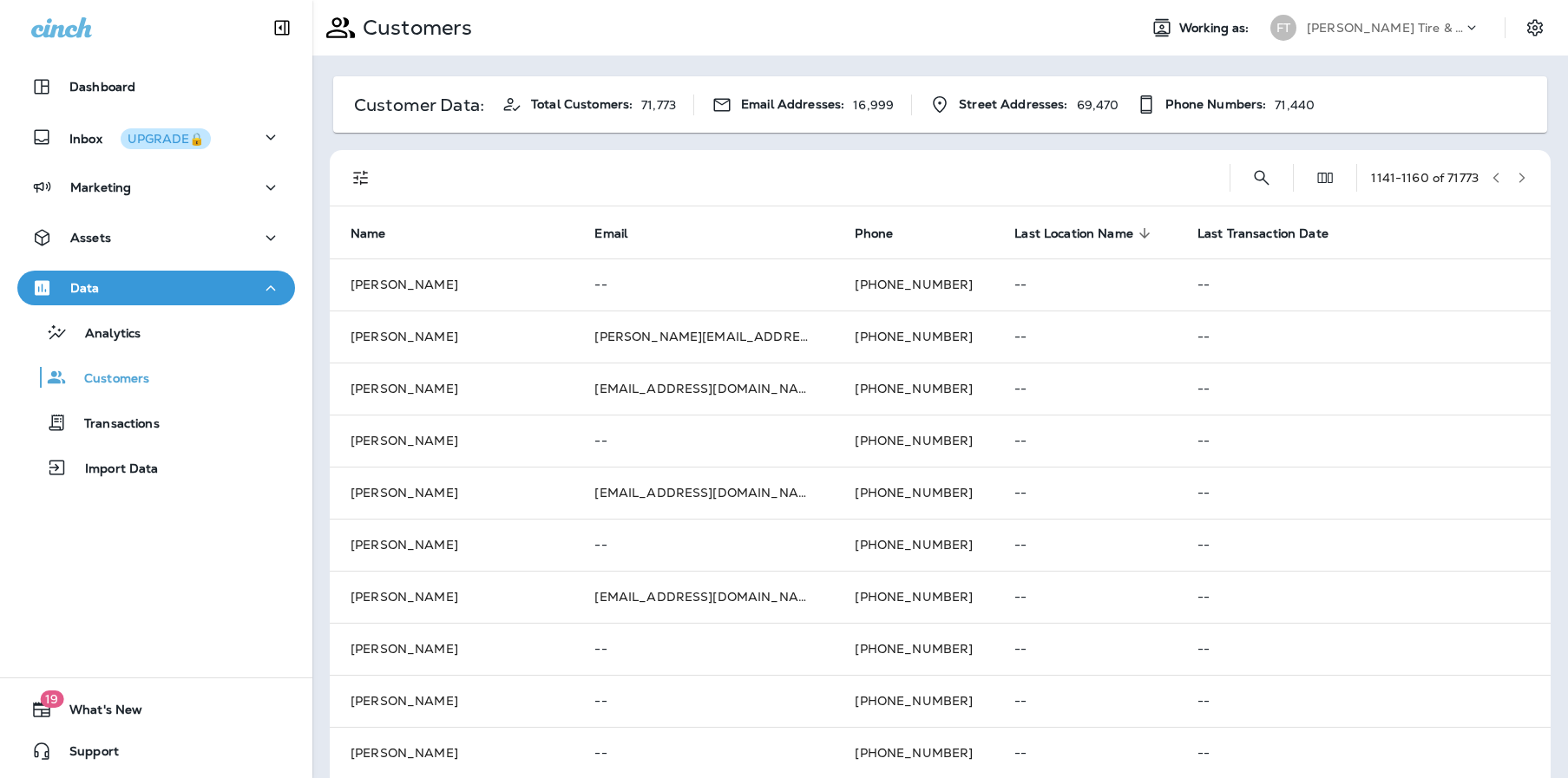
click at [1516, 176] on button "button" at bounding box center [1522, 177] width 26 height 26
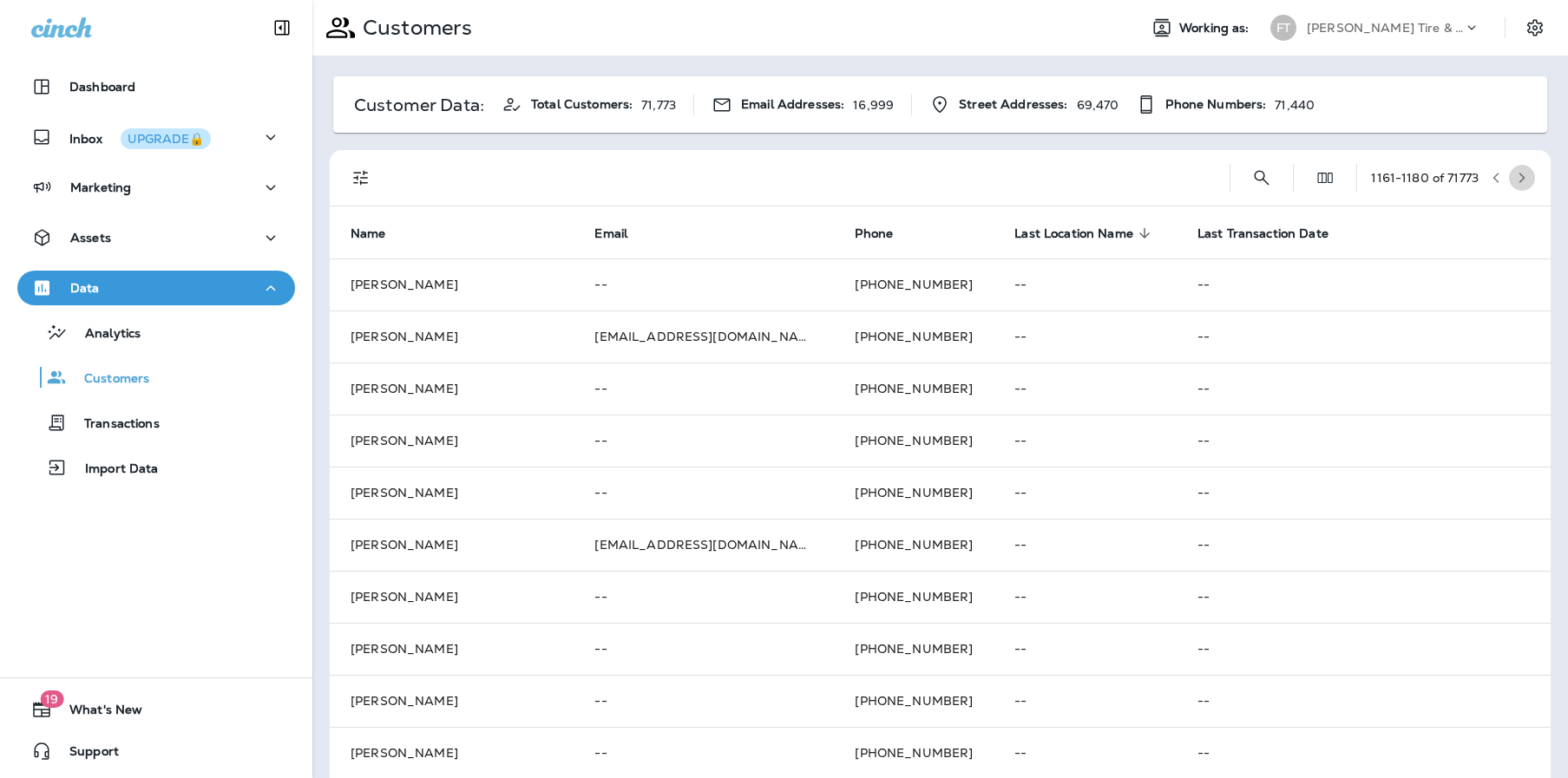
click at [1516, 178] on icon "button" at bounding box center [1521, 177] width 12 height 12
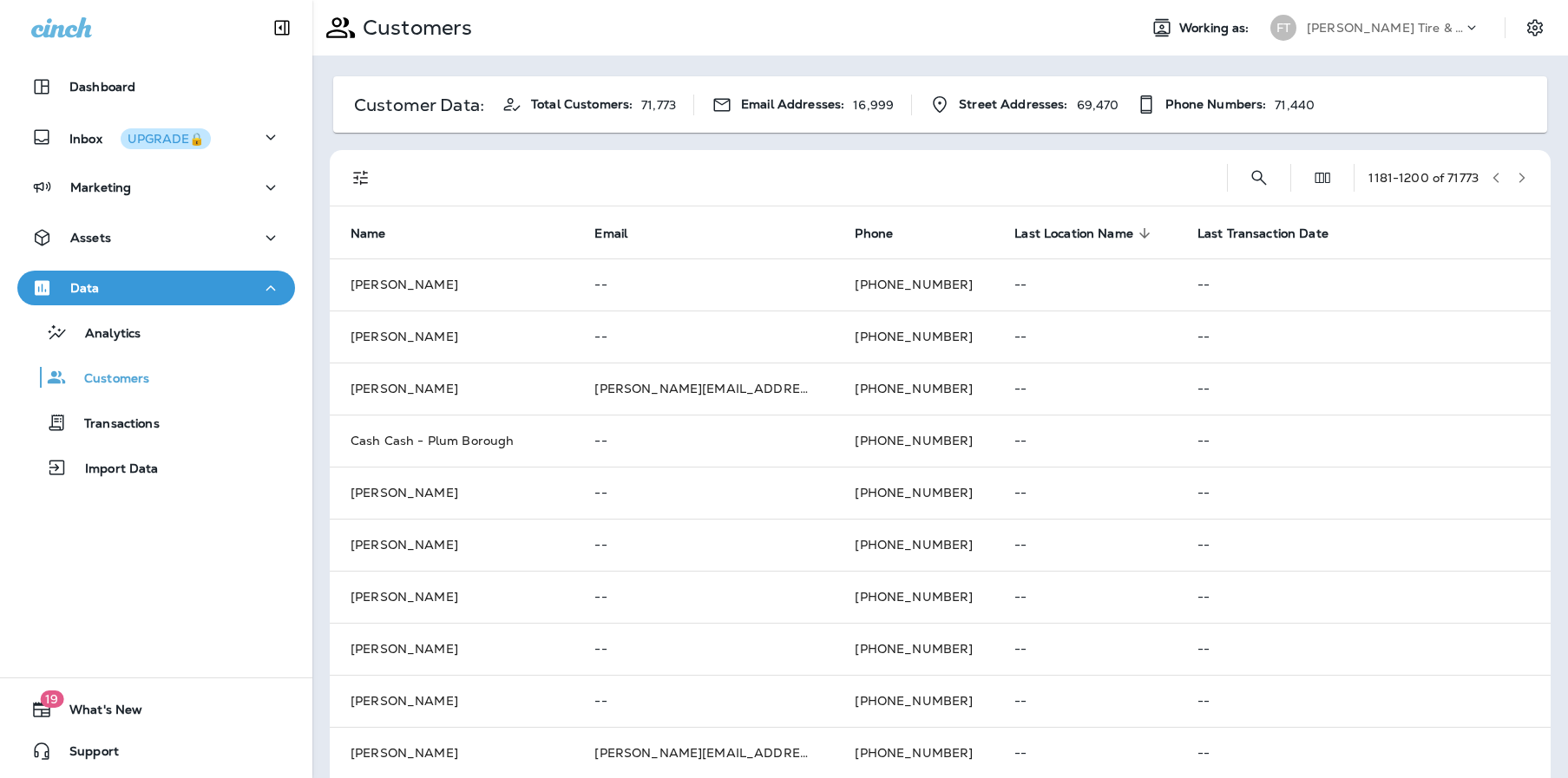
click at [1516, 177] on icon "button" at bounding box center [1521, 177] width 12 height 12
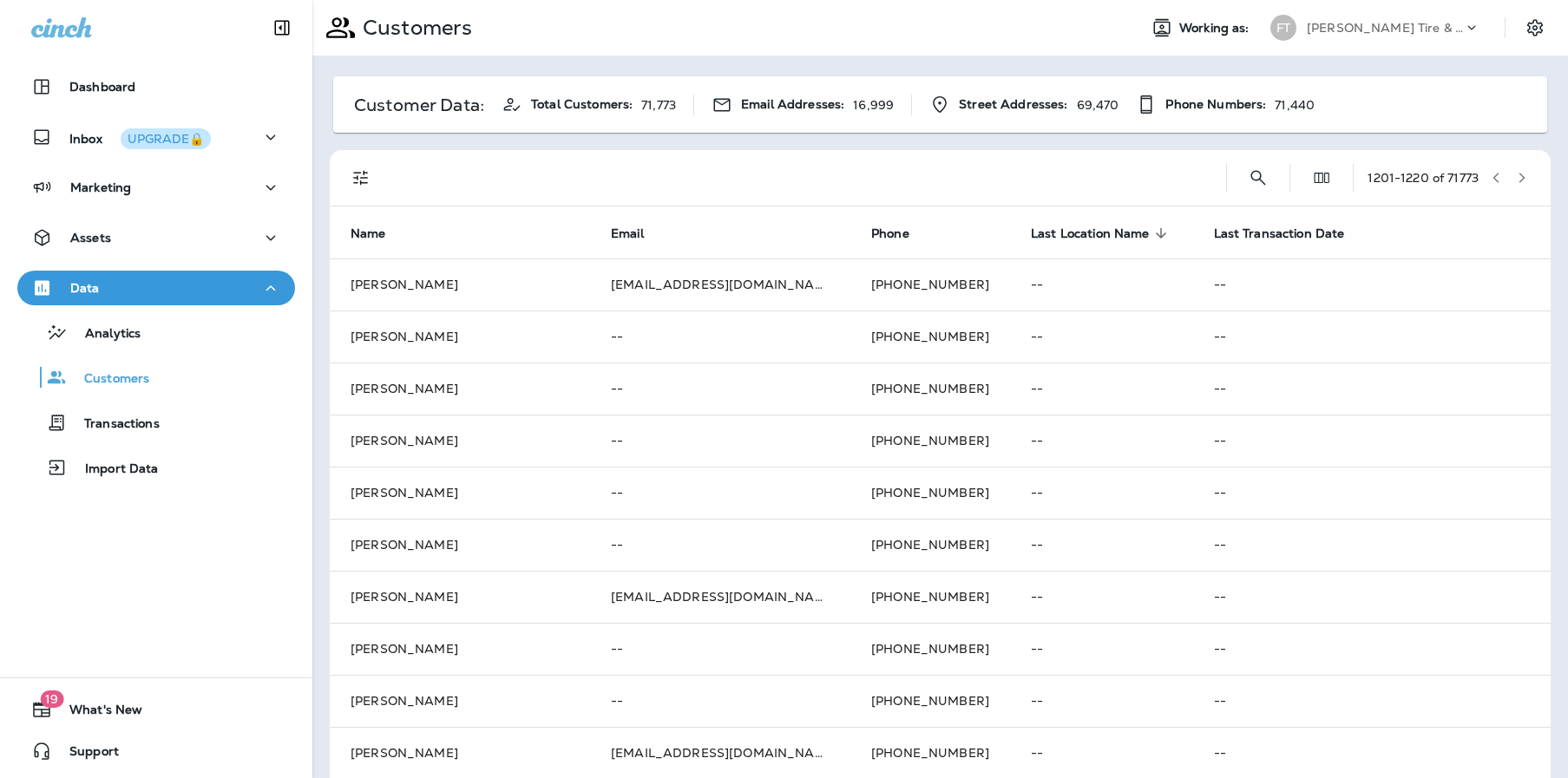
click at [1516, 182] on icon "button" at bounding box center [1521, 177] width 12 height 12
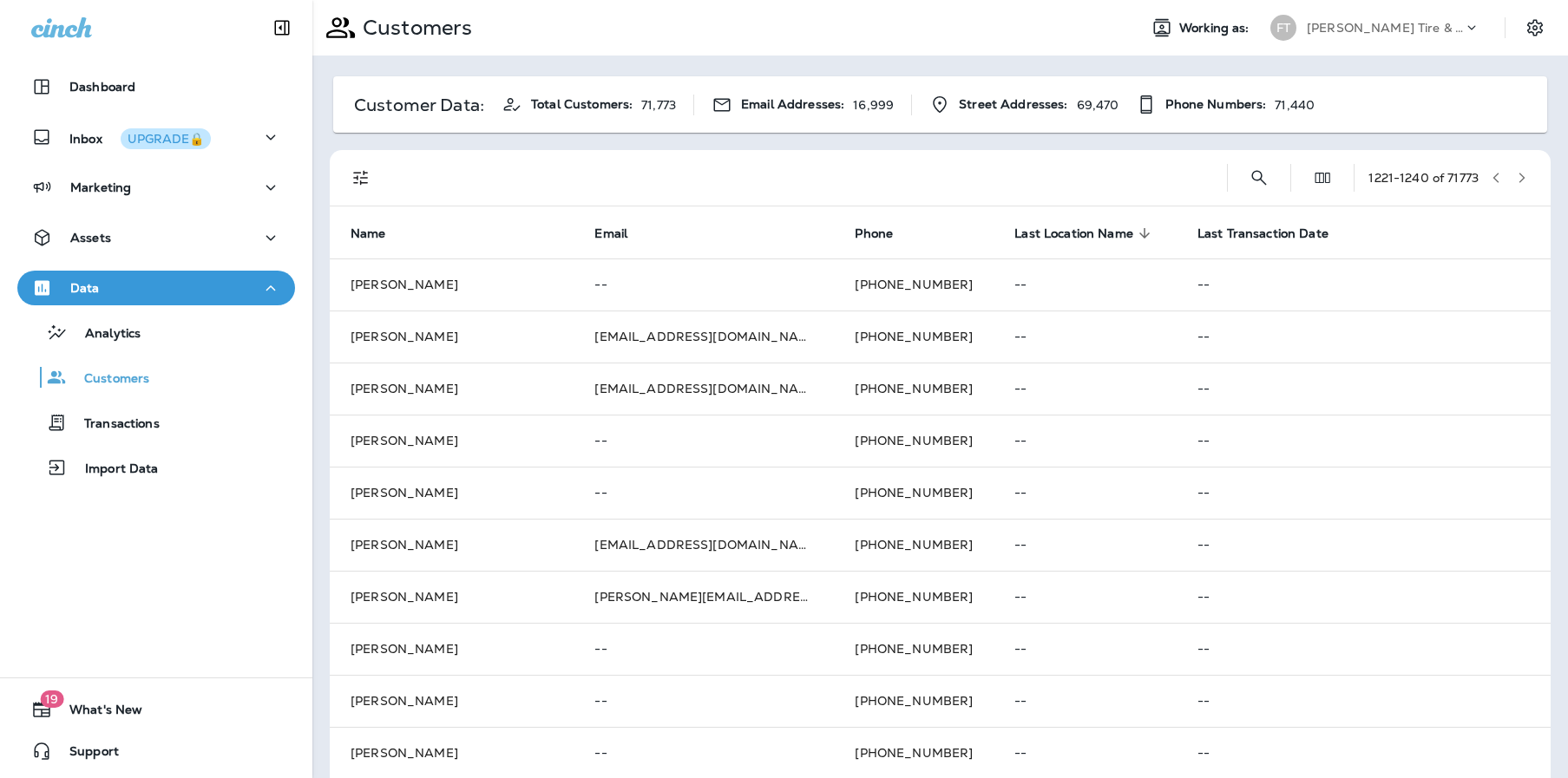
click at [1516, 182] on icon "button" at bounding box center [1521, 177] width 12 height 12
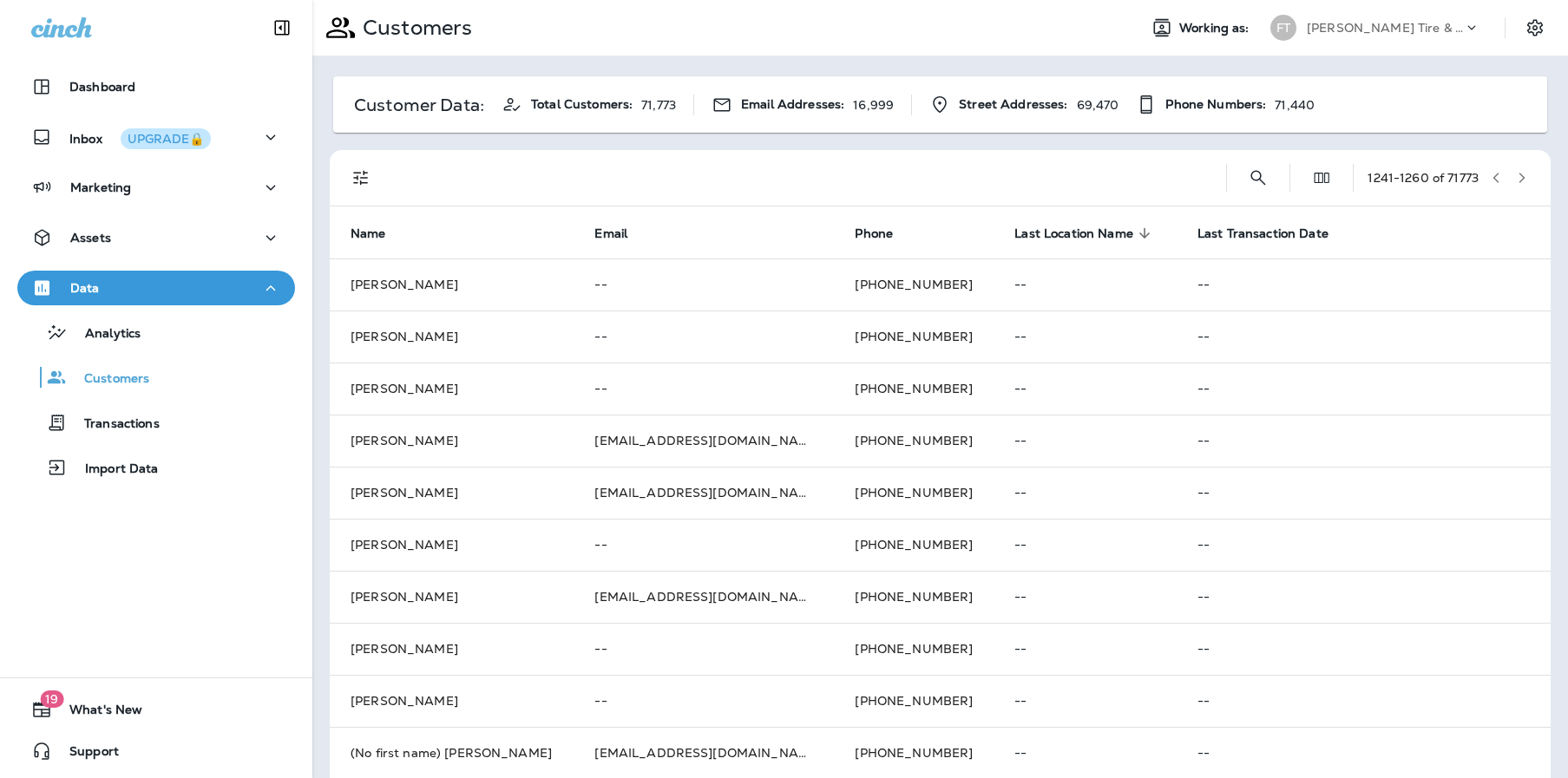
click at [1516, 182] on icon "button" at bounding box center [1521, 177] width 12 height 12
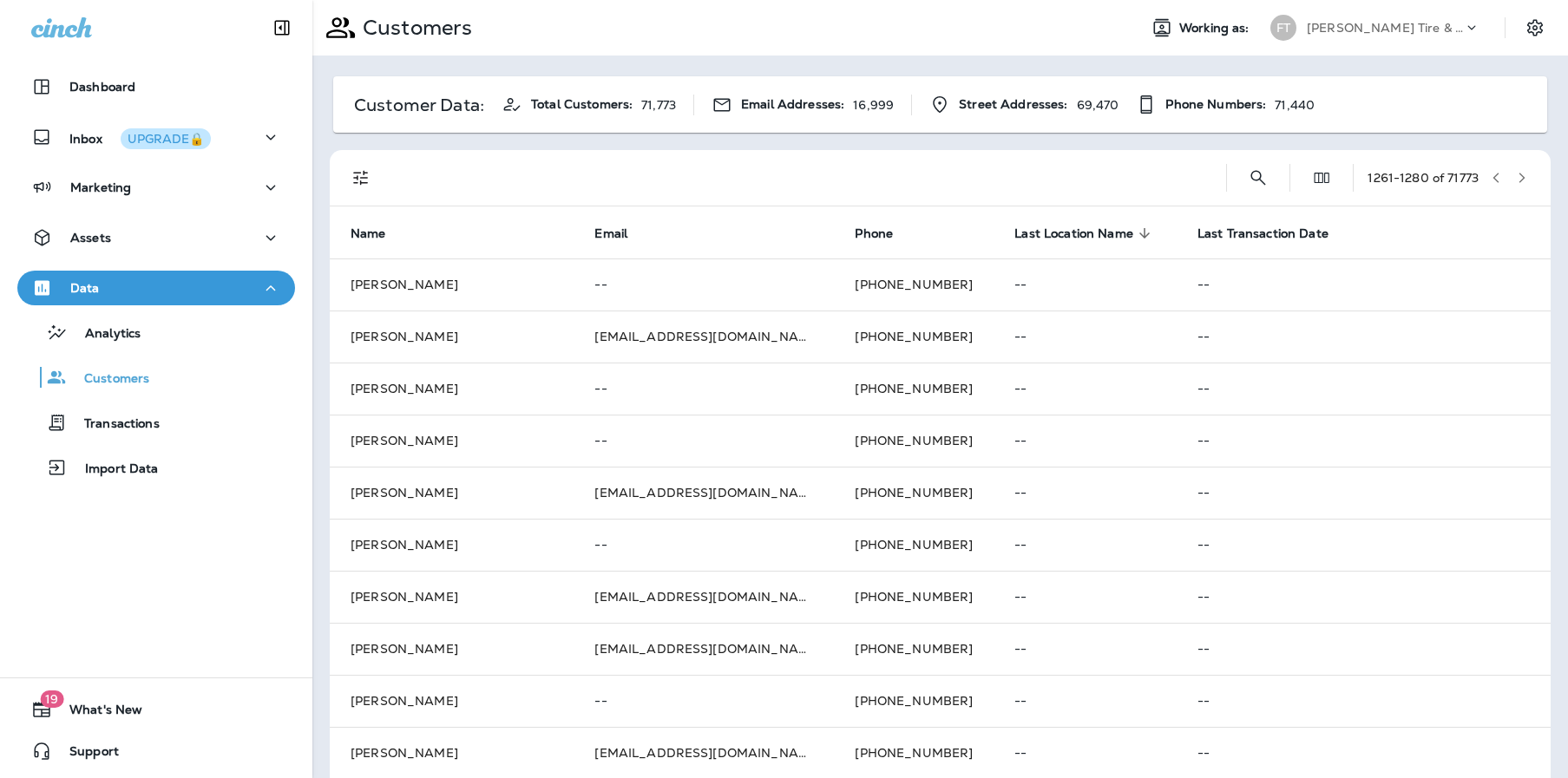
click at [1515, 177] on button "button" at bounding box center [1522, 177] width 26 height 26
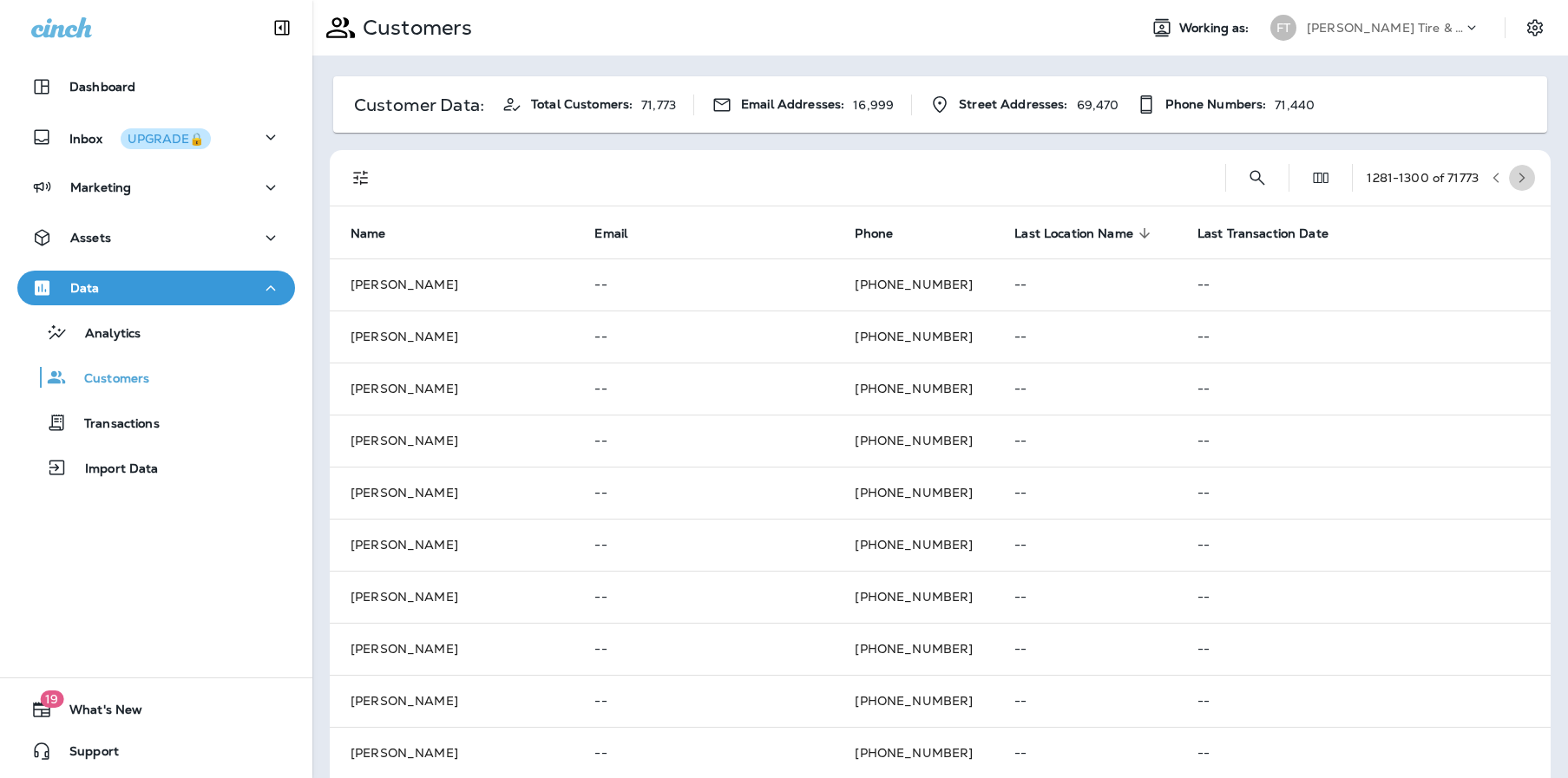
click at [1516, 178] on icon "button" at bounding box center [1521, 177] width 12 height 12
click at [1516, 177] on icon "button" at bounding box center [1521, 177] width 12 height 12
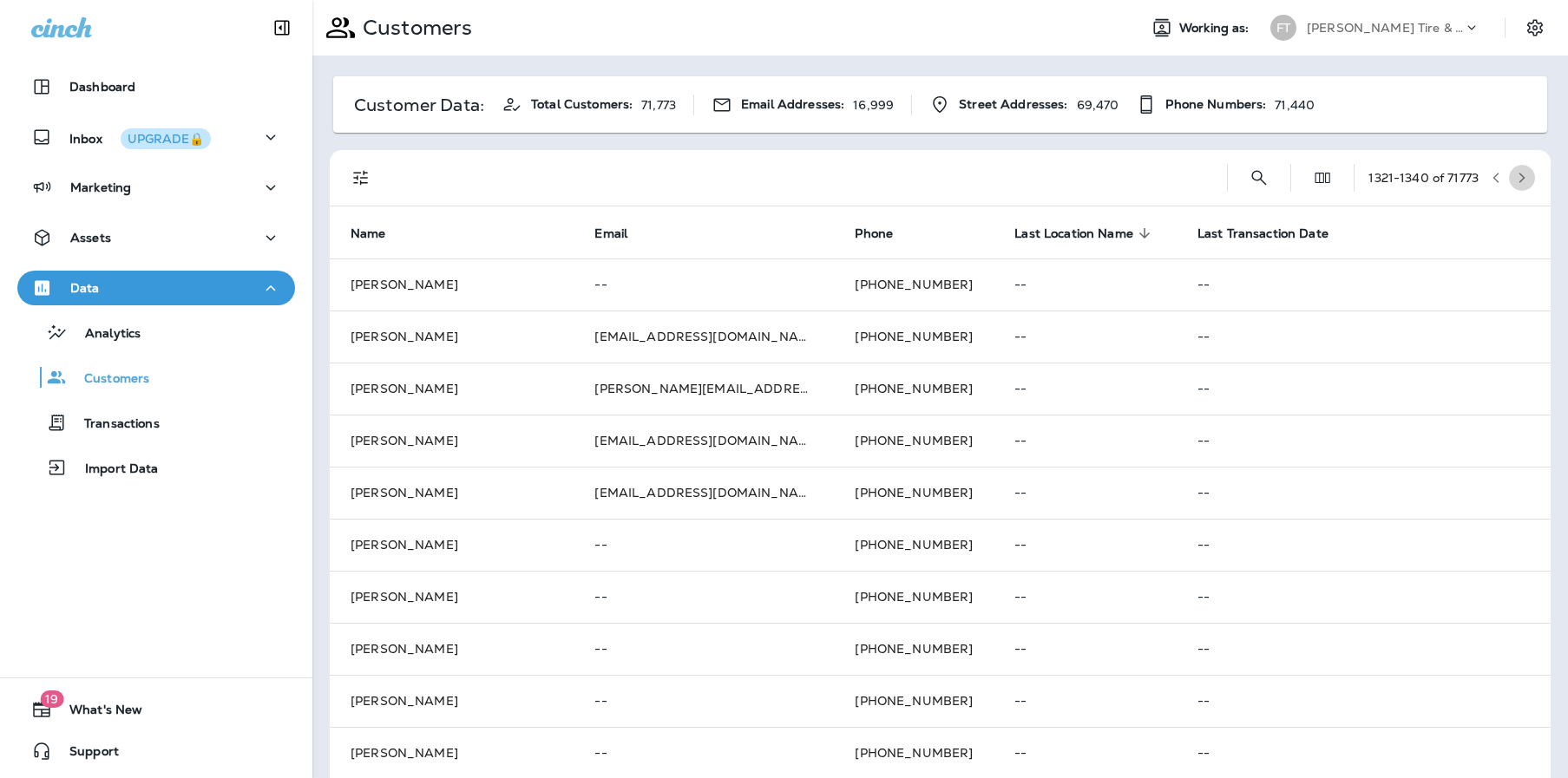
click at [1516, 178] on icon "button" at bounding box center [1521, 177] width 12 height 12
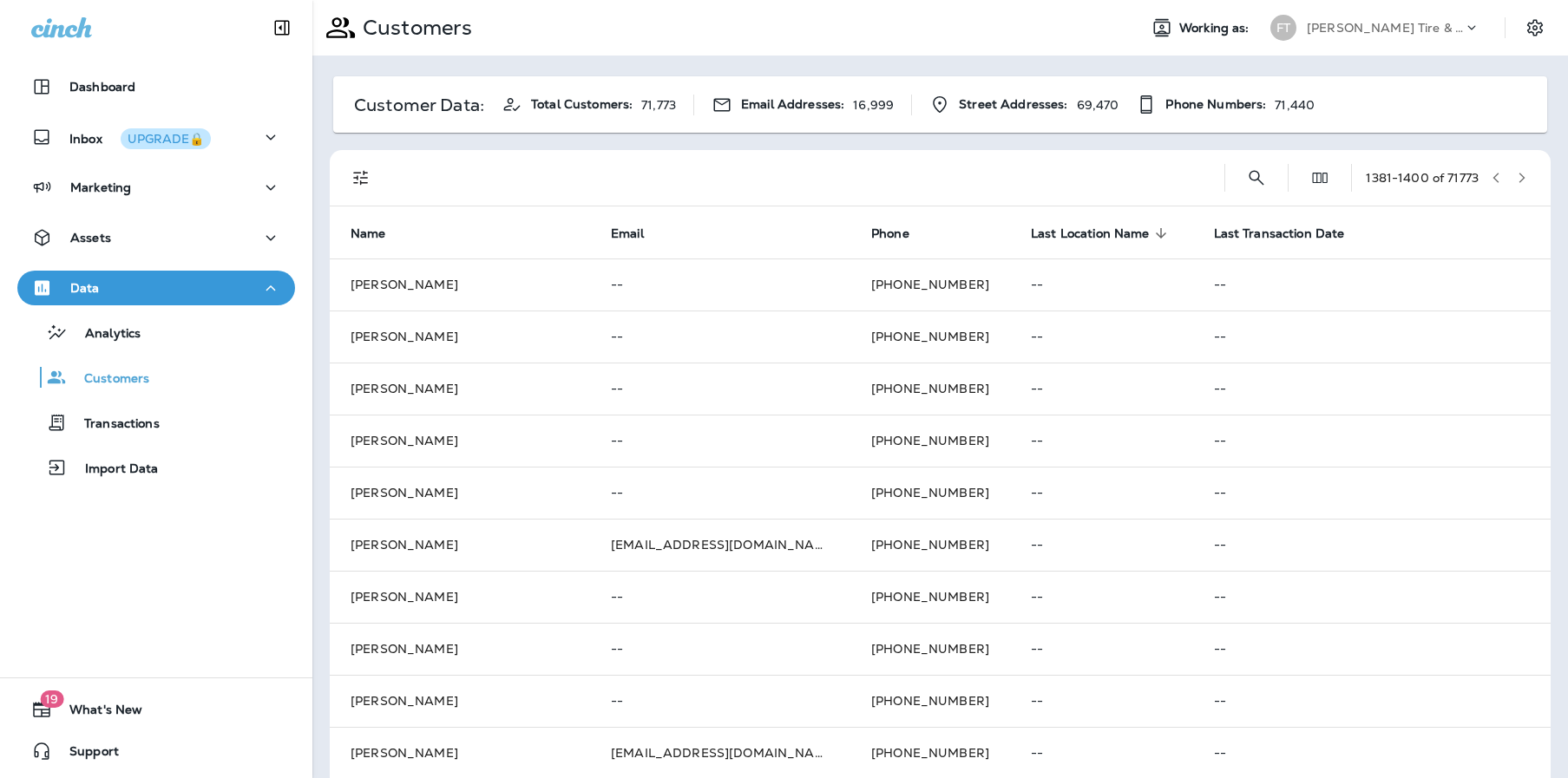
click at [1516, 177] on icon "button" at bounding box center [1521, 177] width 12 height 12
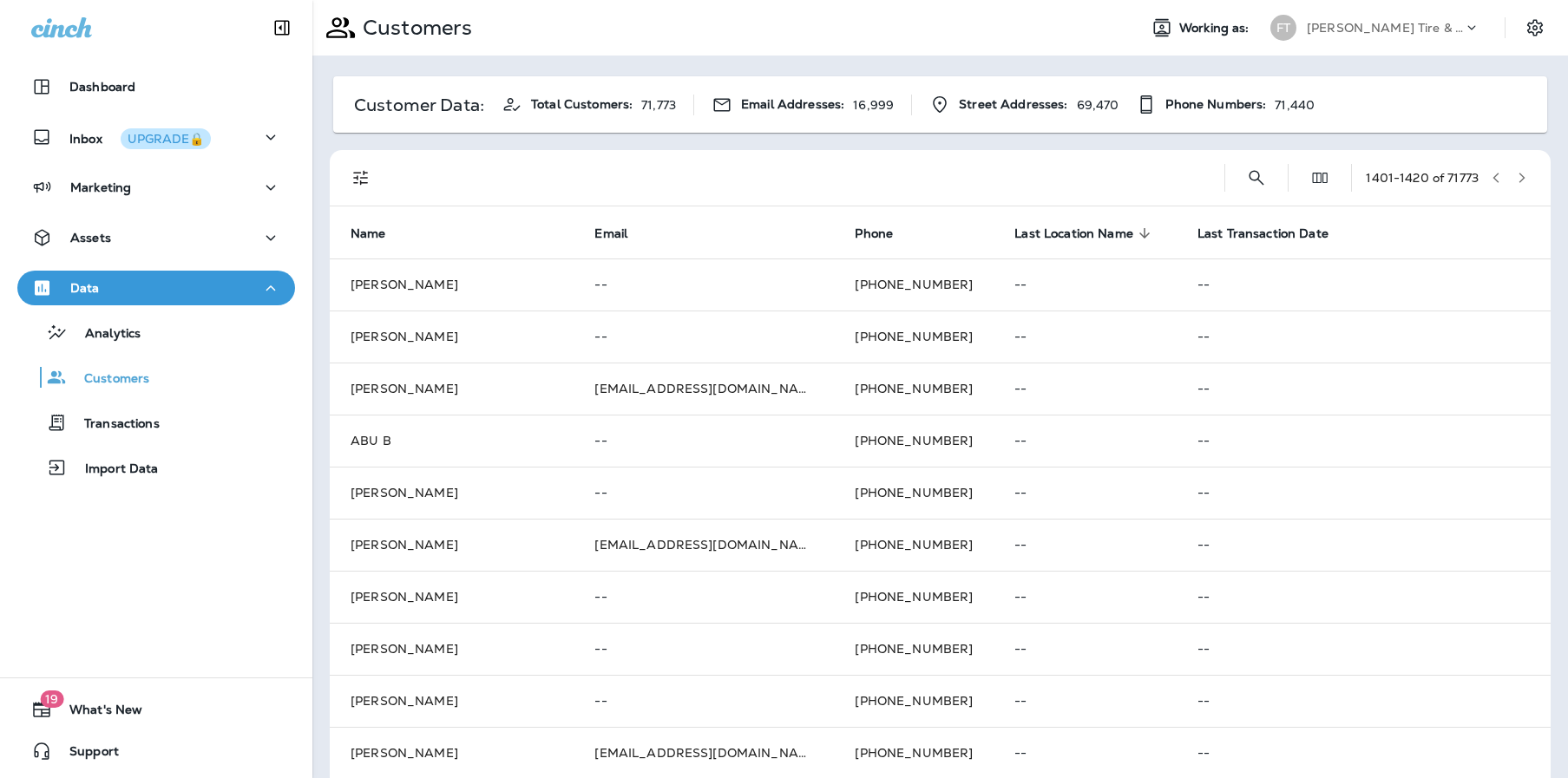
click at [1492, 181] on button "button" at bounding box center [1495, 177] width 26 height 26
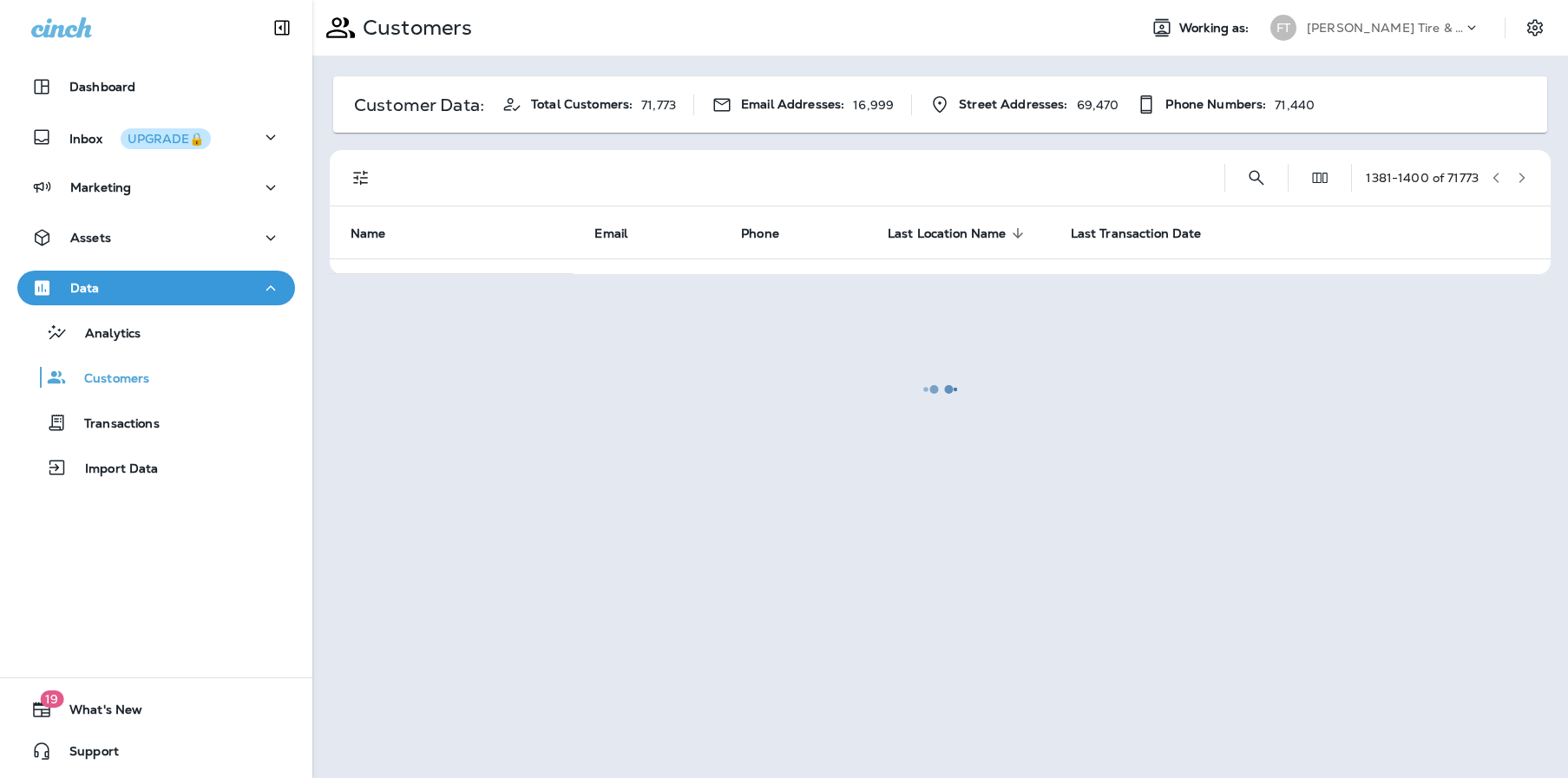
click at [1509, 175] on div at bounding box center [940, 389] width 1251 height 774
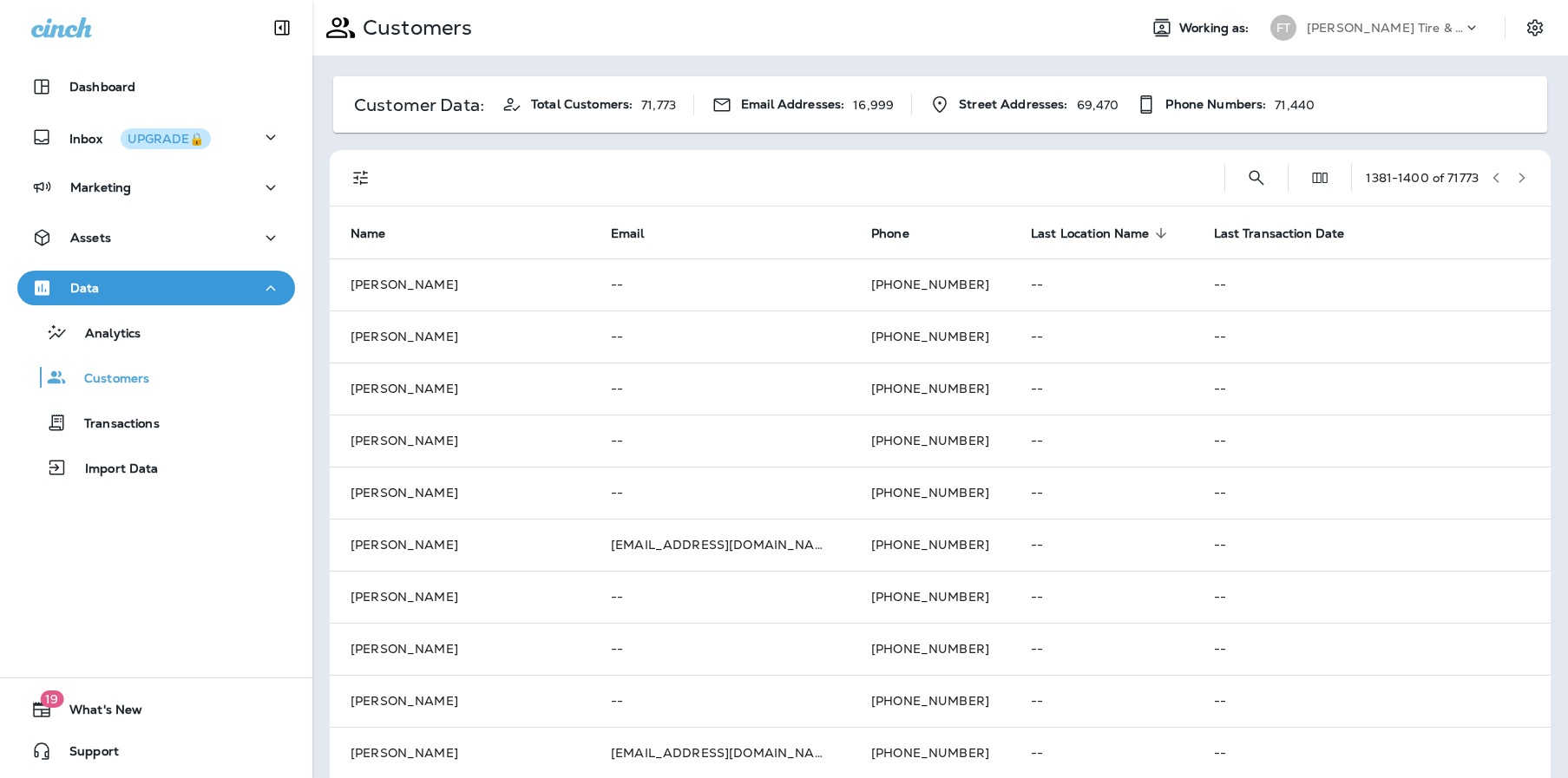
click at [1515, 174] on button "button" at bounding box center [1522, 177] width 26 height 26
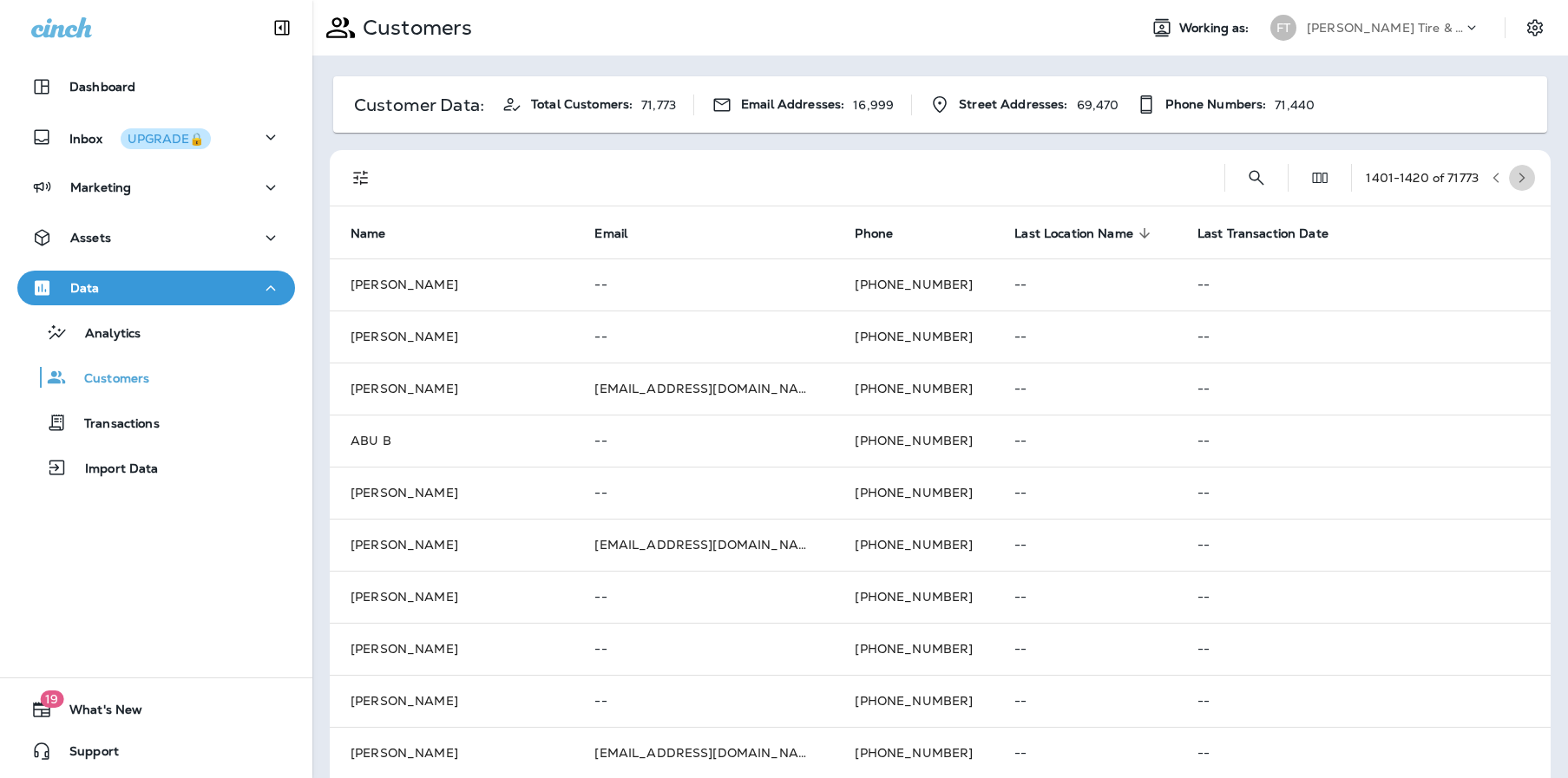
click at [1515, 174] on button "button" at bounding box center [1522, 177] width 26 height 26
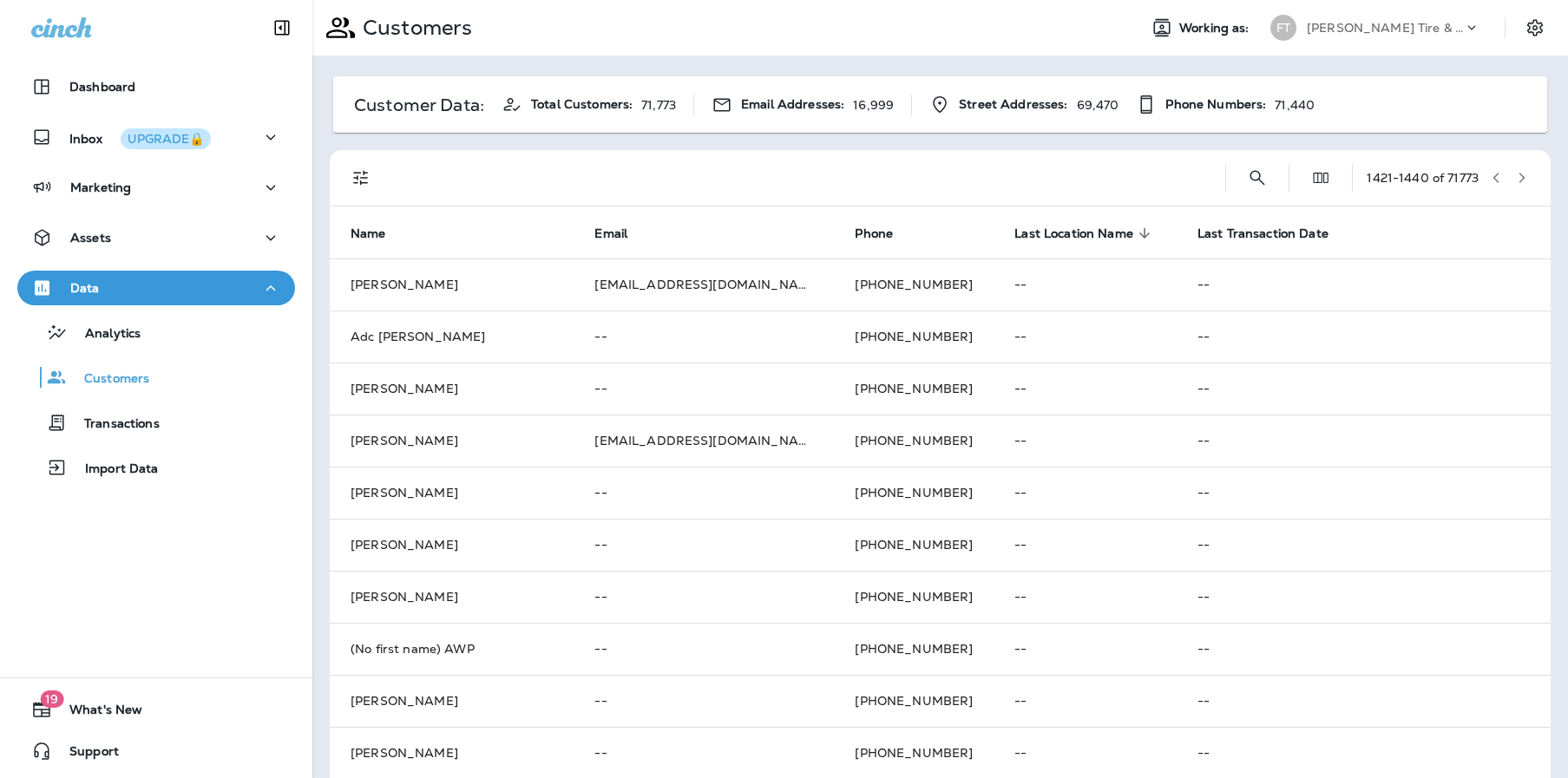
click at [1515, 174] on button "button" at bounding box center [1522, 177] width 26 height 26
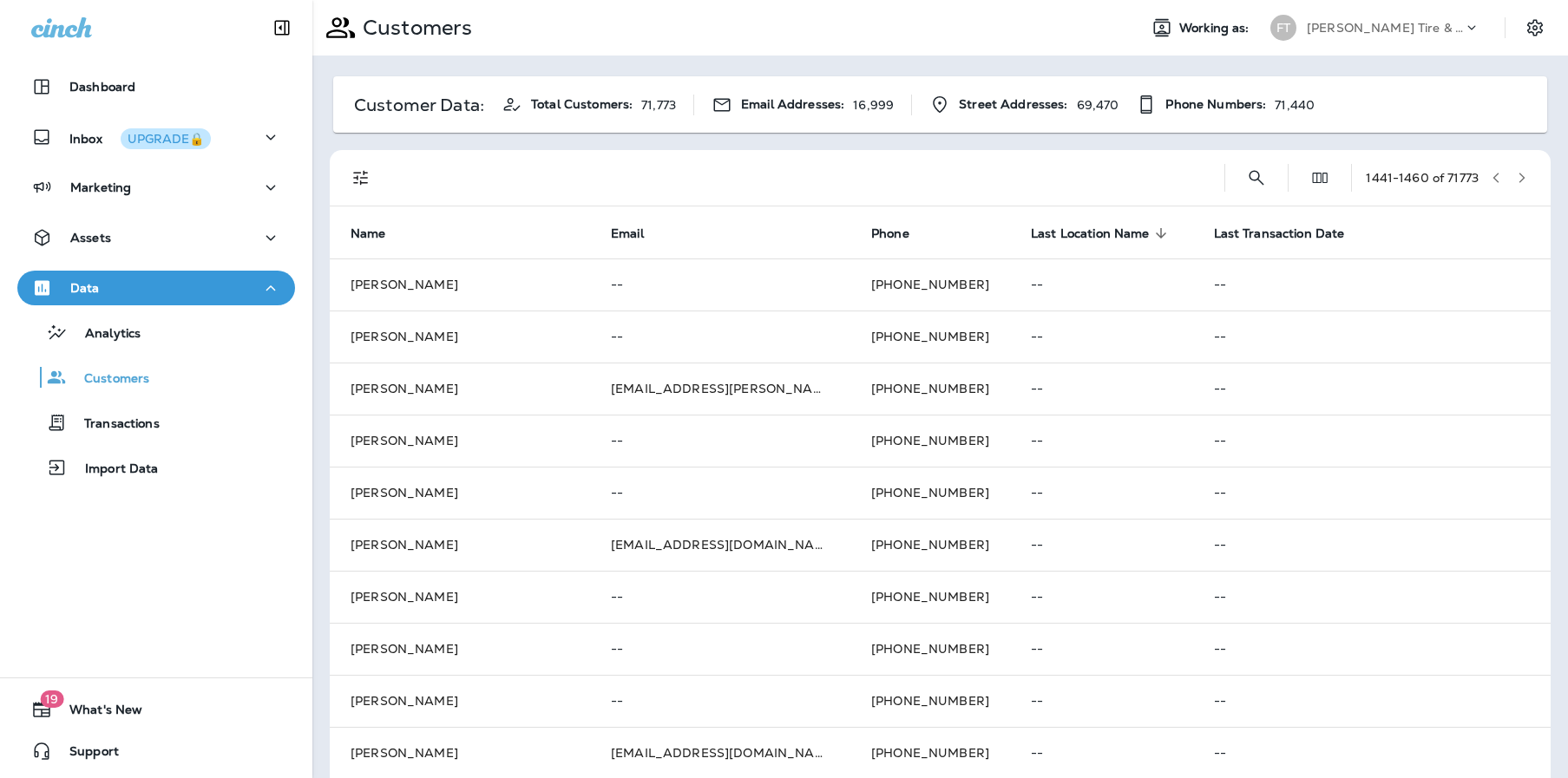
click at [1516, 178] on icon "button" at bounding box center [1521, 177] width 12 height 12
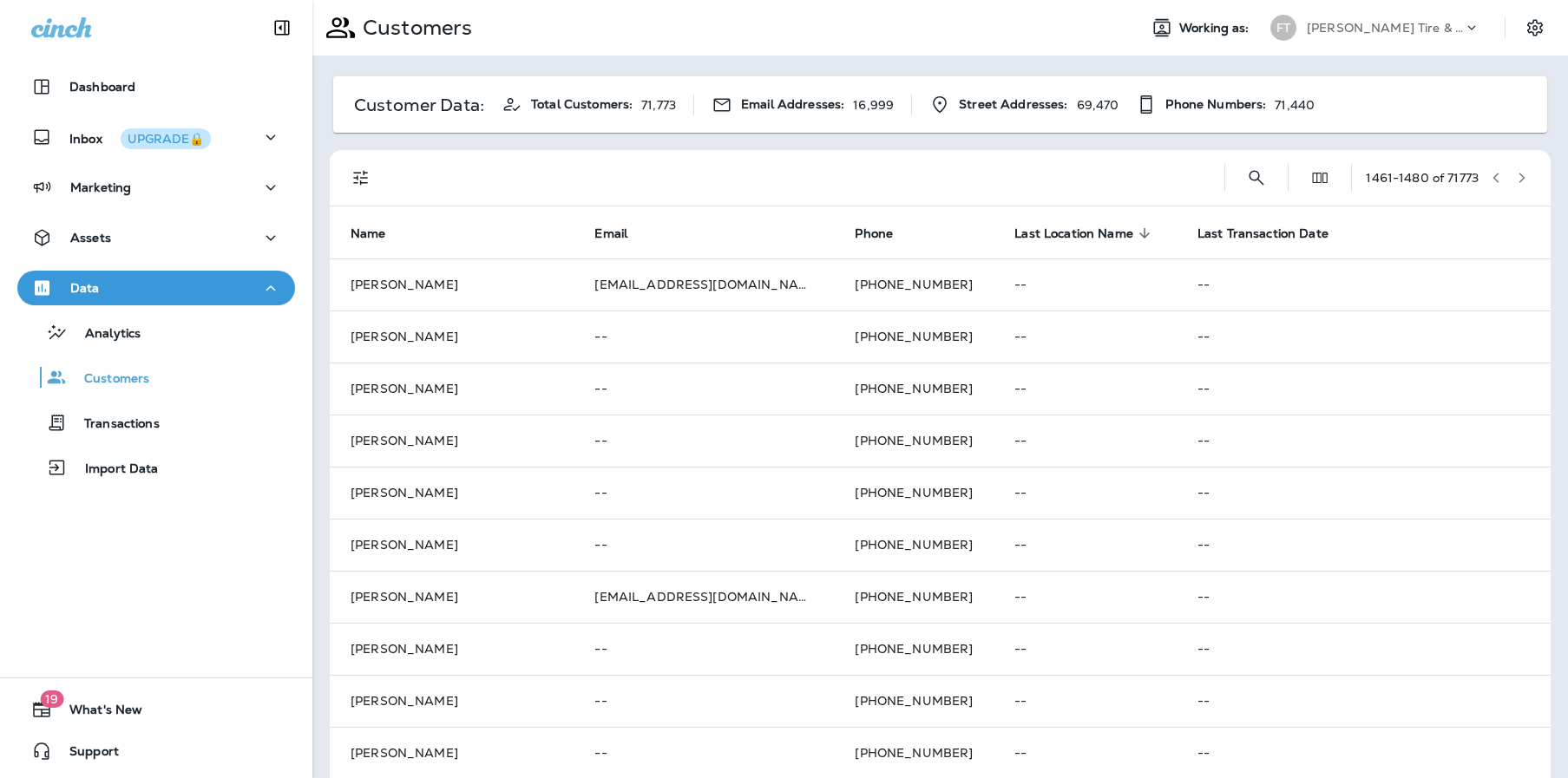
click at [1516, 179] on icon "button" at bounding box center [1521, 177] width 12 height 12
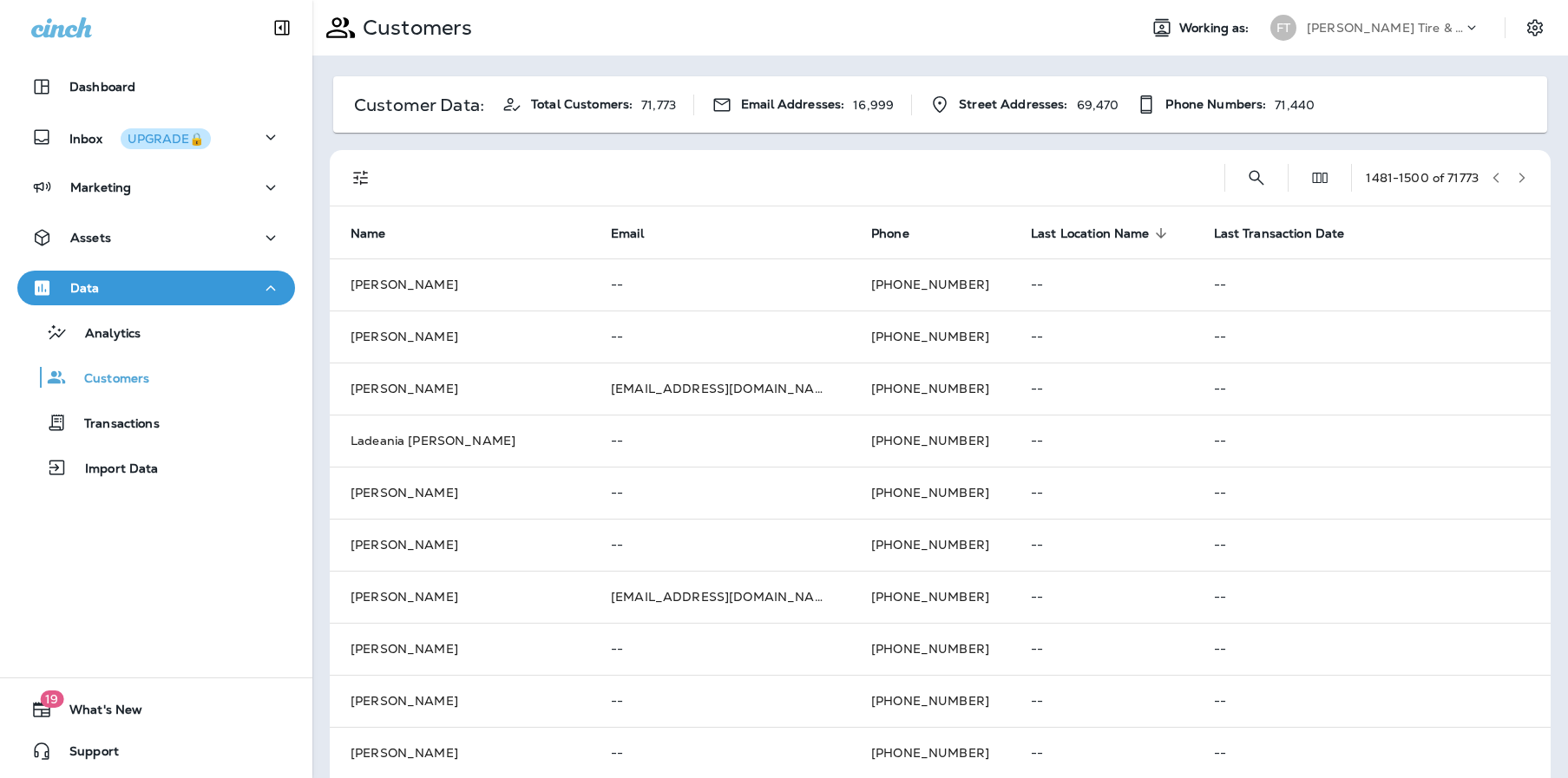
click at [1516, 180] on icon "button" at bounding box center [1521, 177] width 12 height 12
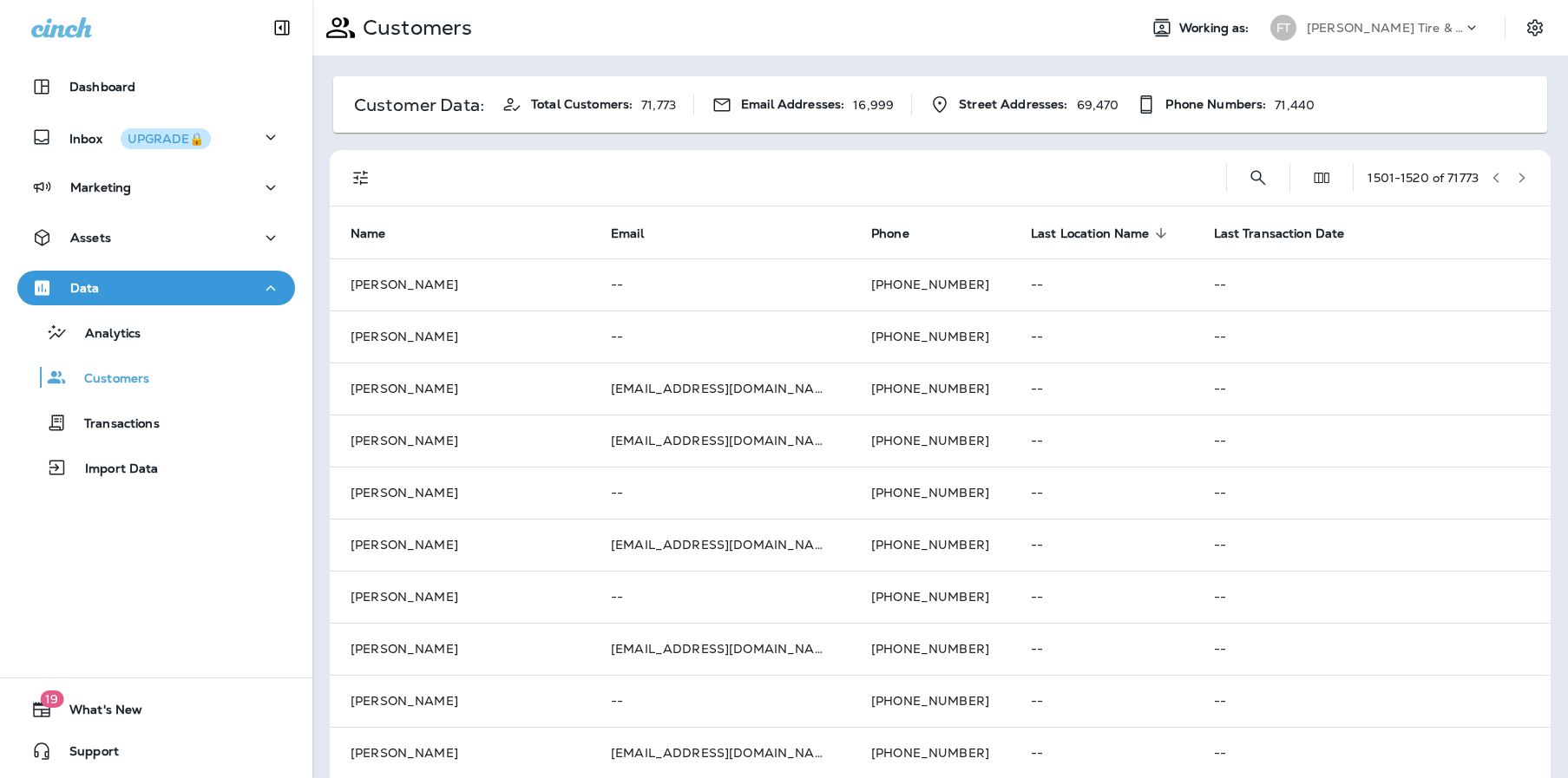
click at [1516, 180] on icon "button" at bounding box center [1521, 177] width 12 height 12
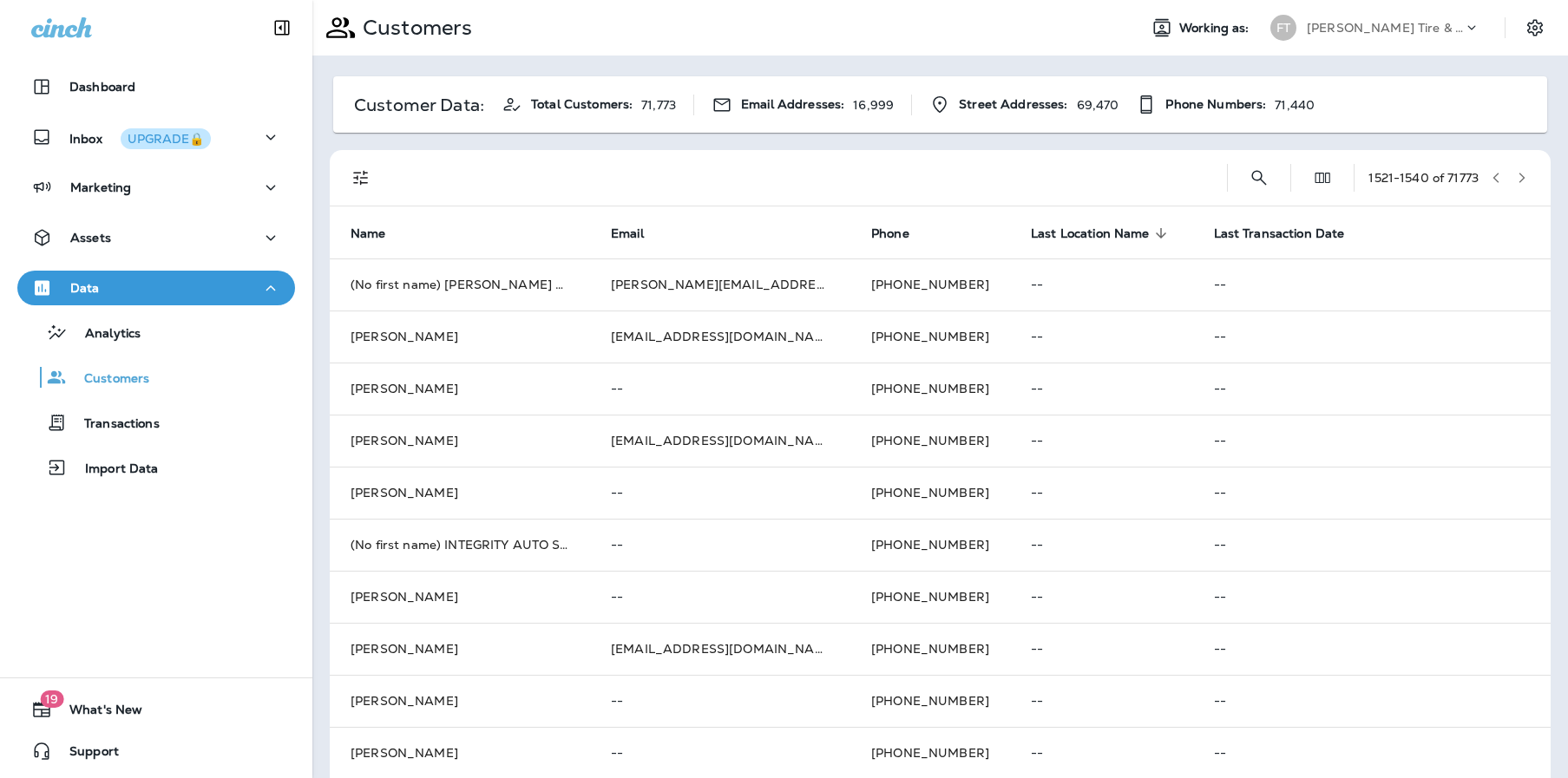
click at [1516, 173] on icon "button" at bounding box center [1521, 177] width 12 height 12
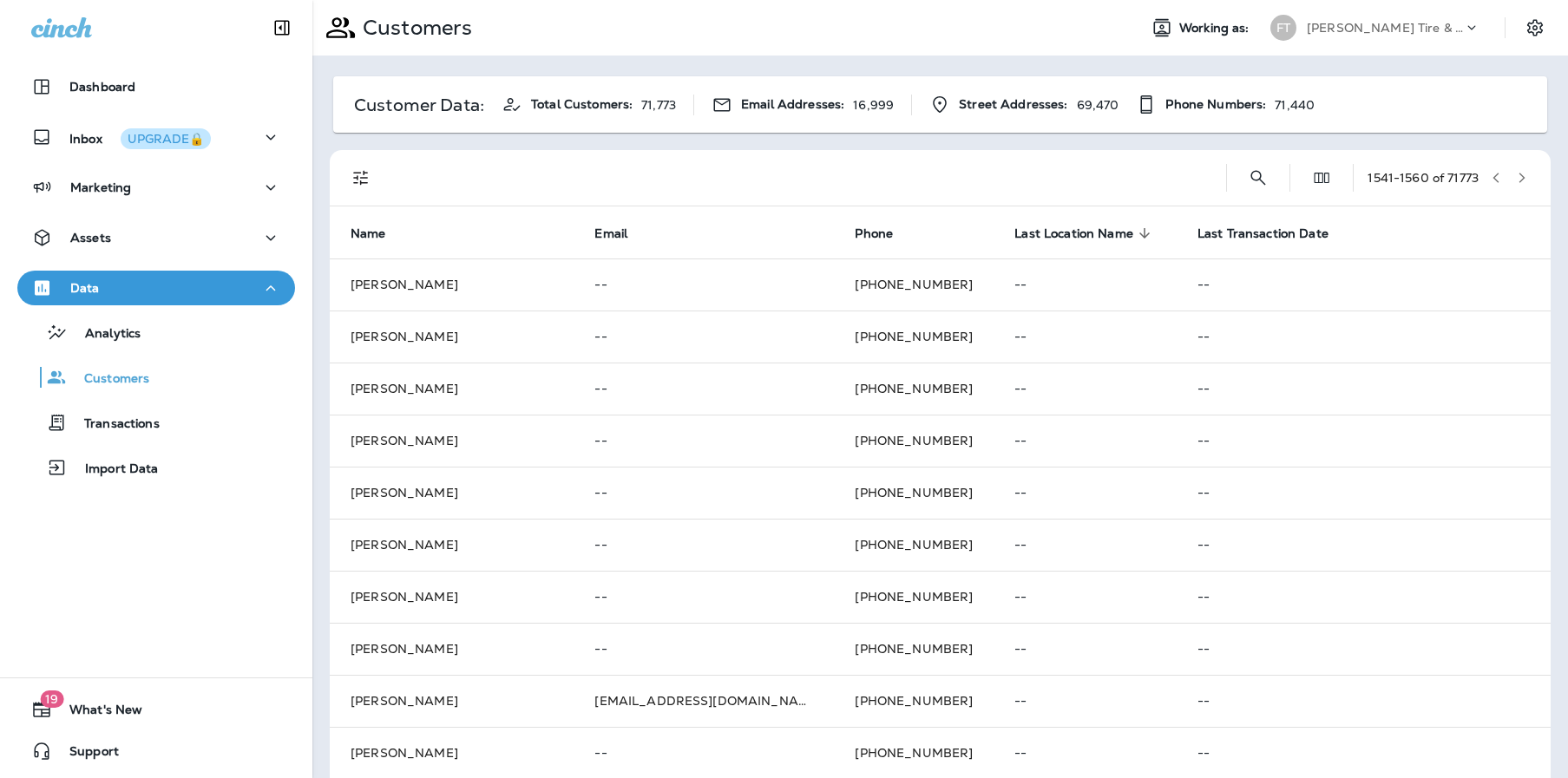
click at [1519, 177] on icon "button" at bounding box center [1522, 177] width 6 height 10
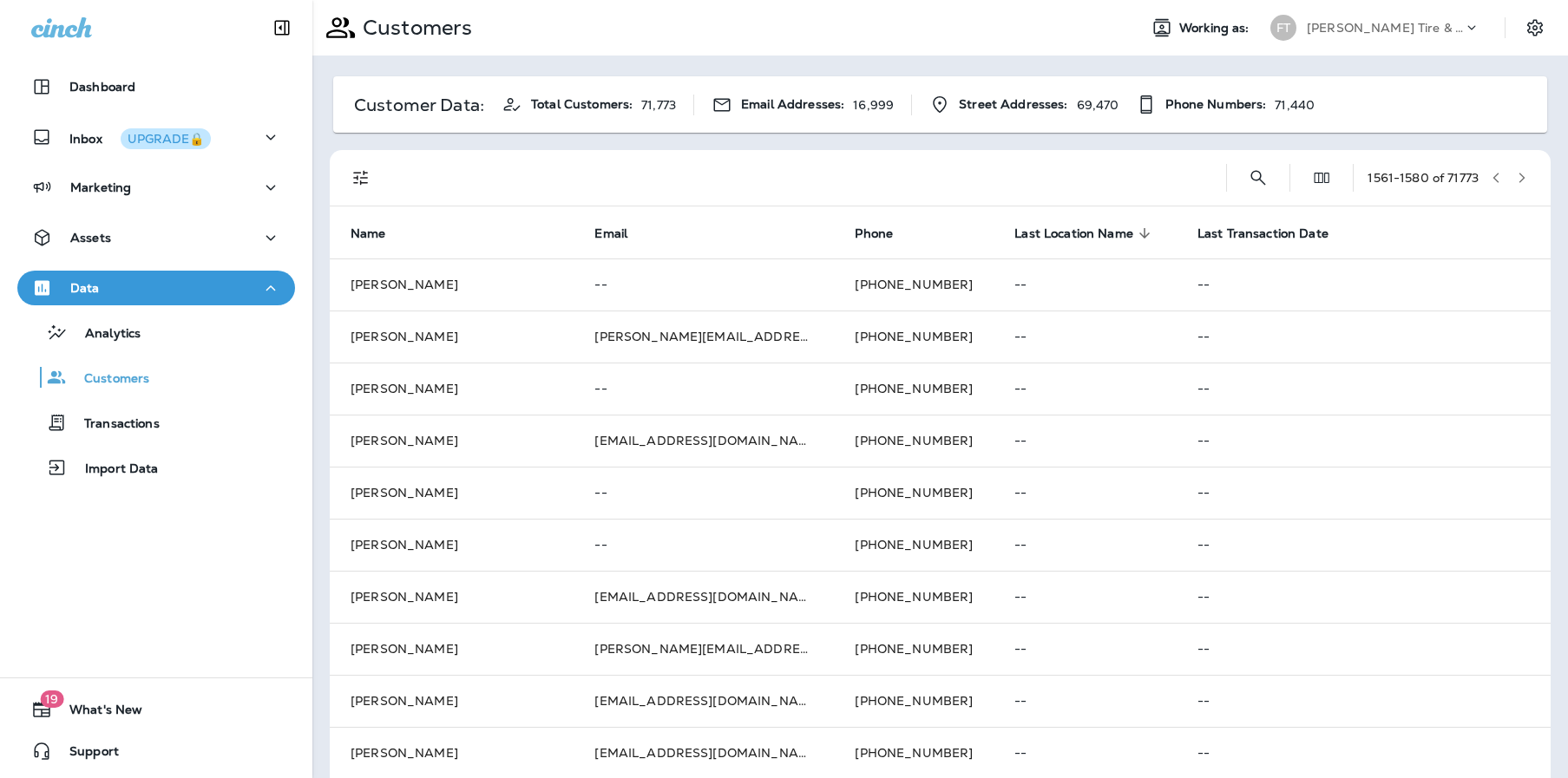
click at [1519, 177] on icon "button" at bounding box center [1522, 177] width 6 height 10
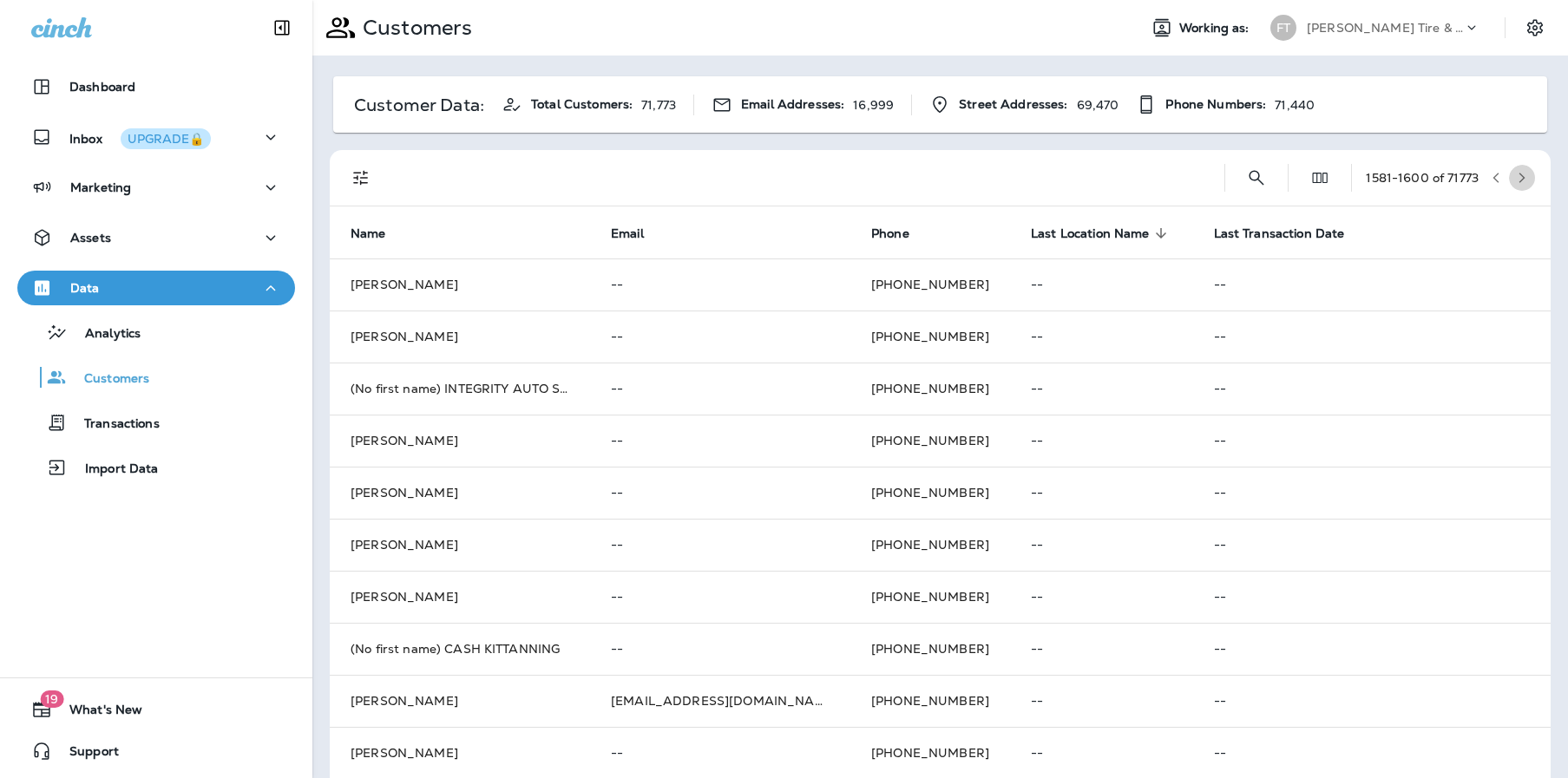
click at [1519, 177] on icon "button" at bounding box center [1522, 177] width 6 height 10
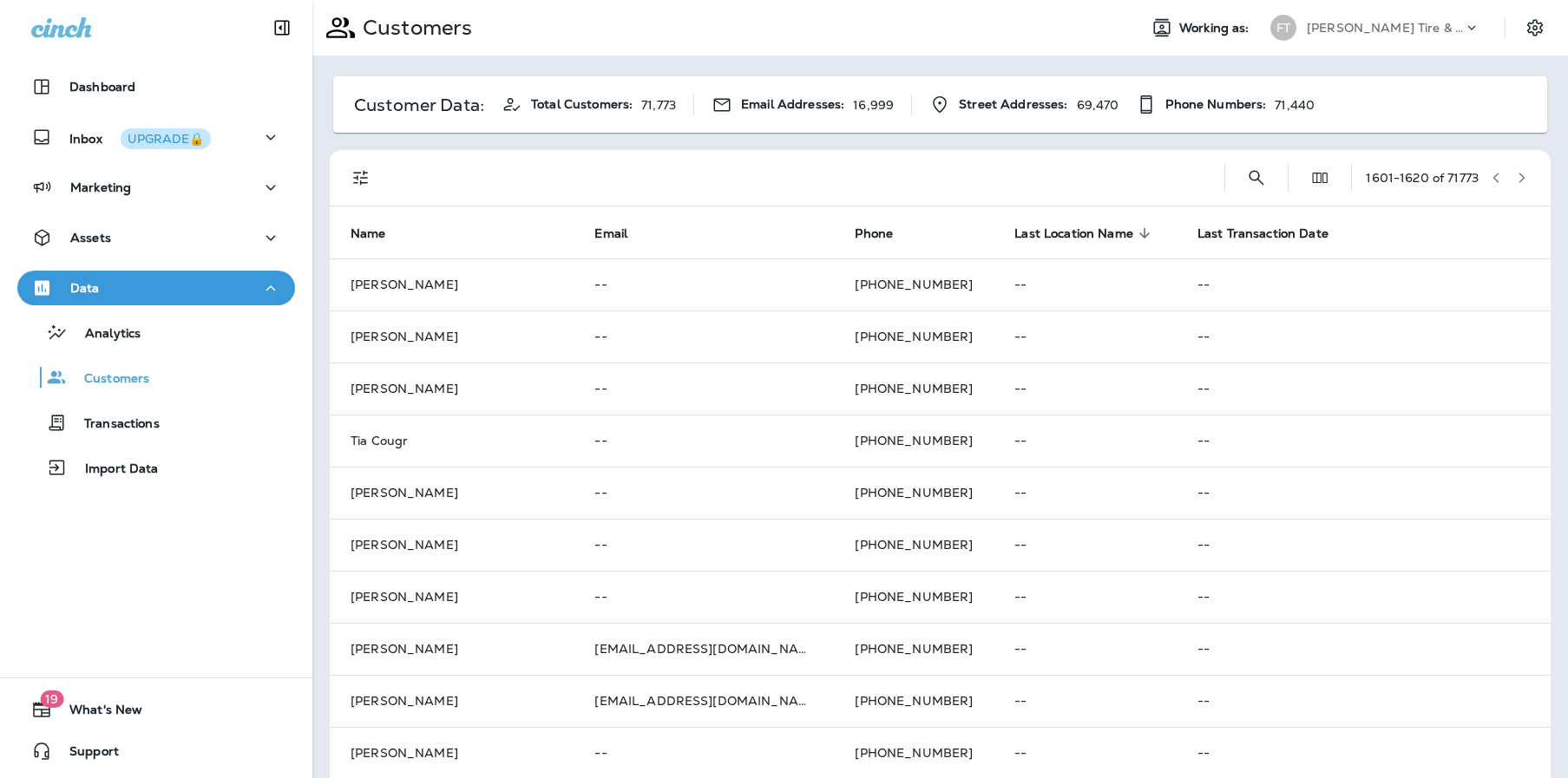
click at [1519, 178] on icon "button" at bounding box center [1522, 177] width 6 height 10
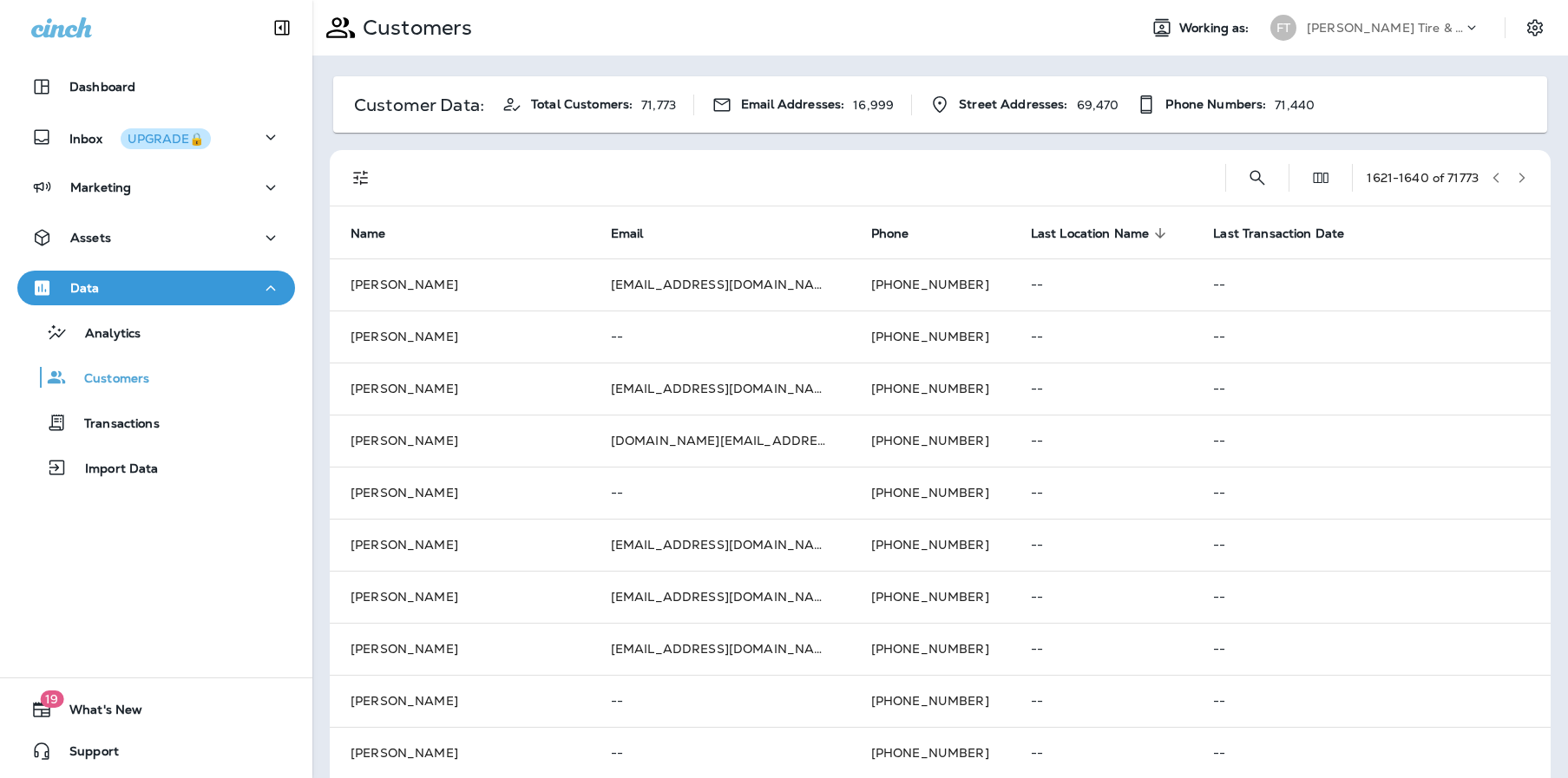
click at [1519, 178] on icon "button" at bounding box center [1522, 177] width 6 height 10
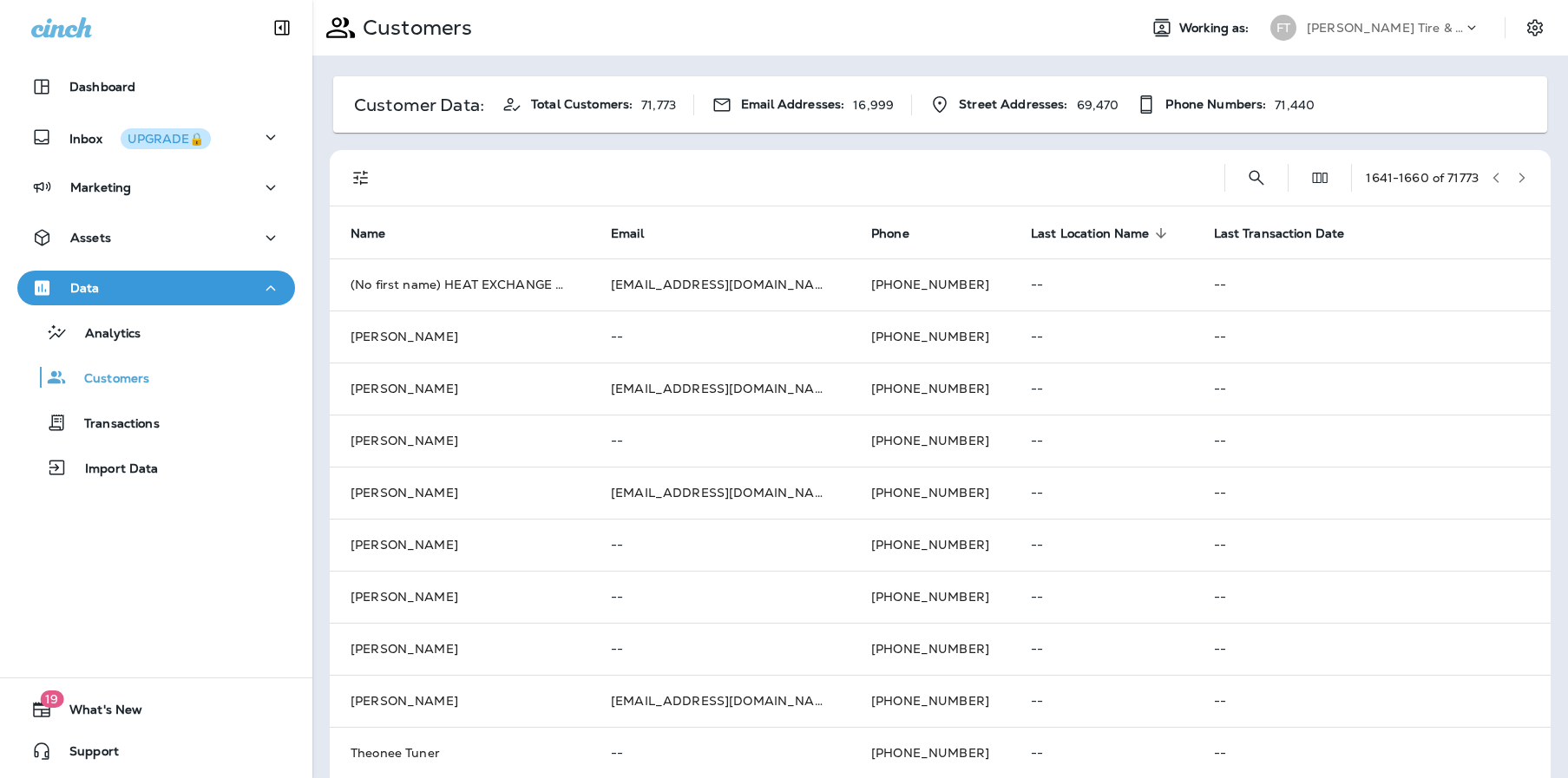
click at [1516, 177] on icon "button" at bounding box center [1521, 177] width 12 height 12
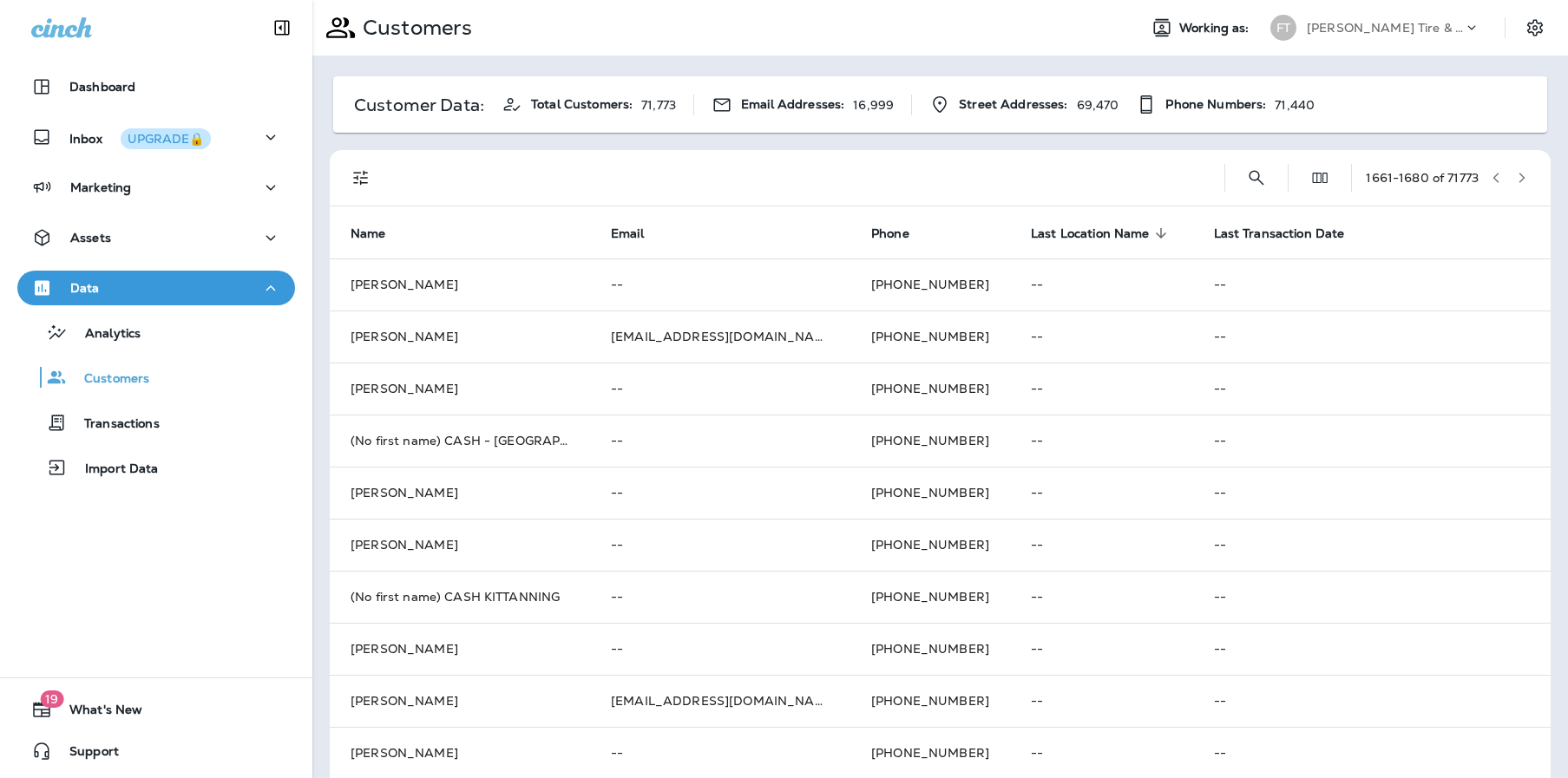
click at [1523, 172] on div "[DATE] - [DATE] of 71773" at bounding box center [943, 177] width 1200 height 55
click at [1509, 179] on button "button" at bounding box center [1522, 177] width 26 height 26
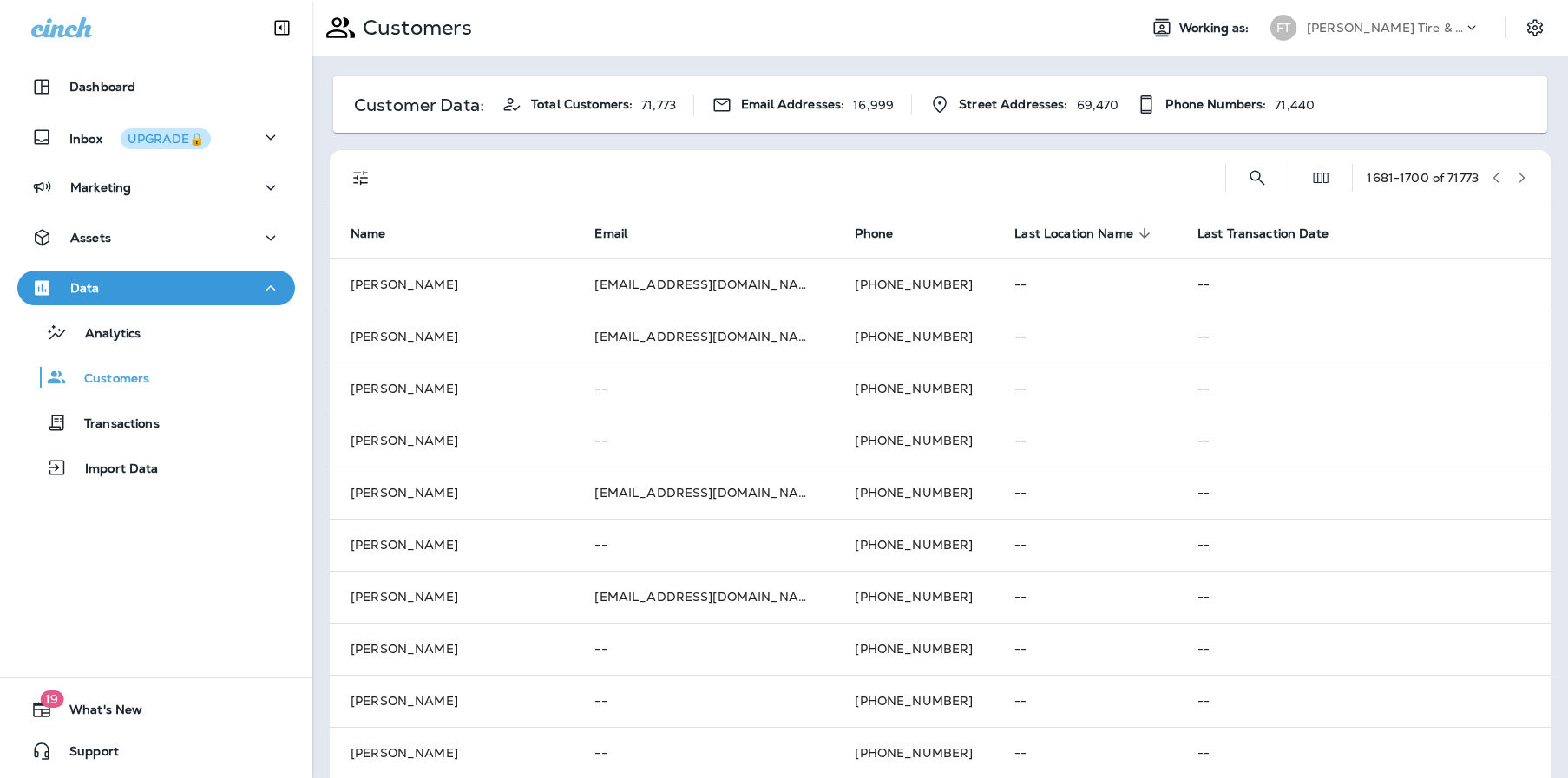
click at [1516, 176] on icon "button" at bounding box center [1521, 177] width 12 height 12
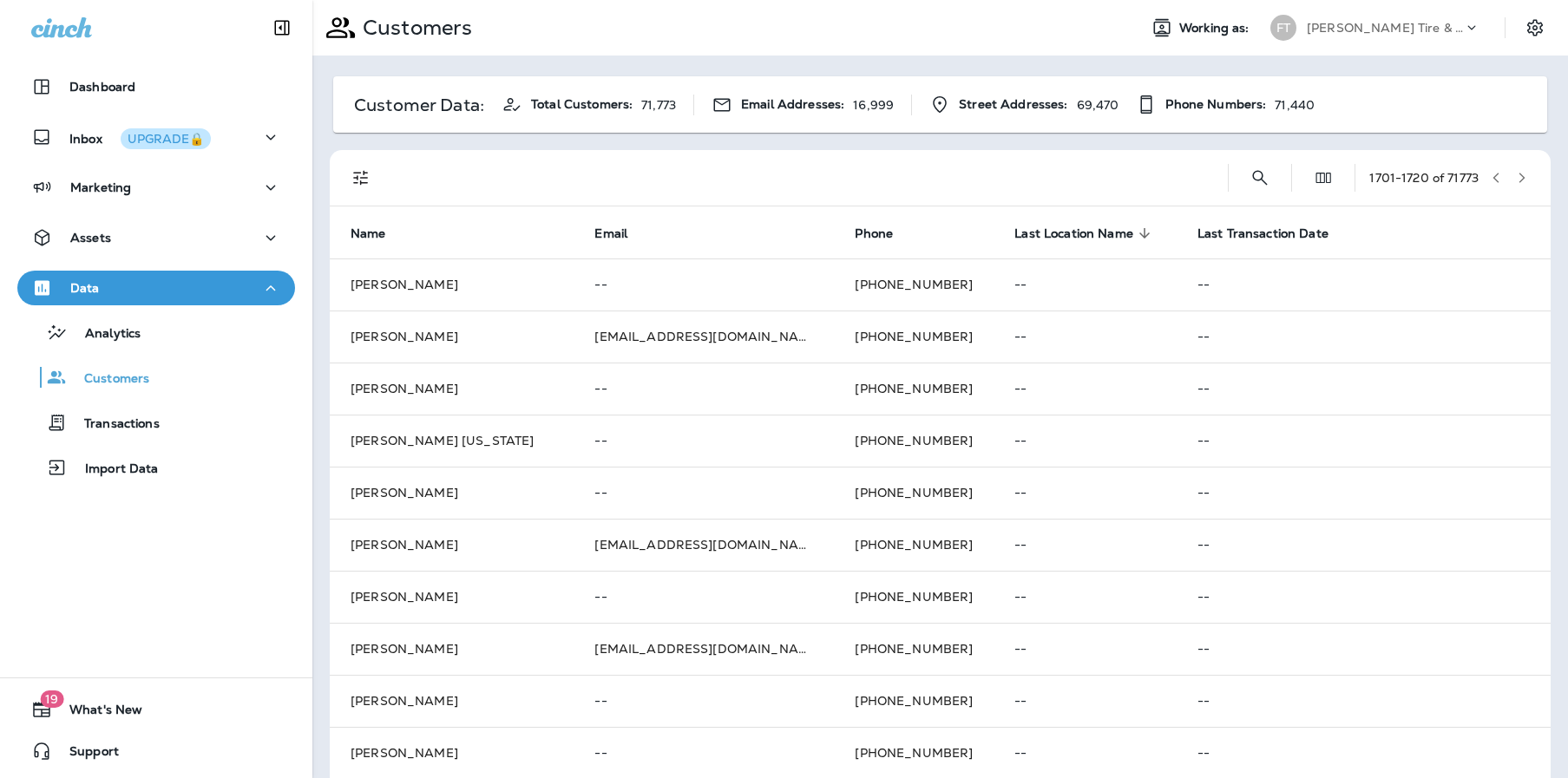
click at [1516, 178] on icon "button" at bounding box center [1521, 177] width 12 height 12
